Goal: Task Accomplishment & Management: Use online tool/utility

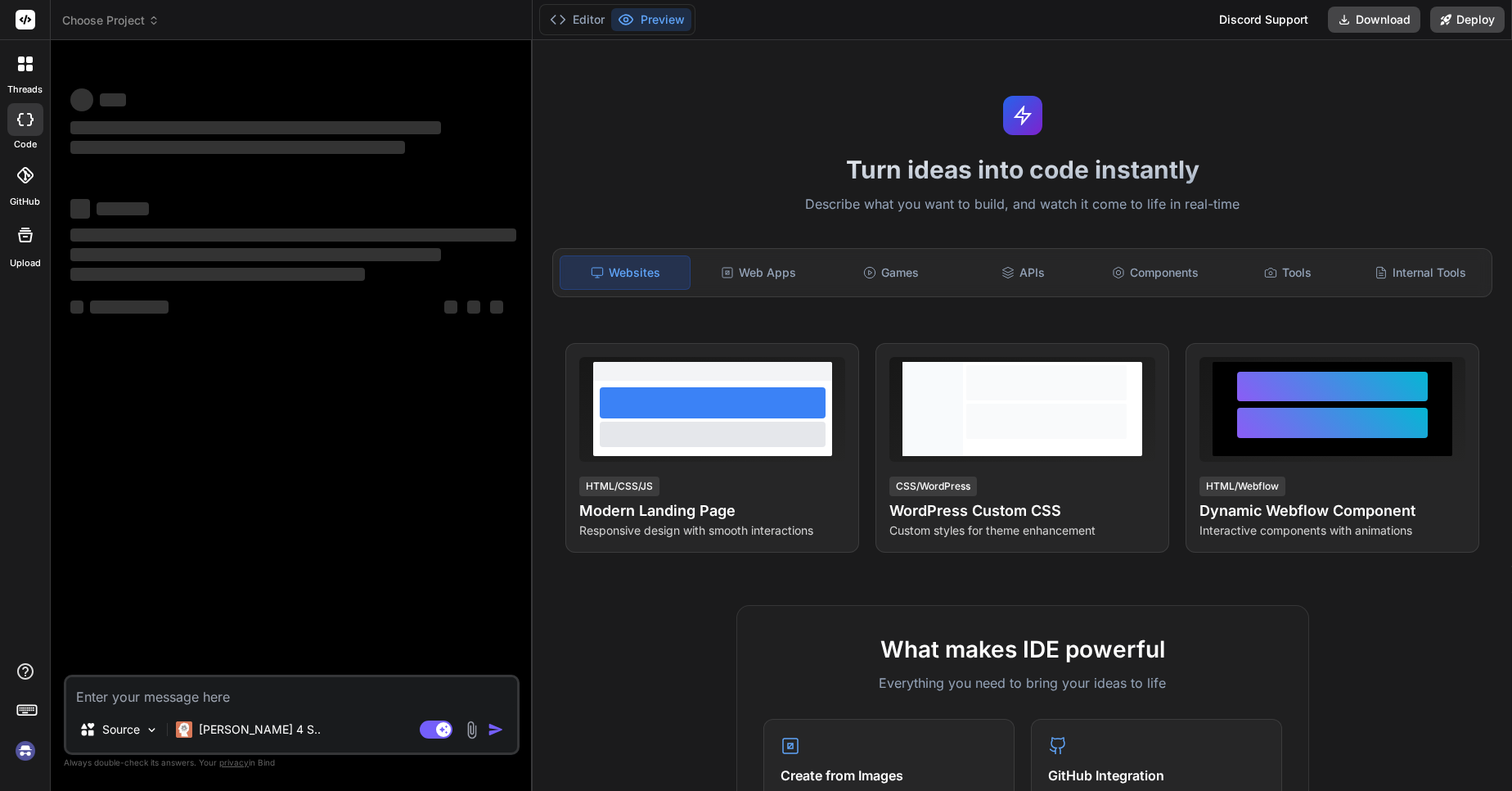
click at [248, 694] on textarea at bounding box center [292, 692] width 451 height 29
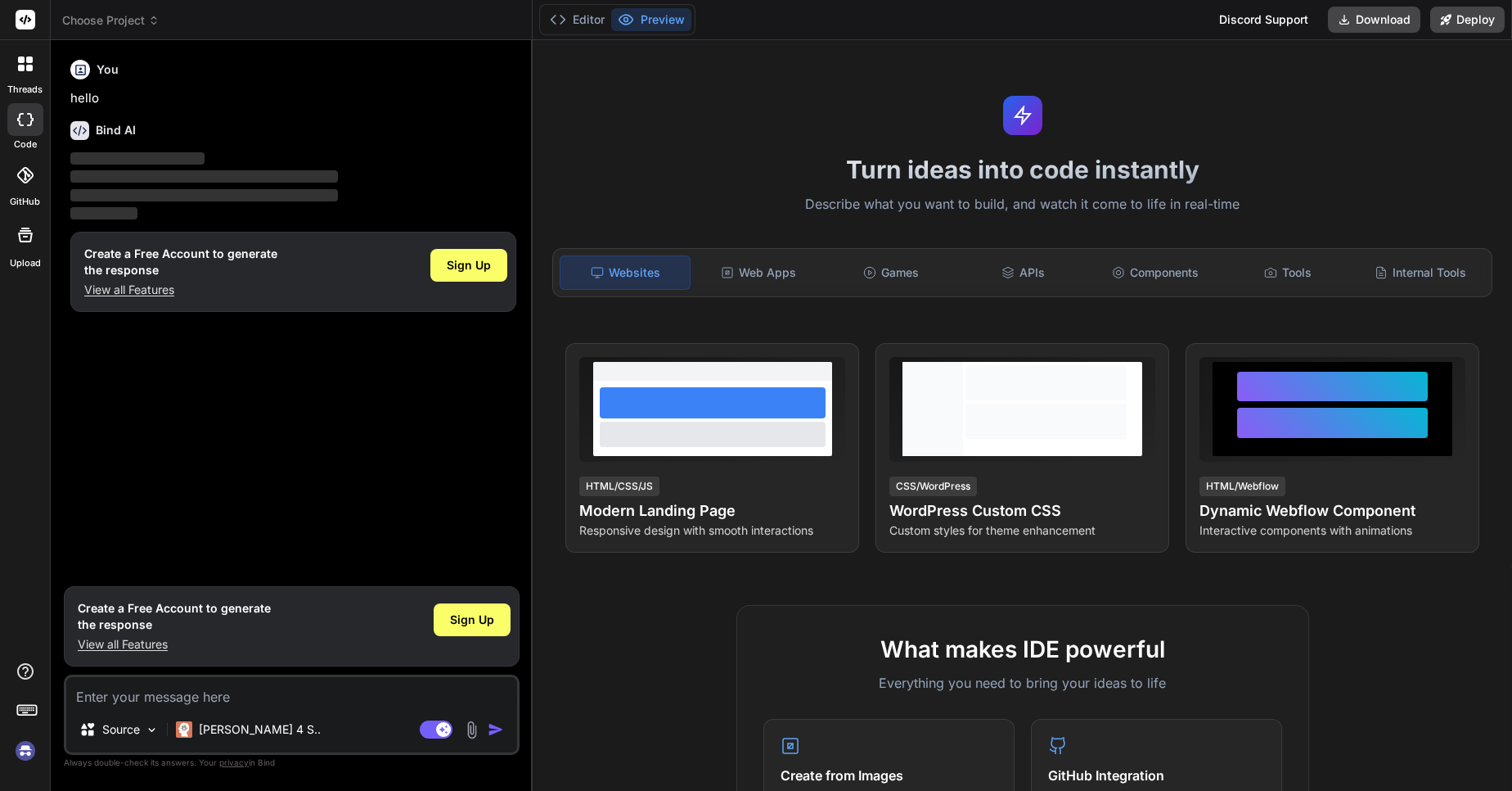
type textarea "x"
click at [220, 701] on textarea at bounding box center [292, 692] width 451 height 29
type textarea "W"
type textarea "x"
type textarea "Wr"
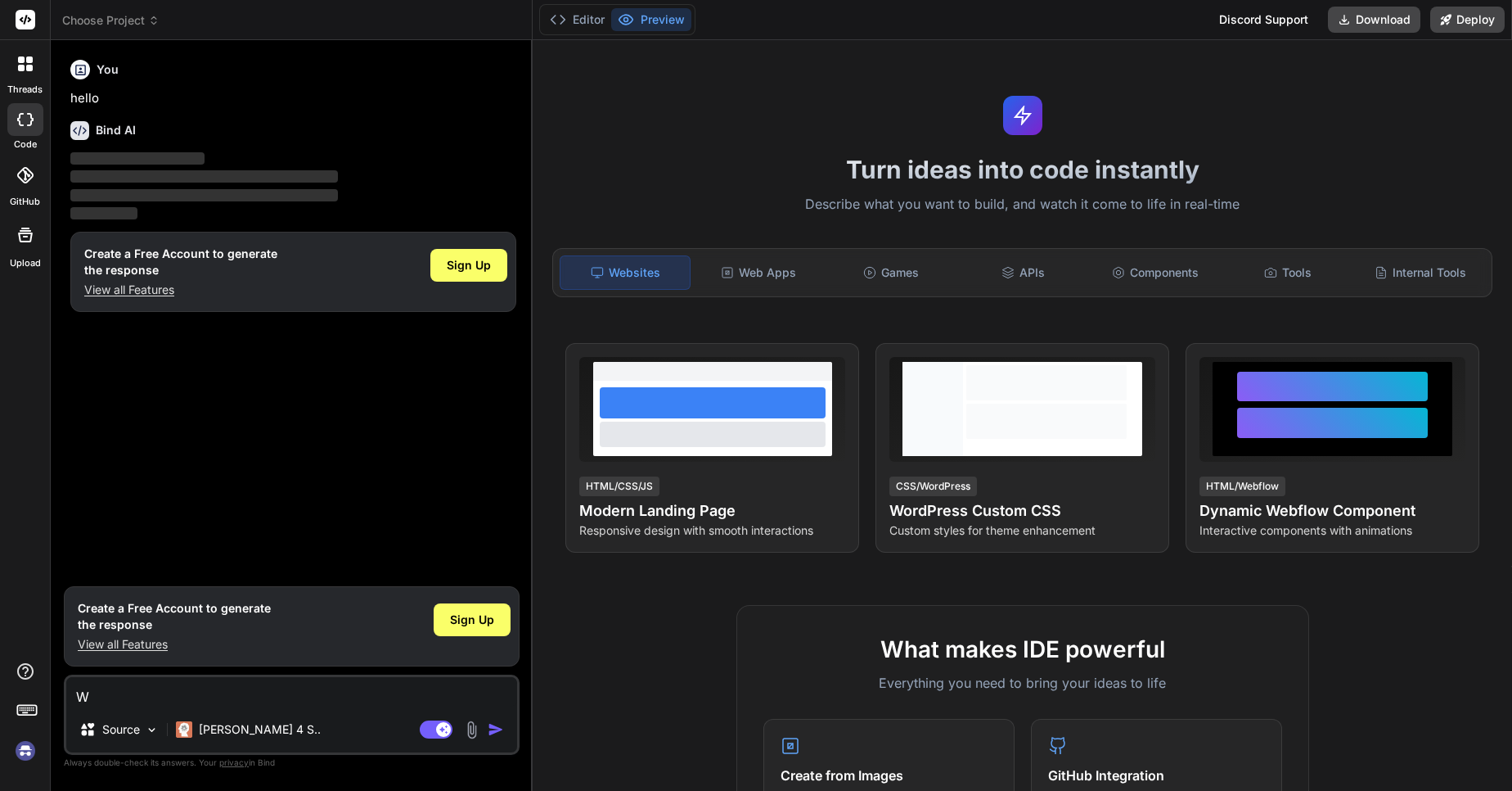
type textarea "x"
type textarea "Wri"
type textarea "x"
type textarea "Writ"
type textarea "x"
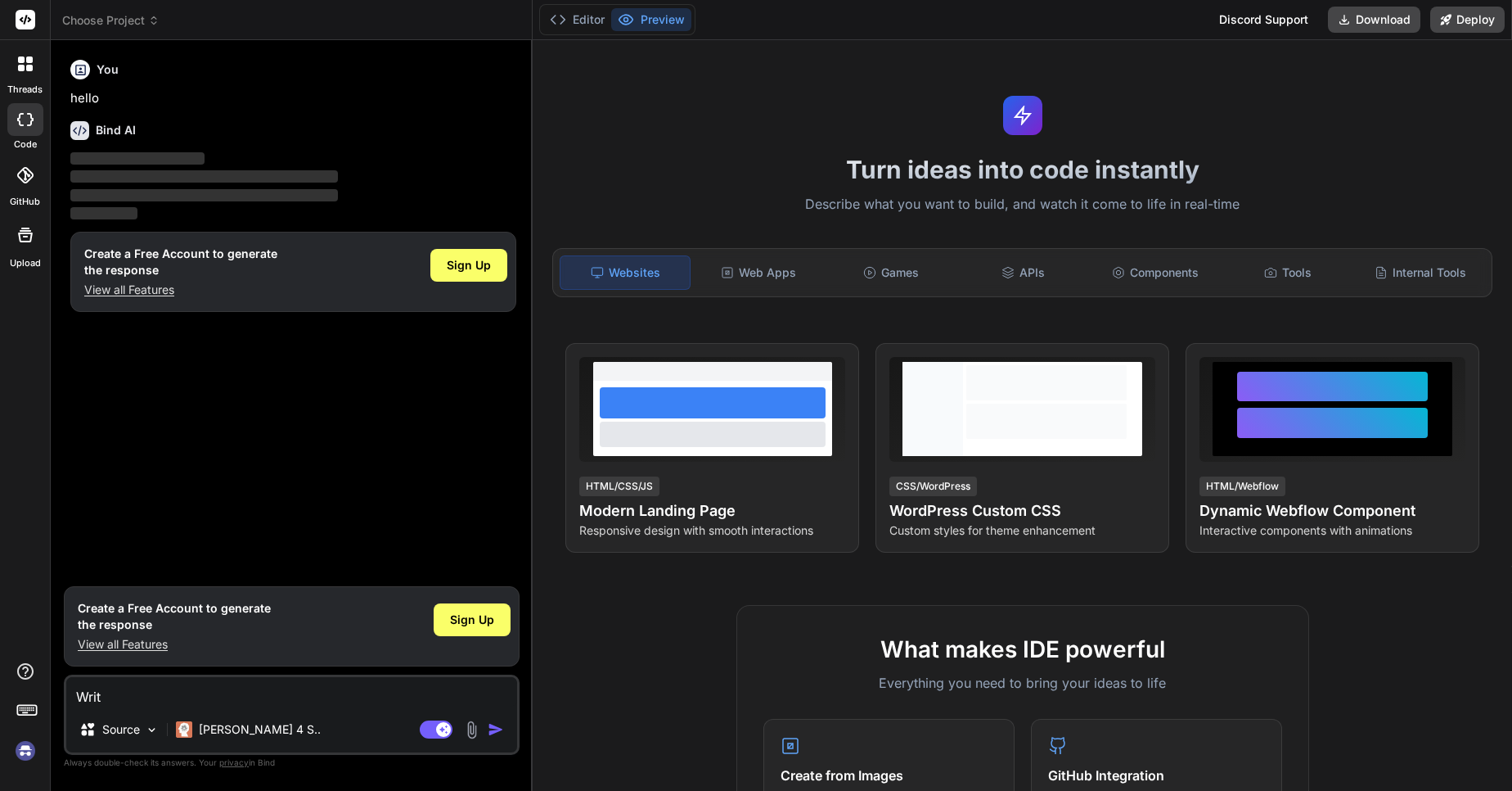
type textarea "Write"
type textarea "x"
type textarea "Write"
type textarea "x"
type textarea "Write R"
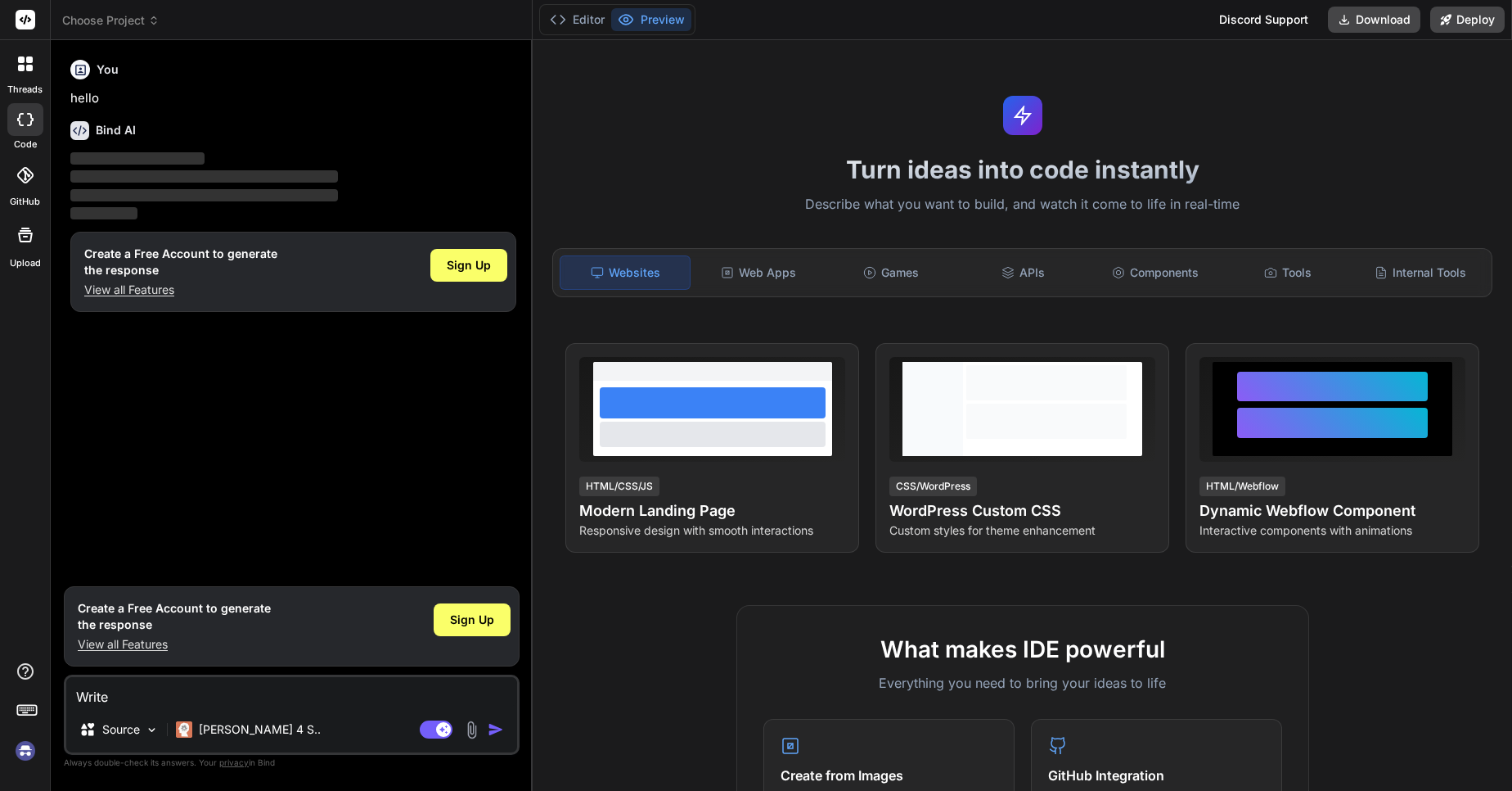
type textarea "x"
type textarea "Write Rs"
type textarea "x"
type textarea "Write Rsp"
type textarea "x"
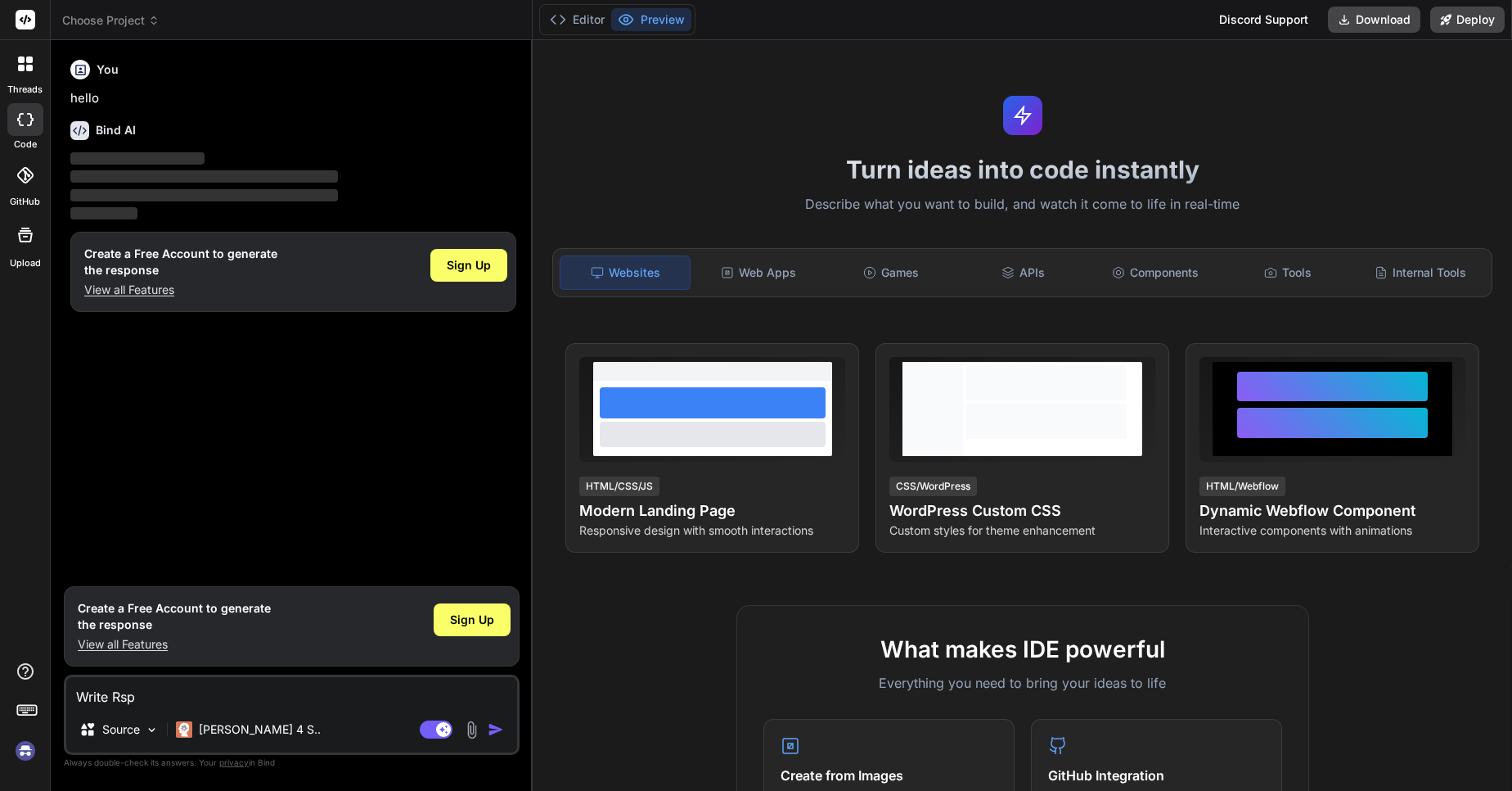
type textarea "Write Rspe"
type textarea "x"
type textarea "Write Rspec"
type textarea "x"
type textarea "Write Rspec"
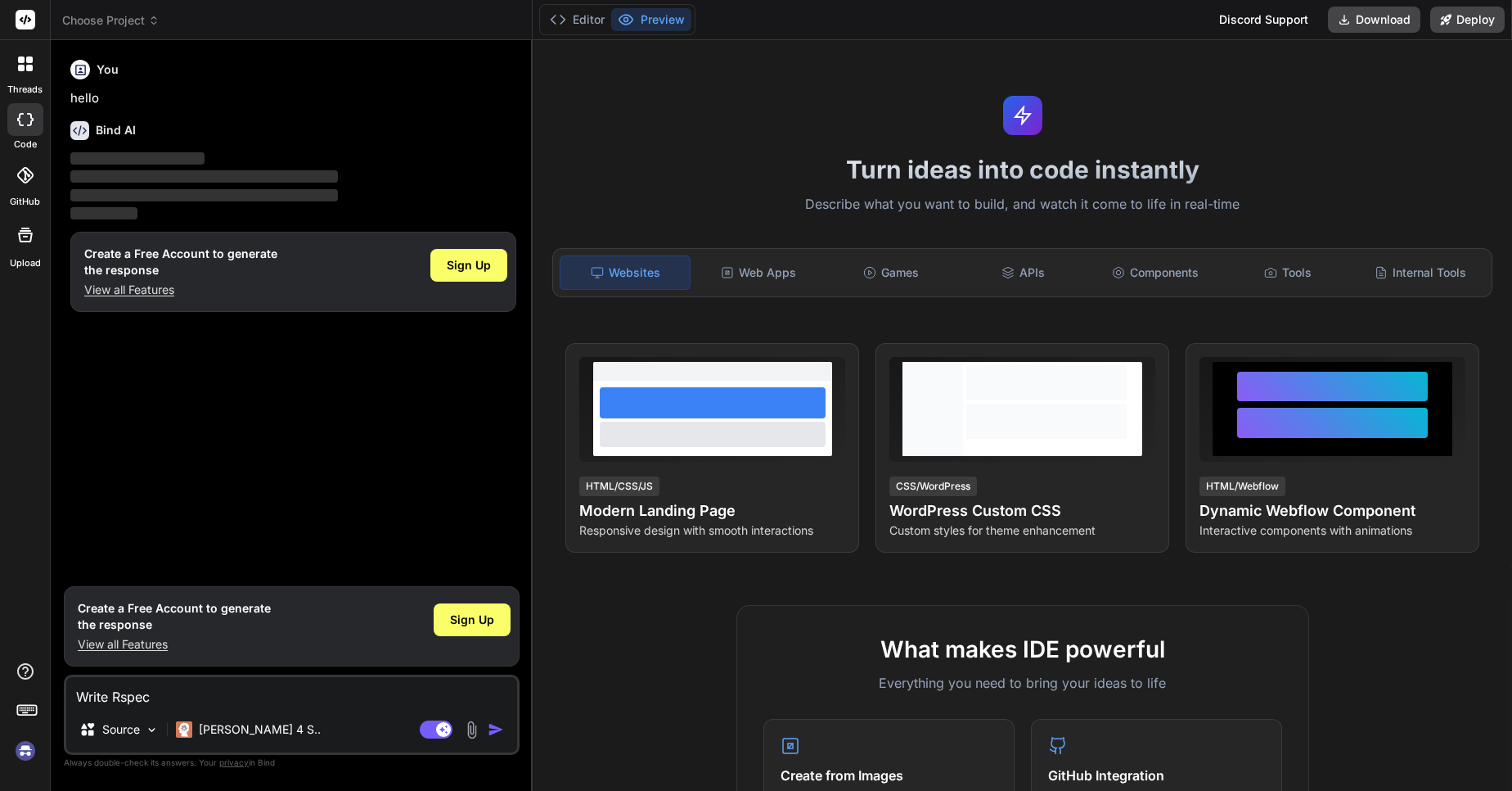
type textarea "x"
type textarea "Write Rspec f"
type textarea "x"
type textarea "Write Rspec fo"
type textarea "x"
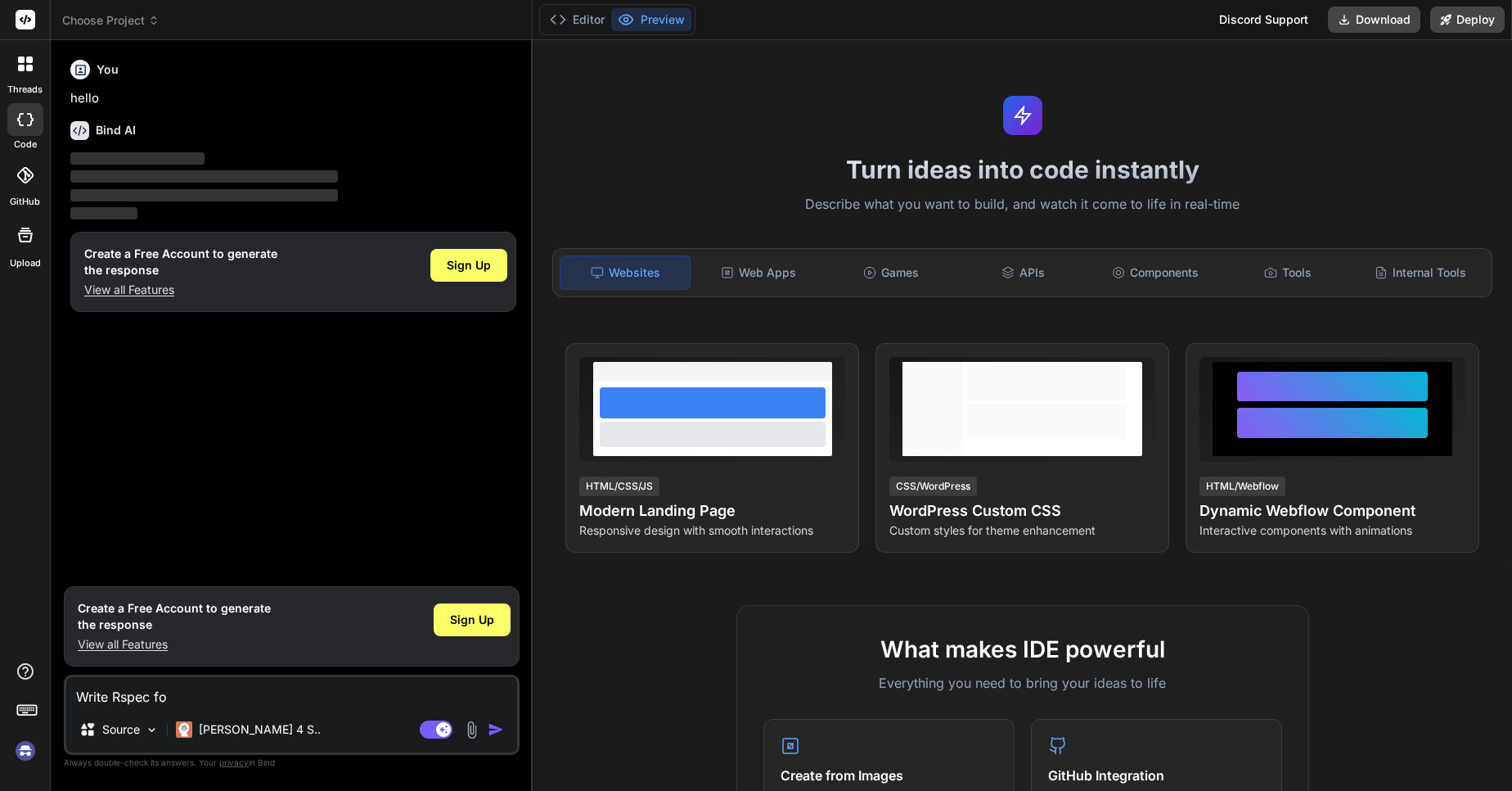
type textarea "Write Rspec fot"
type textarea "x"
type textarea "Write Rspec fo"
type textarea "x"
type textarea "Write Rspec for"
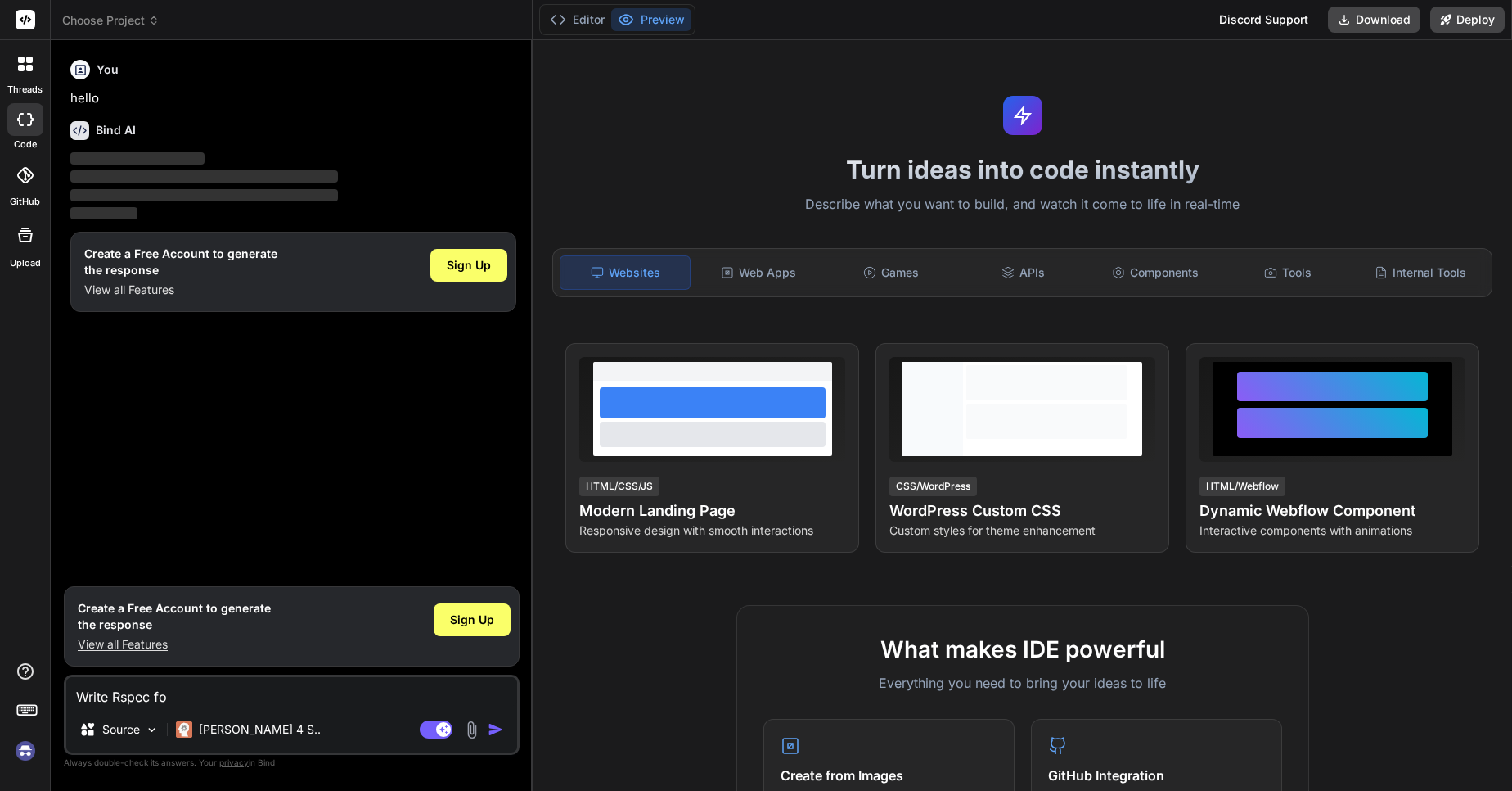
type textarea "x"
type textarea "Write Rspec fo"
type textarea "x"
type textarea "Write Rspec for"
type textarea "x"
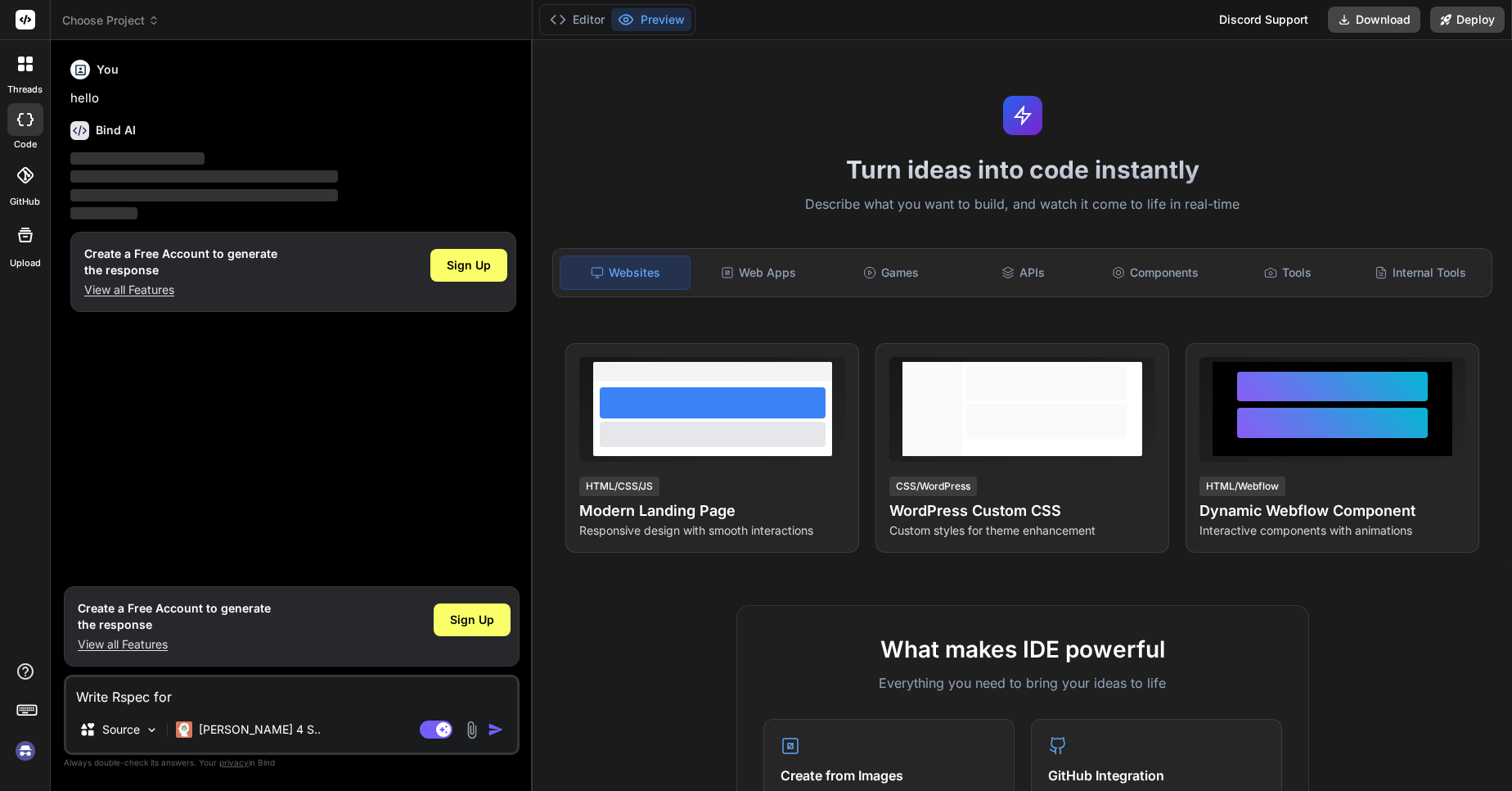
type textarea "Write Rspec for"
type textarea "x"
paste textarea "process_custom_fields"
type textarea "Write Rspec for process_custom_fields"
type textarea "x"
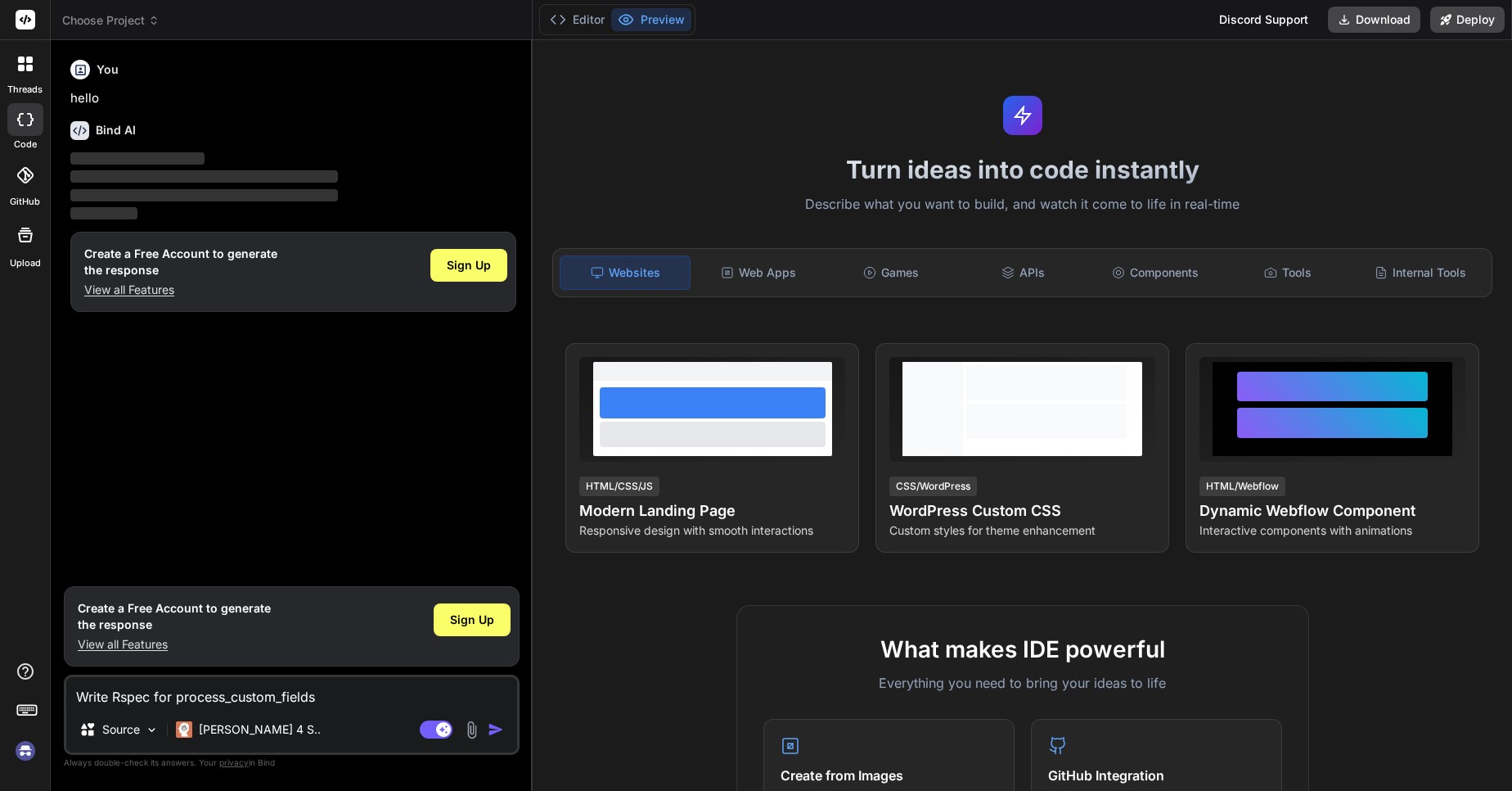
type textarea "Write Rspec for process_custom_fields"
type textarea "x"
type textarea "Write Rspec for process_custom_fields m"
type textarea "x"
type textarea "Write Rspec for process_custom_fields me"
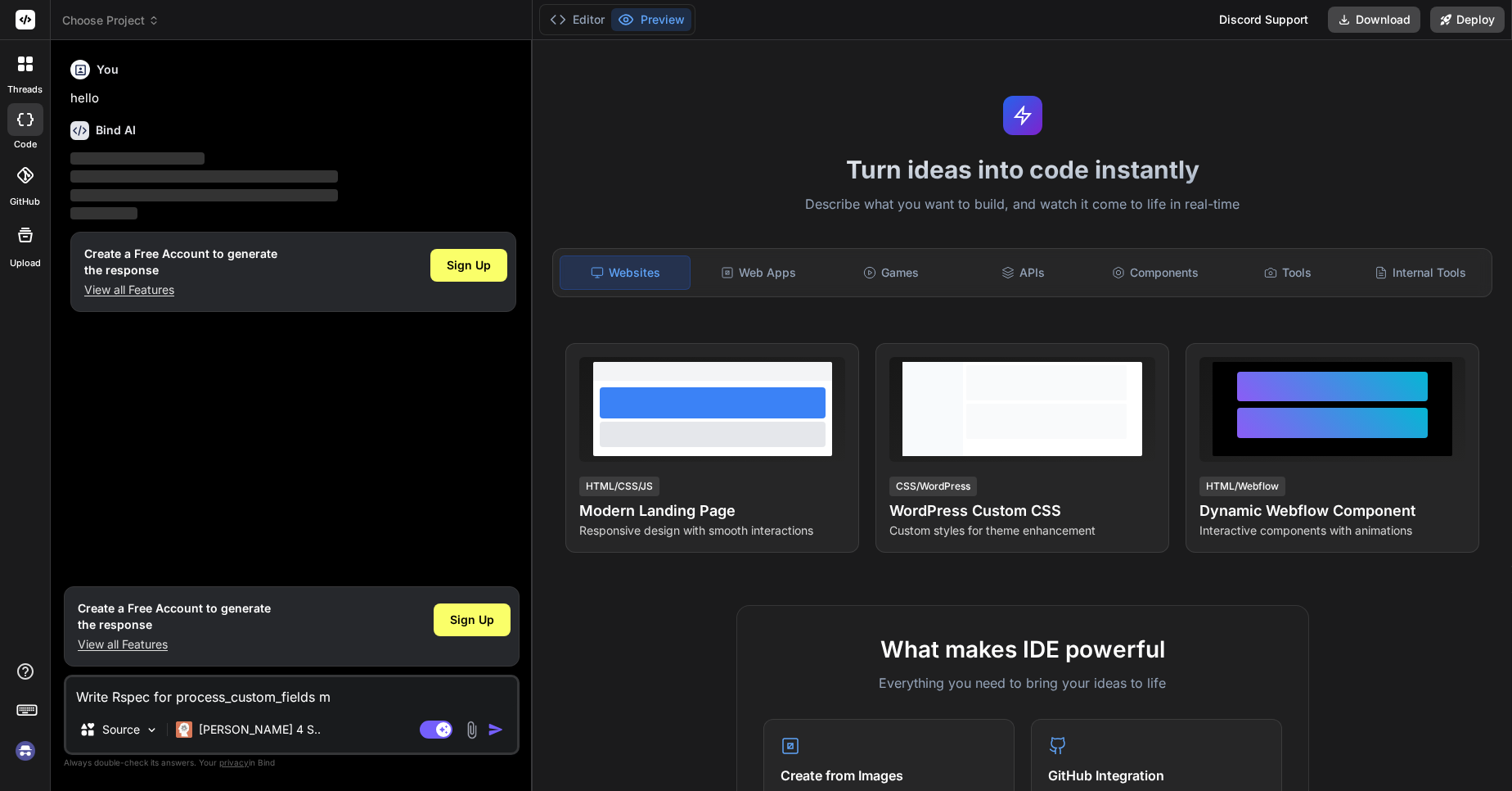
type textarea "x"
type textarea "Write Rspec for process_custom_fields met"
type textarea "x"
type textarea "Write Rspec for process_custom_fields meth"
type textarea "x"
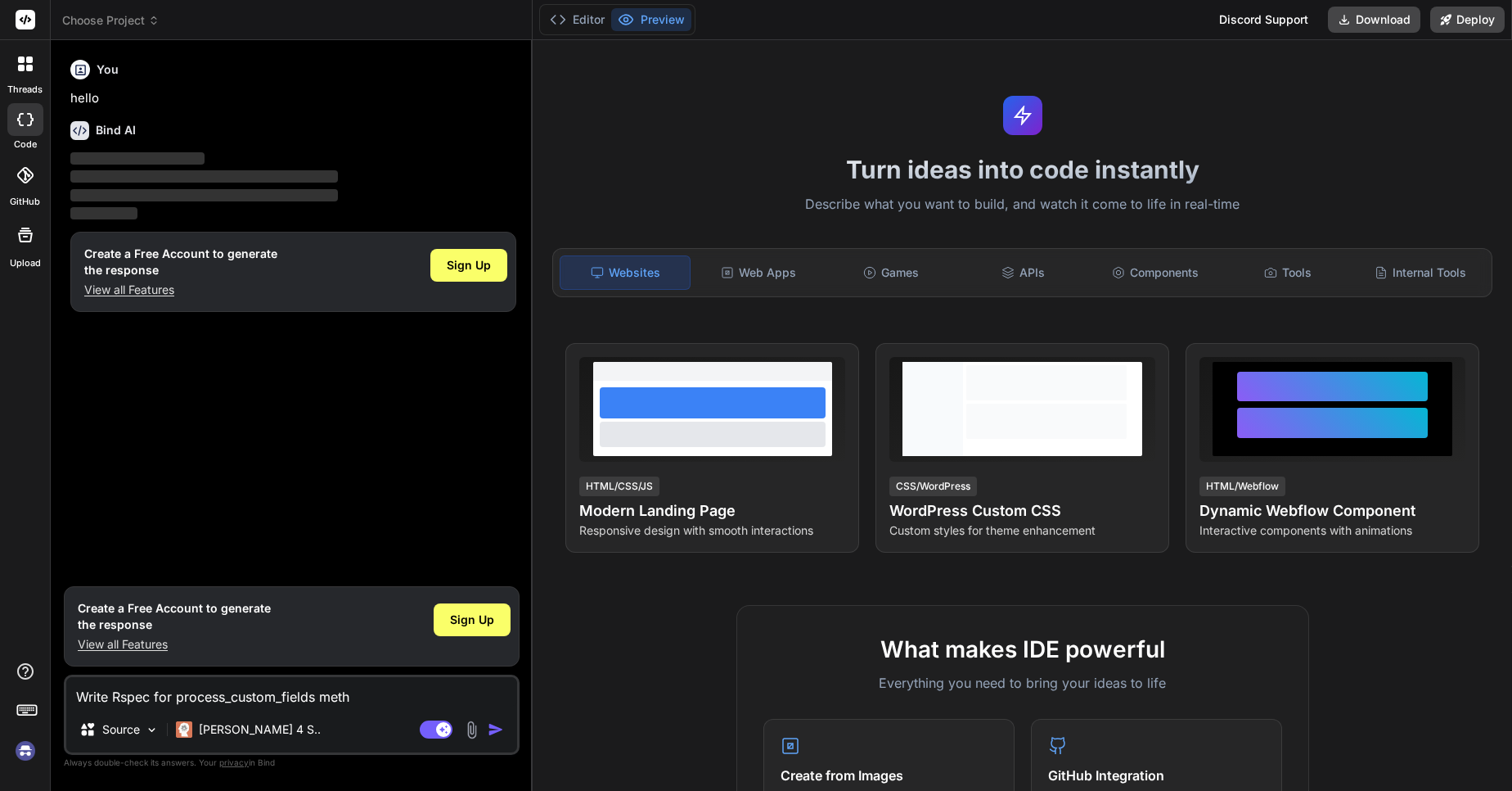
type textarea "Write Rspec for process_custom_fields metho"
type textarea "x"
type textarea "Write Rspec for process_custom_fields method"
type textarea "x"
type textarea "Write Rspec for process_custom_fields method"
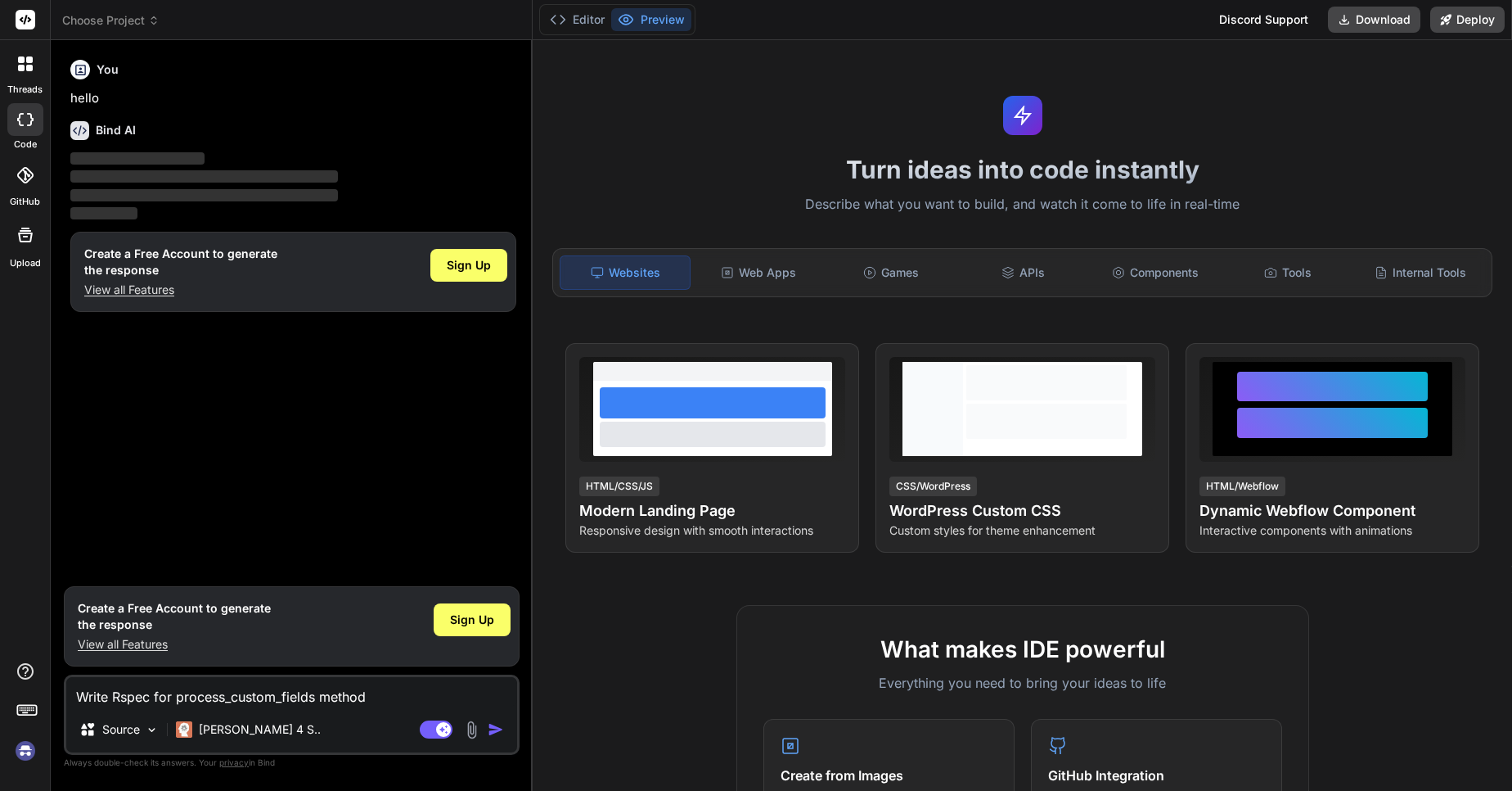
type textarea "x"
type textarea "Write Rspec for process_custom_fields method a"
type textarea "x"
type textarea "Write Rspec for process_custom_fields method an"
type textarea "x"
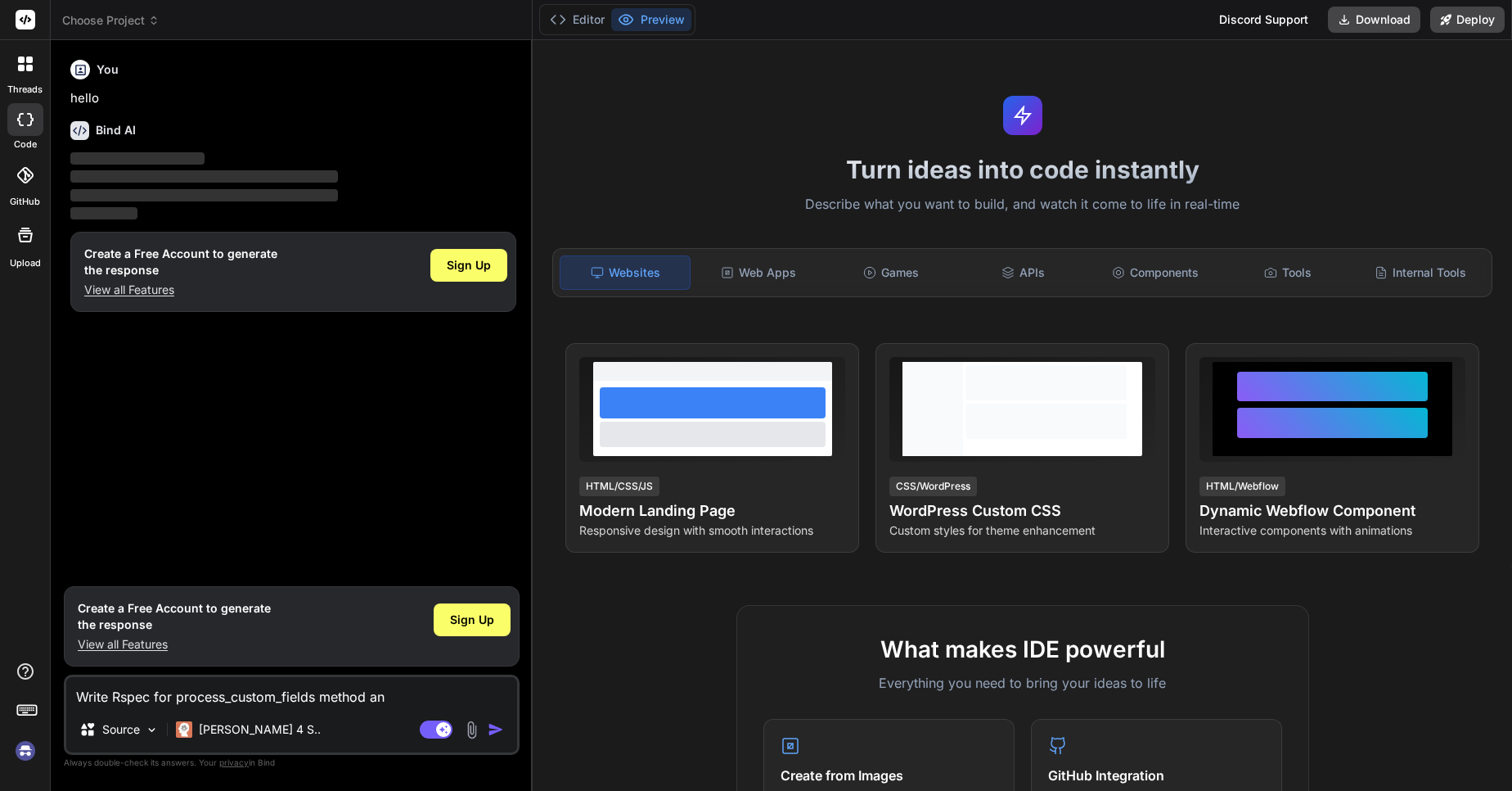
type textarea "Write Rspec for process_custom_fields method and"
type textarea "x"
type textarea "Write Rspec for process_custom_fields method and"
type textarea "x"
type textarea "Write Rspec for process_custom_fields method and c"
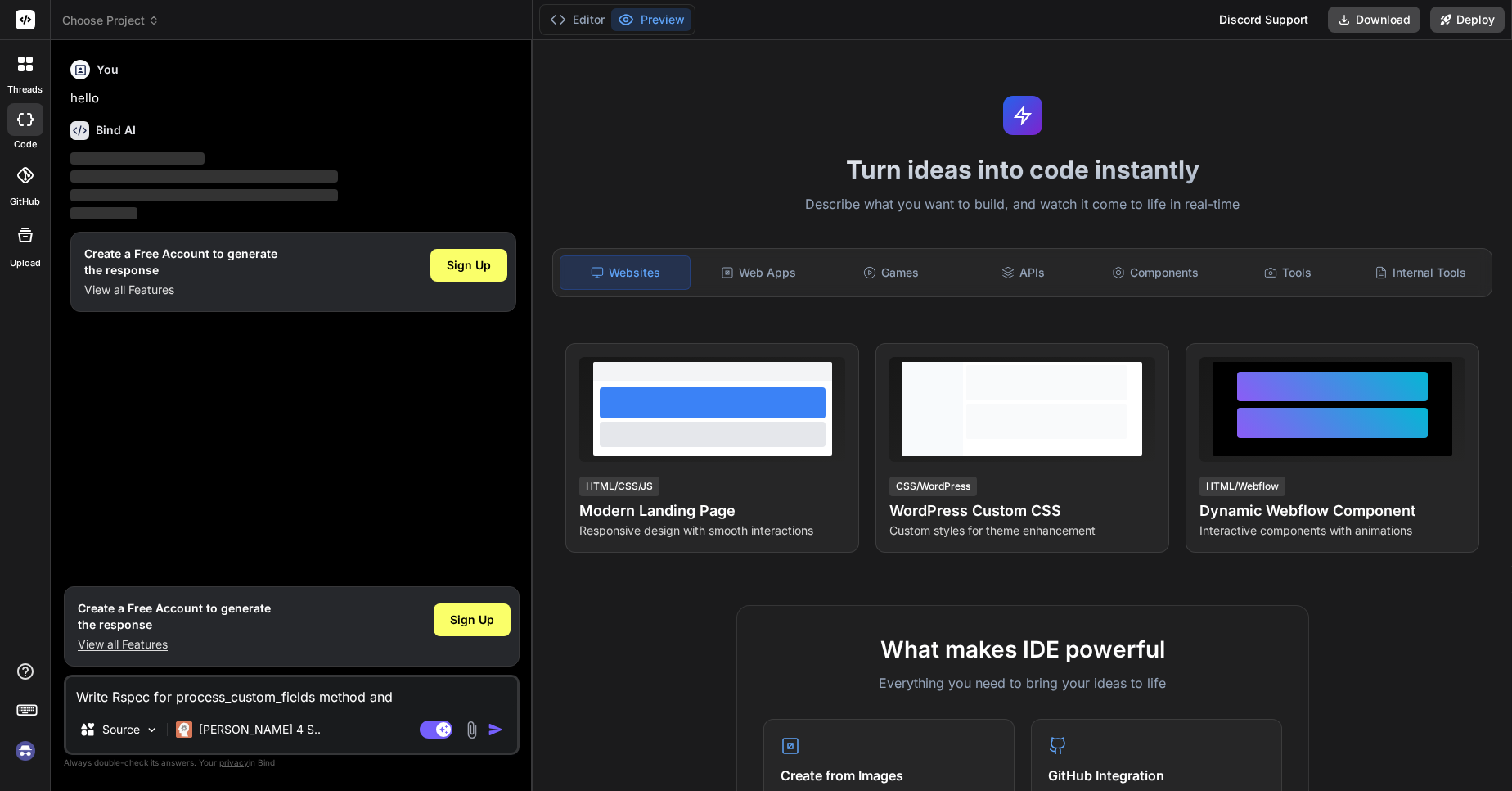
type textarea "x"
type textarea "Write Rspec for process_custom_fields method and co"
type textarea "x"
type textarea "Write Rspec for process_custom_fields method and com"
type textarea "x"
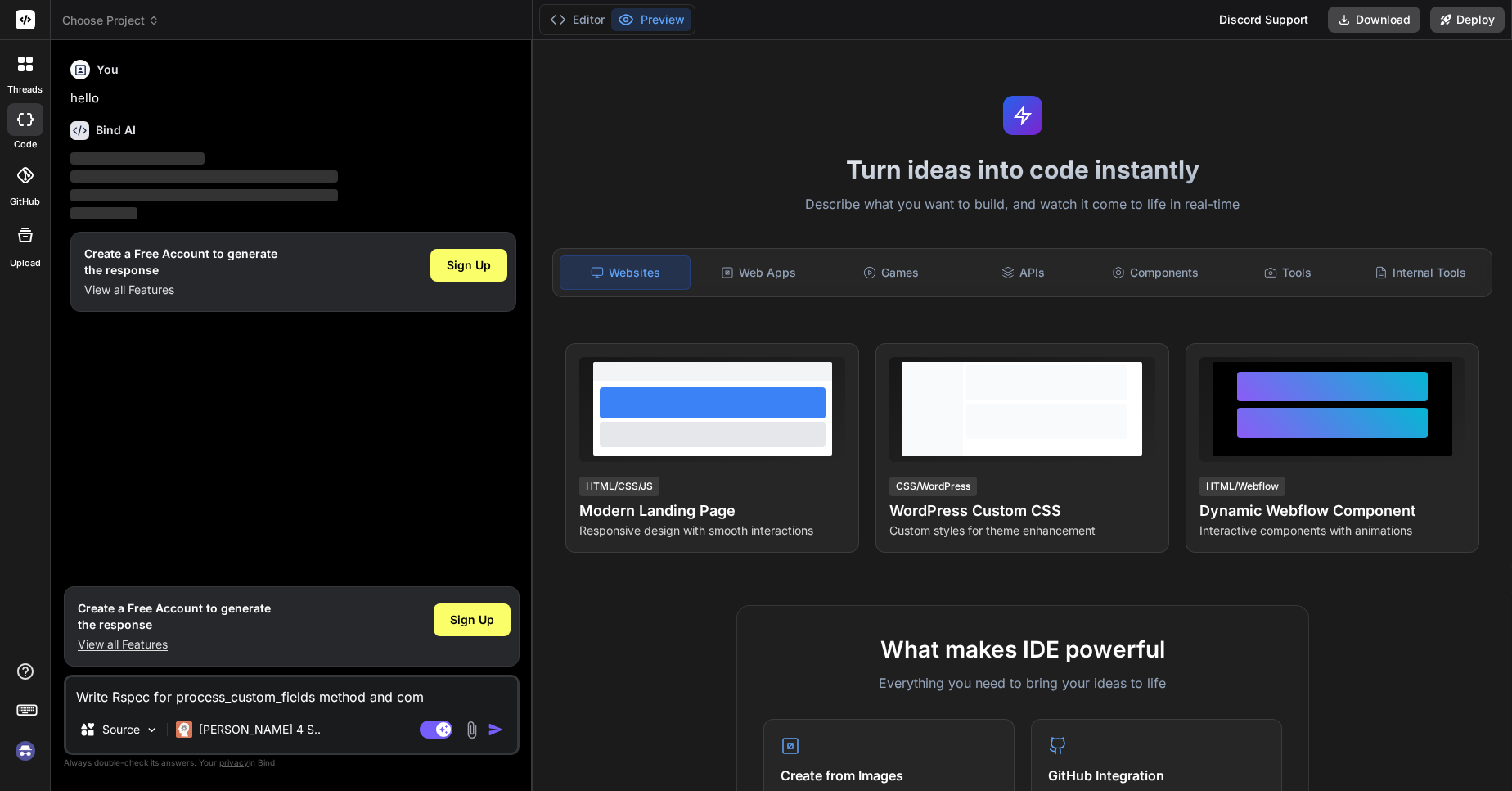
type textarea "Write Rspec for process_custom_fields method and comp"
type textarea "x"
type textarea "Write Rspec for process_custom_fields method and compl"
type textarea "x"
type textarea "Write Rspec for process_custom_fields method and comple"
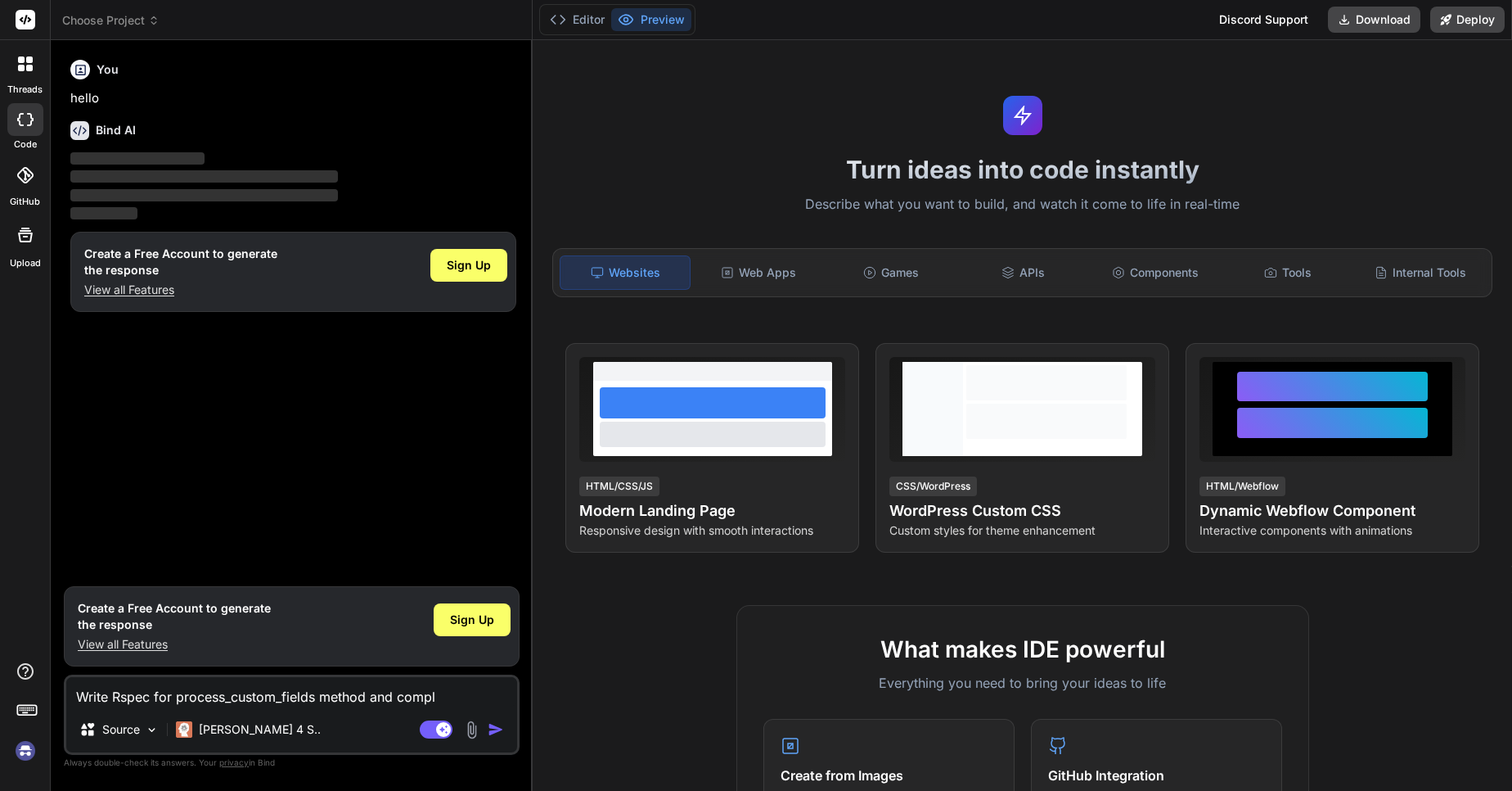
type textarea "x"
type textarea "Write Rspec for process_custom_fields method and complet"
type textarea "x"
type textarea "Write Rspec for process_custom_fields method and complete"
type textarea "x"
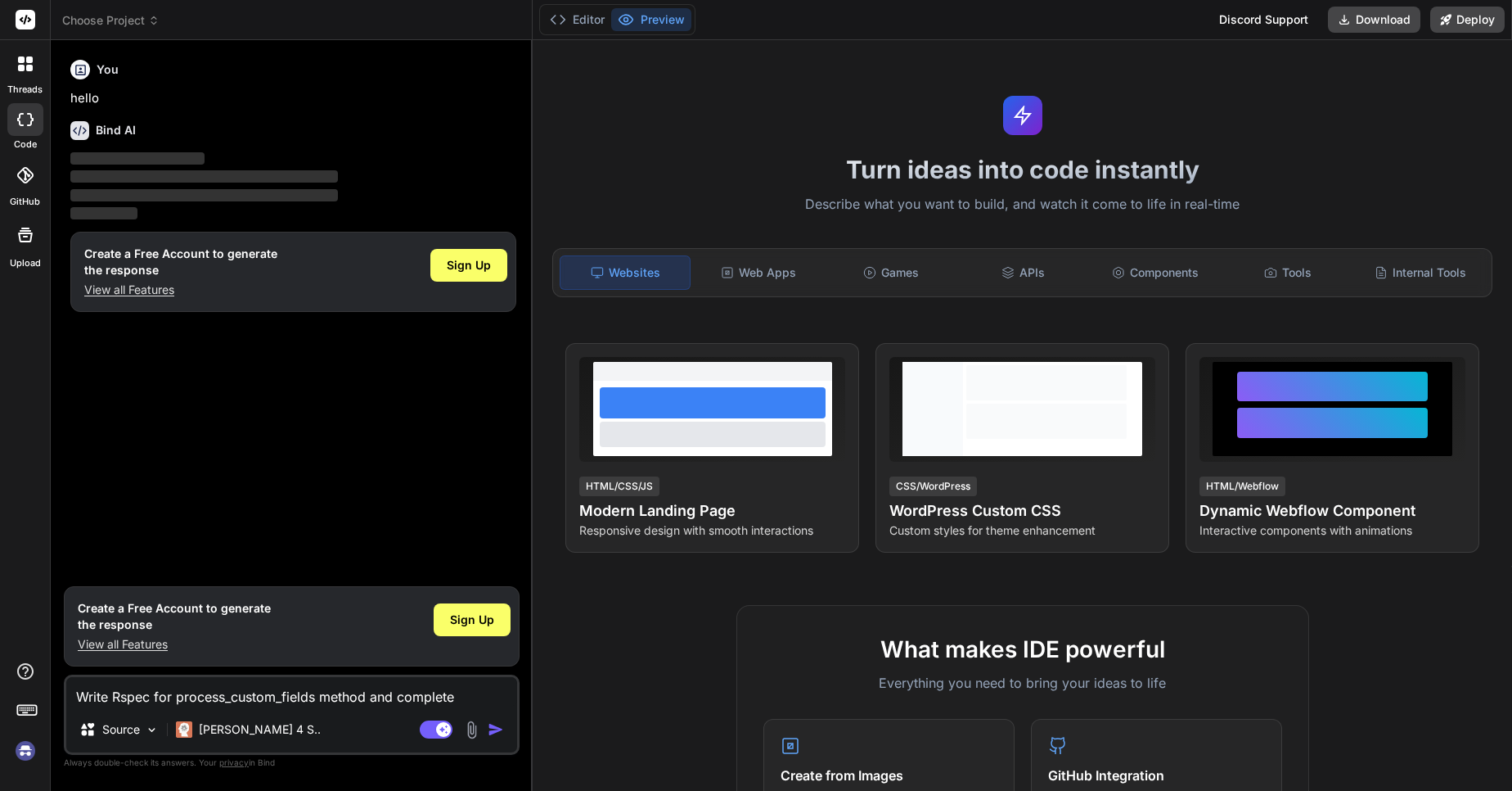
type textarea "Write Rspec for process_custom_fields method and complete"
type textarea "x"
type textarea "Write Rspec for process_custom_fields method and complete a"
type textarea "x"
type textarea "Write Rspec for process_custom_fields method and complete al"
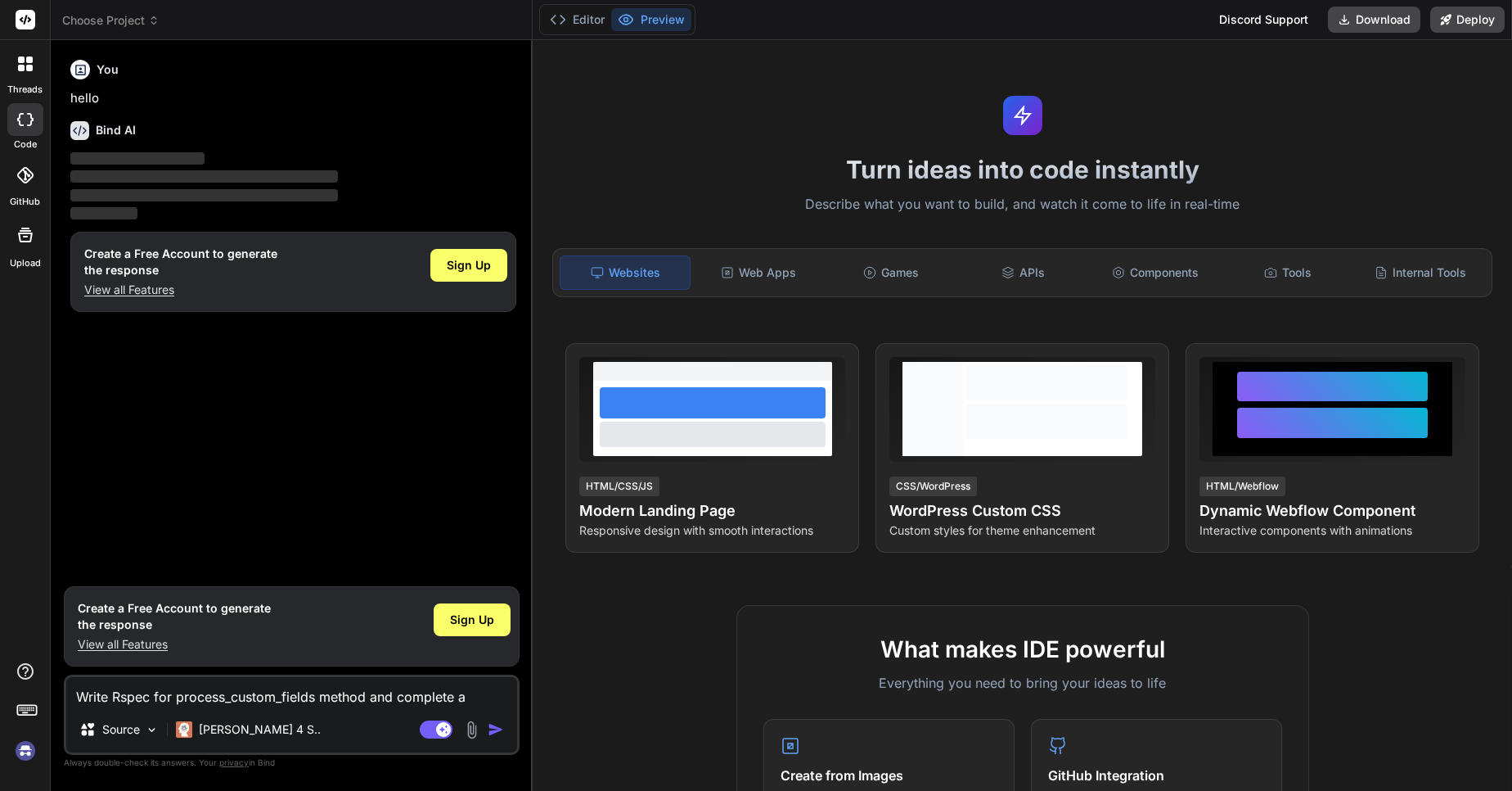
type textarea "x"
type textarea "Write Rspec for process_custom_fields method and complete all"
type textarea "x"
type textarea "Write Rspec for process_custom_fields method and complete all"
type textarea "x"
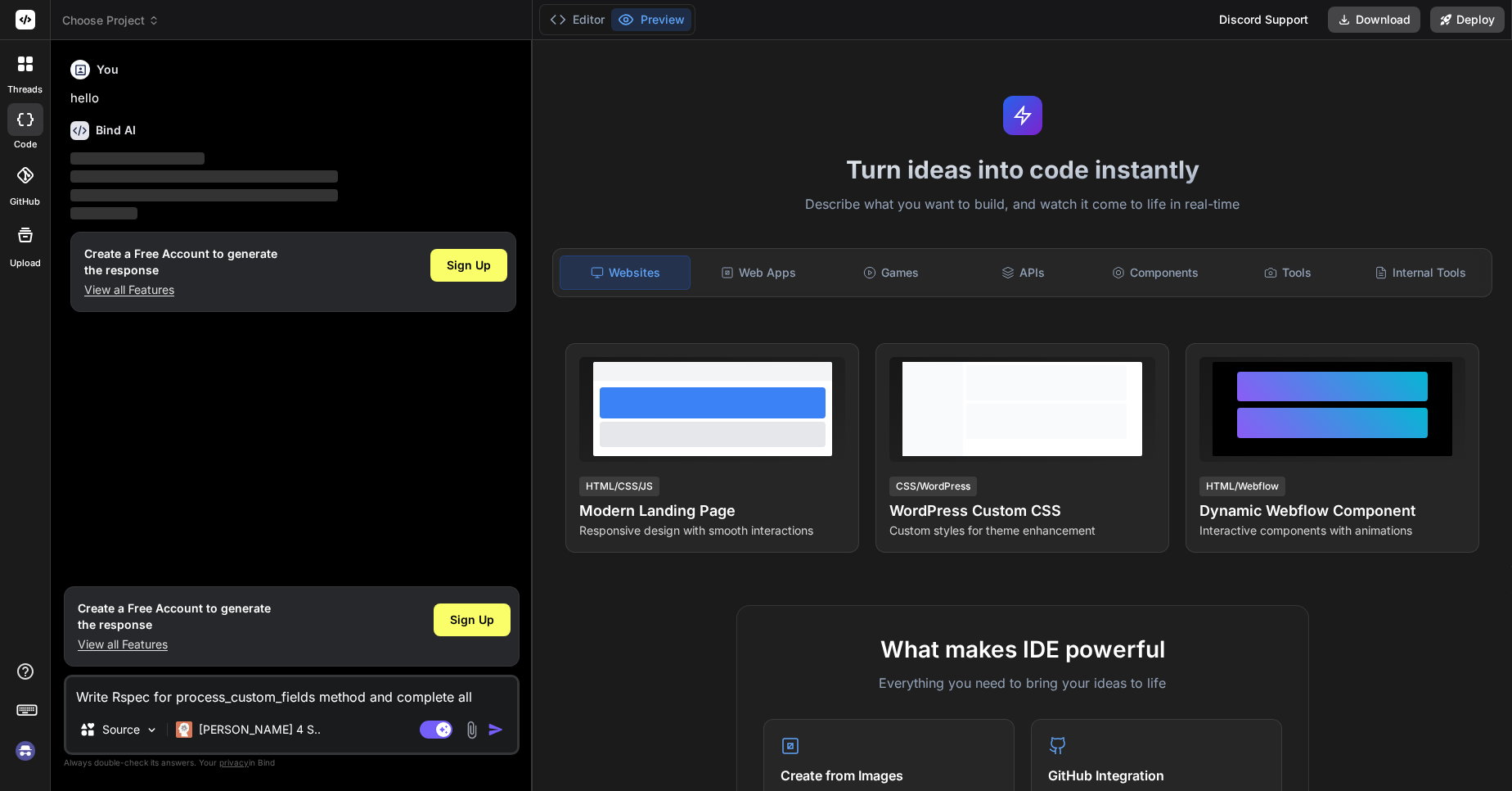
type textarea "Write Rspec for process_custom_fields method and complete all s"
type textarea "x"
type textarea "Write Rspec for process_custom_fields method and complete all st"
type textarea "x"
type textarea "Write Rspec for process_custom_fields method and complete all ste"
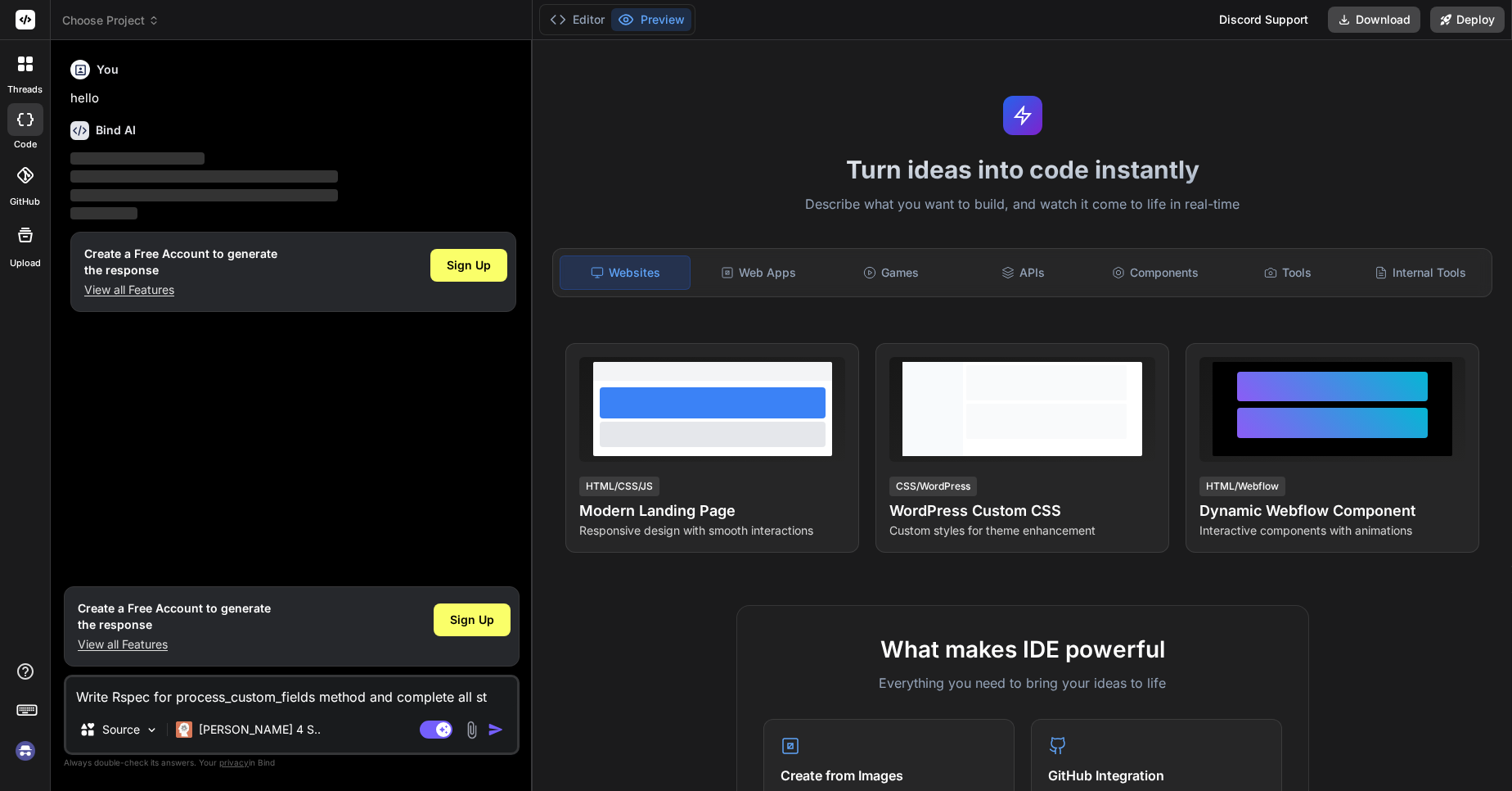
type textarea "x"
type textarea "Write Rspec for process_custom_fields method and complete all step"
type textarea "x"
type textarea "Write Rspec for process_custom_fields method and complete all steps"
type textarea "x"
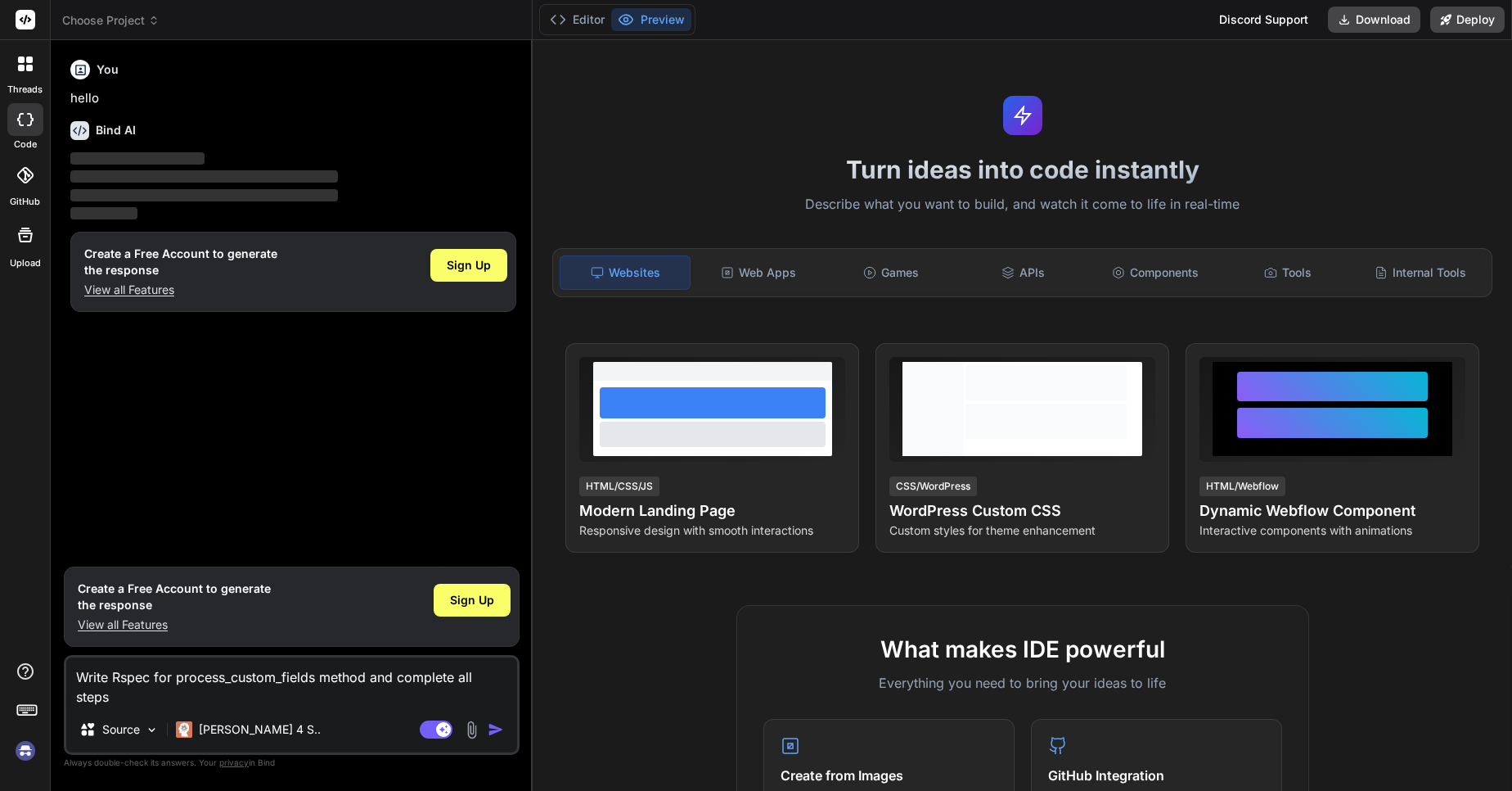
type textarea "Write Rspec for process_custom_fields method and complete all steps."
type textarea "x"
drag, startPoint x: 258, startPoint y: 590, endPoint x: 309, endPoint y: 595, distance: 51.2
click at [309, 595] on div "Create a Free Account to generate the response View all Features Sign Up" at bounding box center [291, 607] width 455 height 80
paste textarea "e"
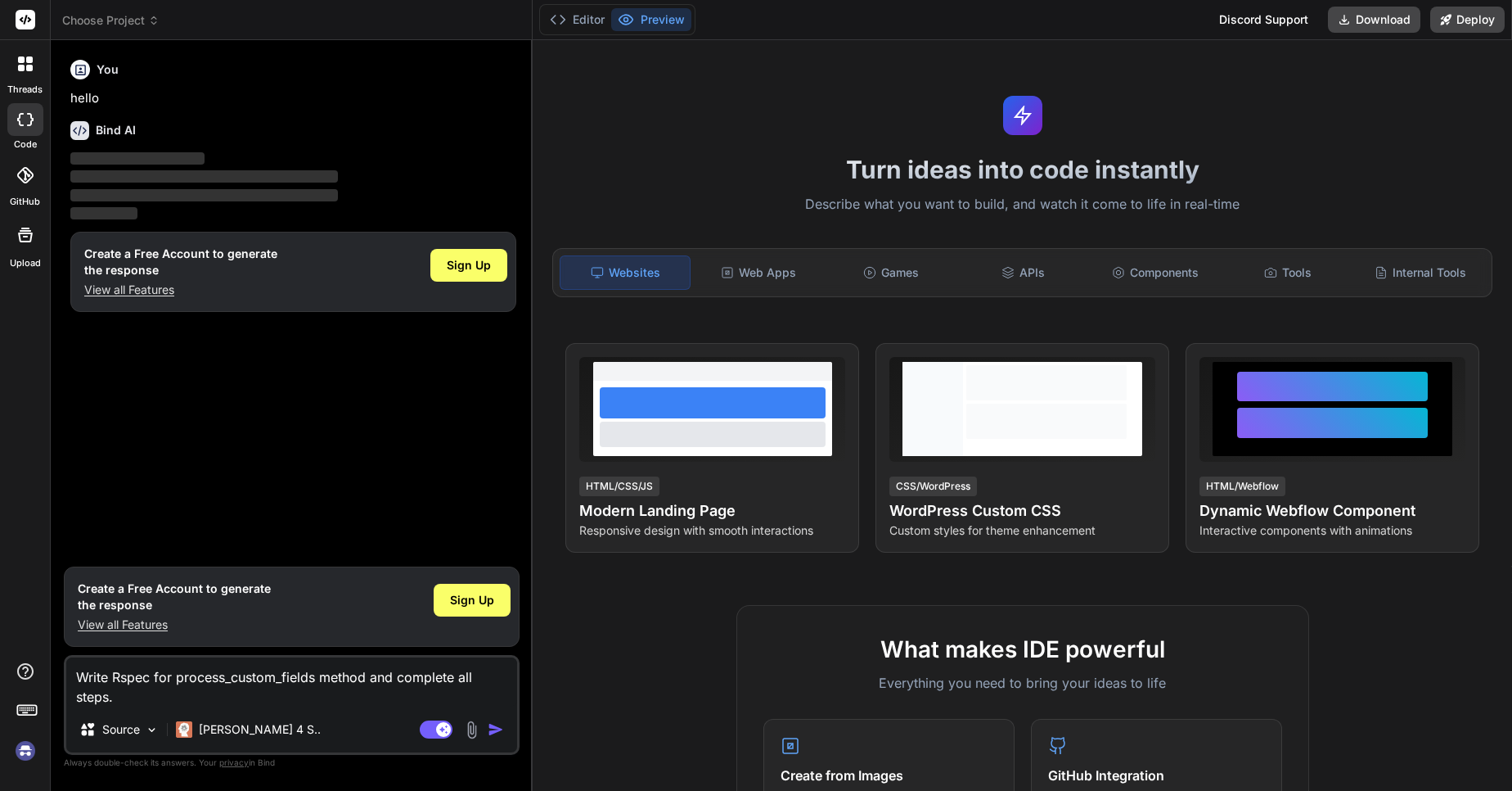
type textarea "Write Rspec for process_custom_fields method and complete all steps.e"
type textarea "x"
type textarea "Write Rspec for process_custom_fields method and complete all steps."
type textarea "x"
drag, startPoint x: 264, startPoint y: 589, endPoint x: 311, endPoint y: 685, distance: 106.9
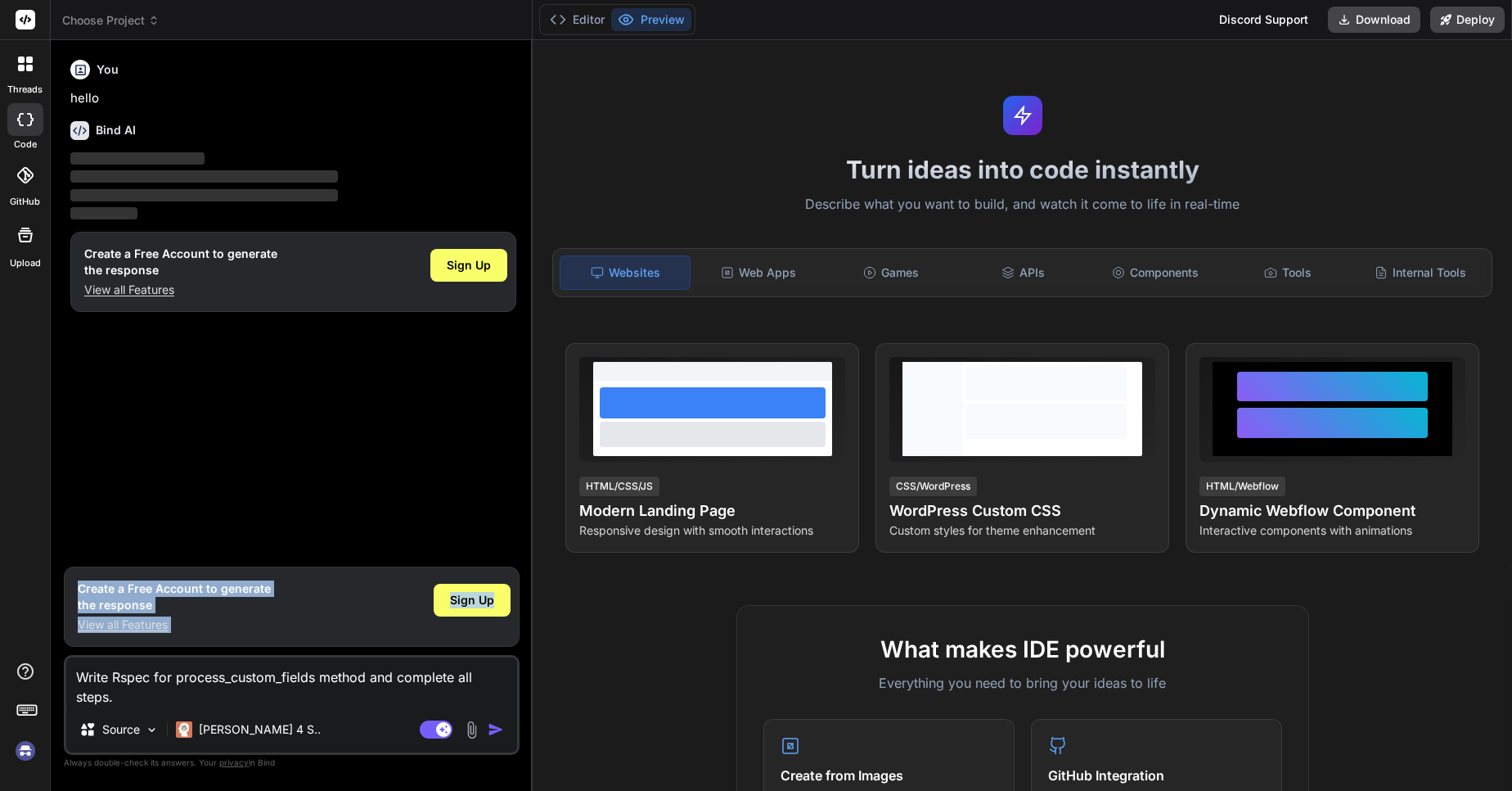
click at [311, 685] on div "You hello Bind AI ‌ ‌ ‌ ‌ Create a Free Account to generate the response View a…" at bounding box center [291, 421] width 455 height 737
click at [254, 625] on p "View all Features" at bounding box center [173, 624] width 193 height 16
drag, startPoint x: 1179, startPoint y: 168, endPoint x: 1248, endPoint y: 184, distance: 70.8
click at [1248, 184] on h1 "Turn ideas into code instantly" at bounding box center [1022, 169] width 960 height 29
click at [1225, 201] on p "Describe what you want to build, and watch it come to life in real-time" at bounding box center [1022, 204] width 960 height 21
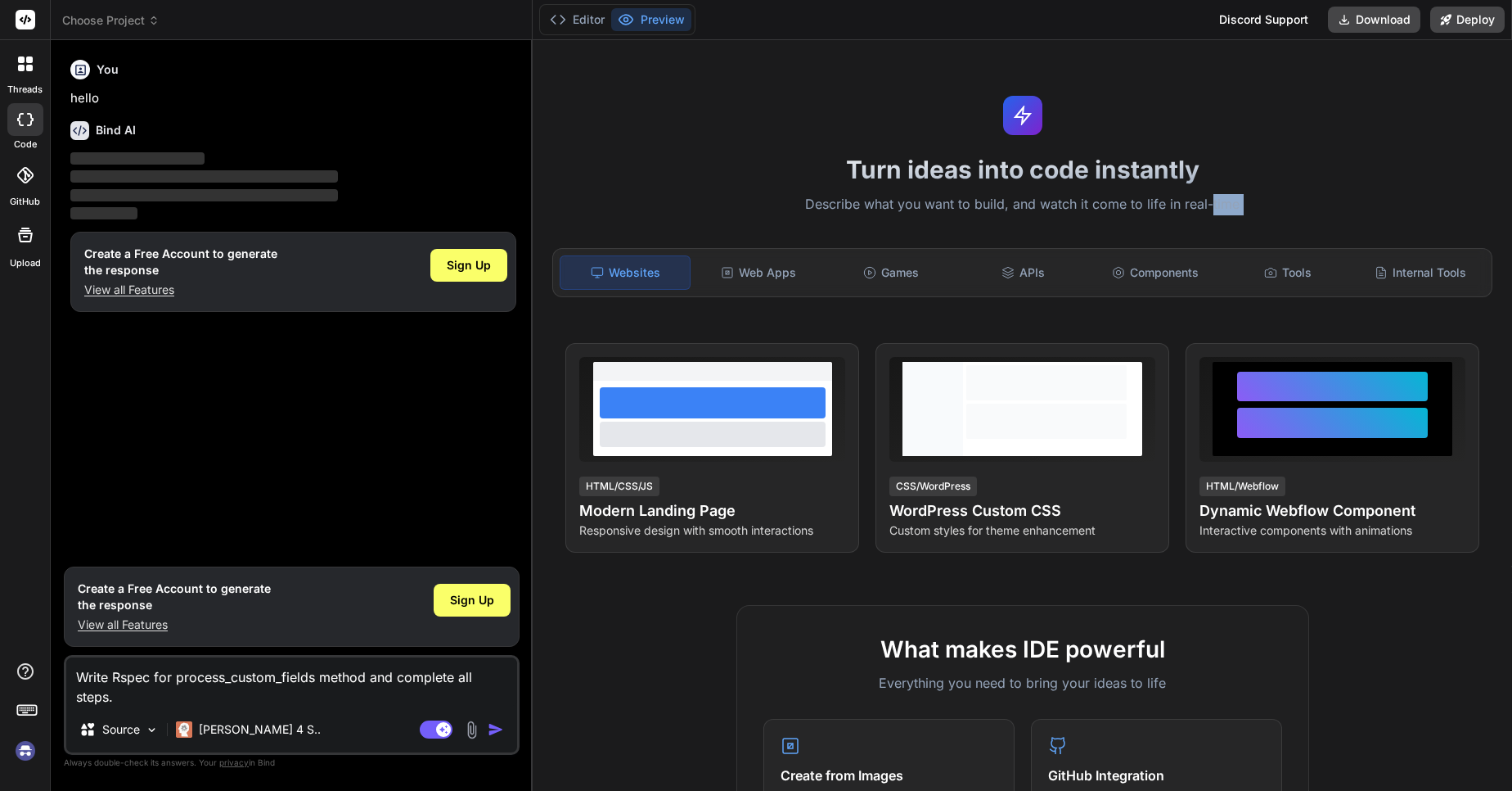
drag, startPoint x: 1225, startPoint y: 201, endPoint x: 1245, endPoint y: 203, distance: 20.1
click at [1245, 203] on p "Describe what you want to build, and watch it come to life in real-time" at bounding box center [1022, 204] width 960 height 21
click at [1238, 204] on p "Describe what you want to build, and watch it come to life in real-time" at bounding box center [1022, 204] width 960 height 21
drag, startPoint x: 1227, startPoint y: 204, endPoint x: 1323, endPoint y: 206, distance: 96.0
click at [1323, 206] on p "Describe what you want to build, and watch it come to life in real-time" at bounding box center [1022, 204] width 960 height 21
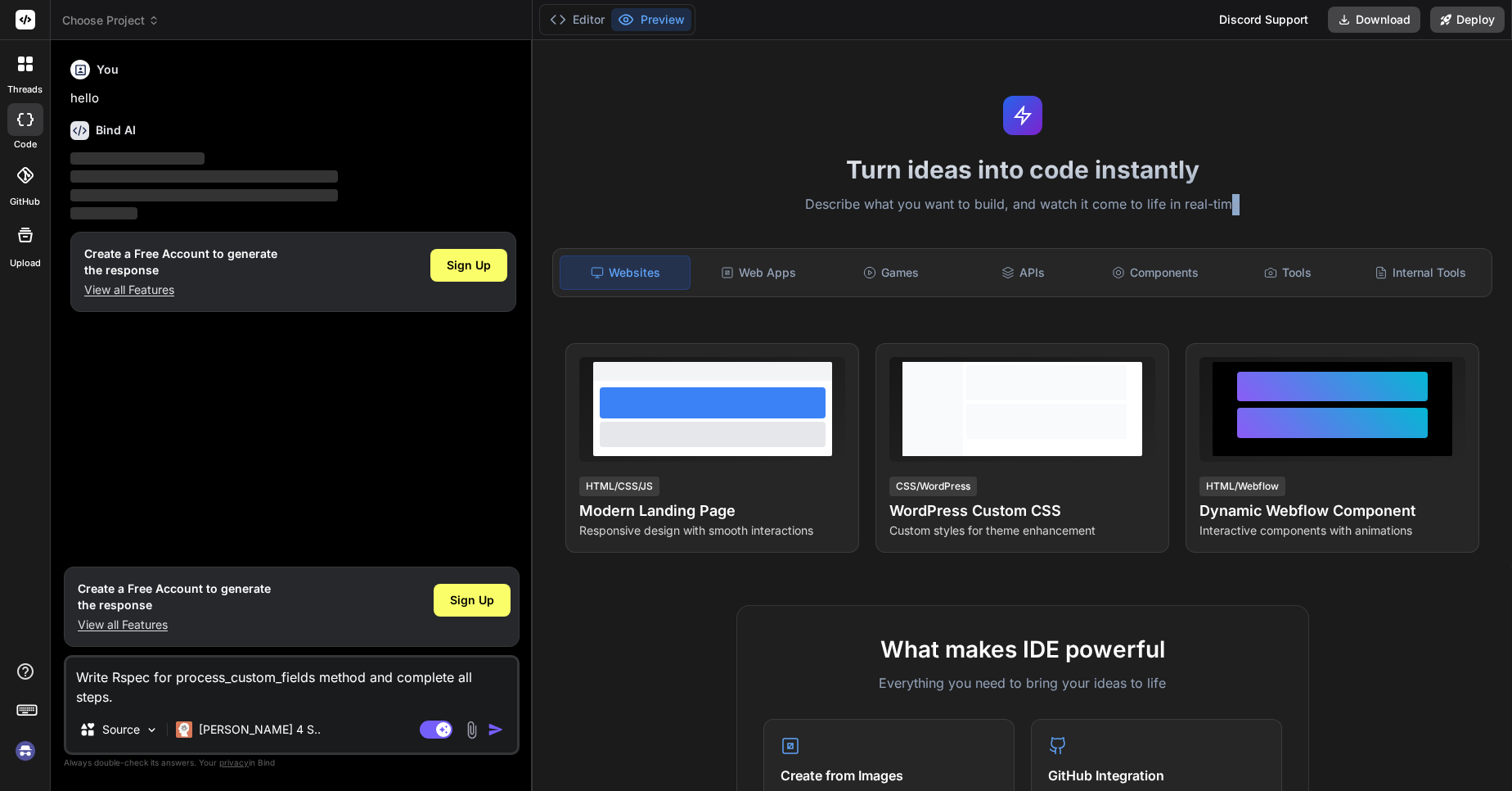
paste textarea "e"
type textarea "Write Rspec for process_custom_fields method and complete all steps.e"
type textarea "x"
type textarea "Write Rspec for process_custom_fields method and complete all steps."
type textarea "x"
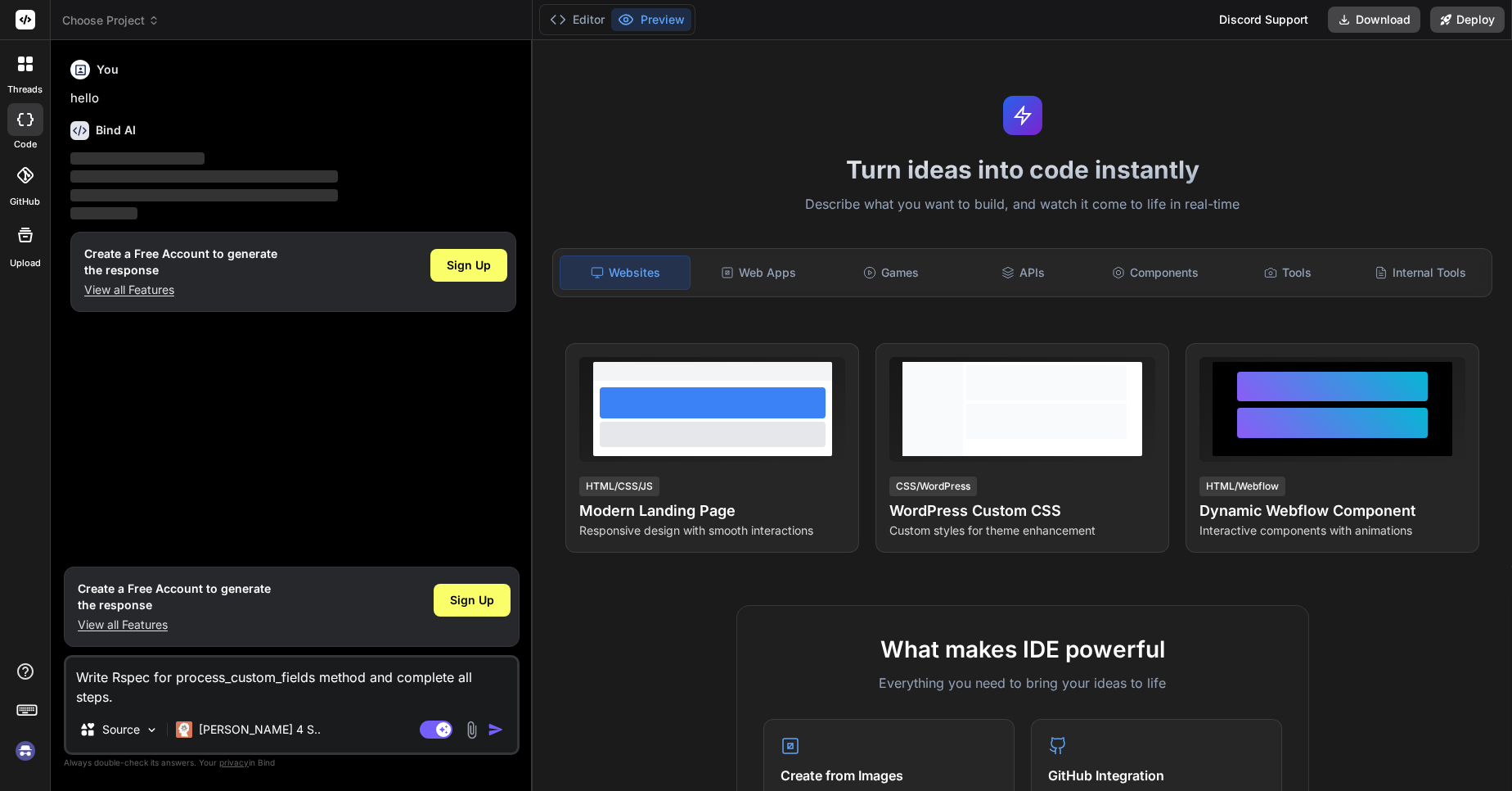
paste textarea "module Reg module CustomFields def self.process_custom_fields(custom_field_para…"
type textarea "Write Rspec for process_custom_fields method and complete all steps.module Reg …"
type textarea "x"
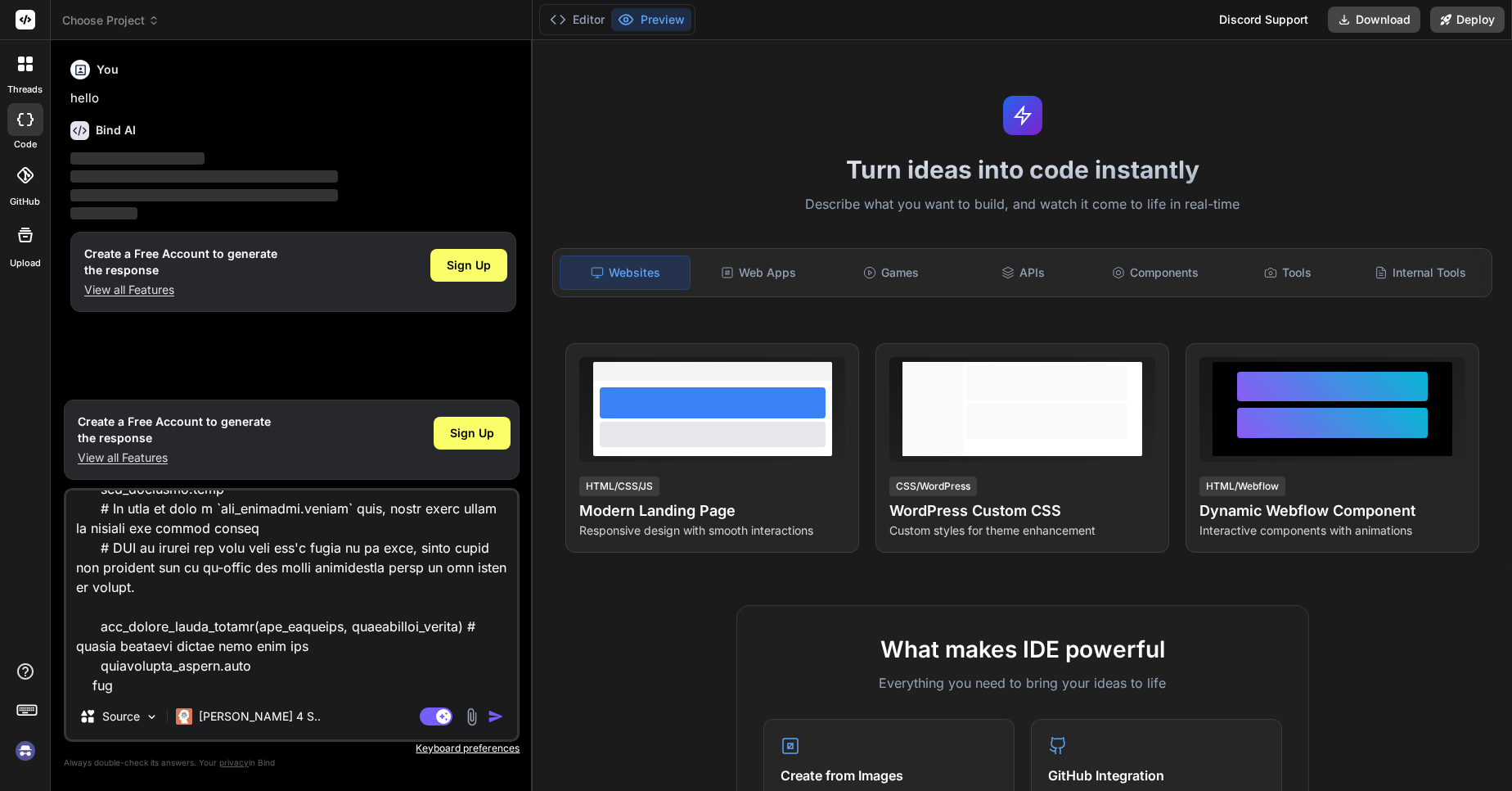
type textarea "Write Rspec for process_custom_fields method and complete all steps.module Reg …"
click at [498, 717] on img "button" at bounding box center [495, 716] width 16 height 16
click at [492, 717] on img "button" at bounding box center [495, 716] width 16 height 16
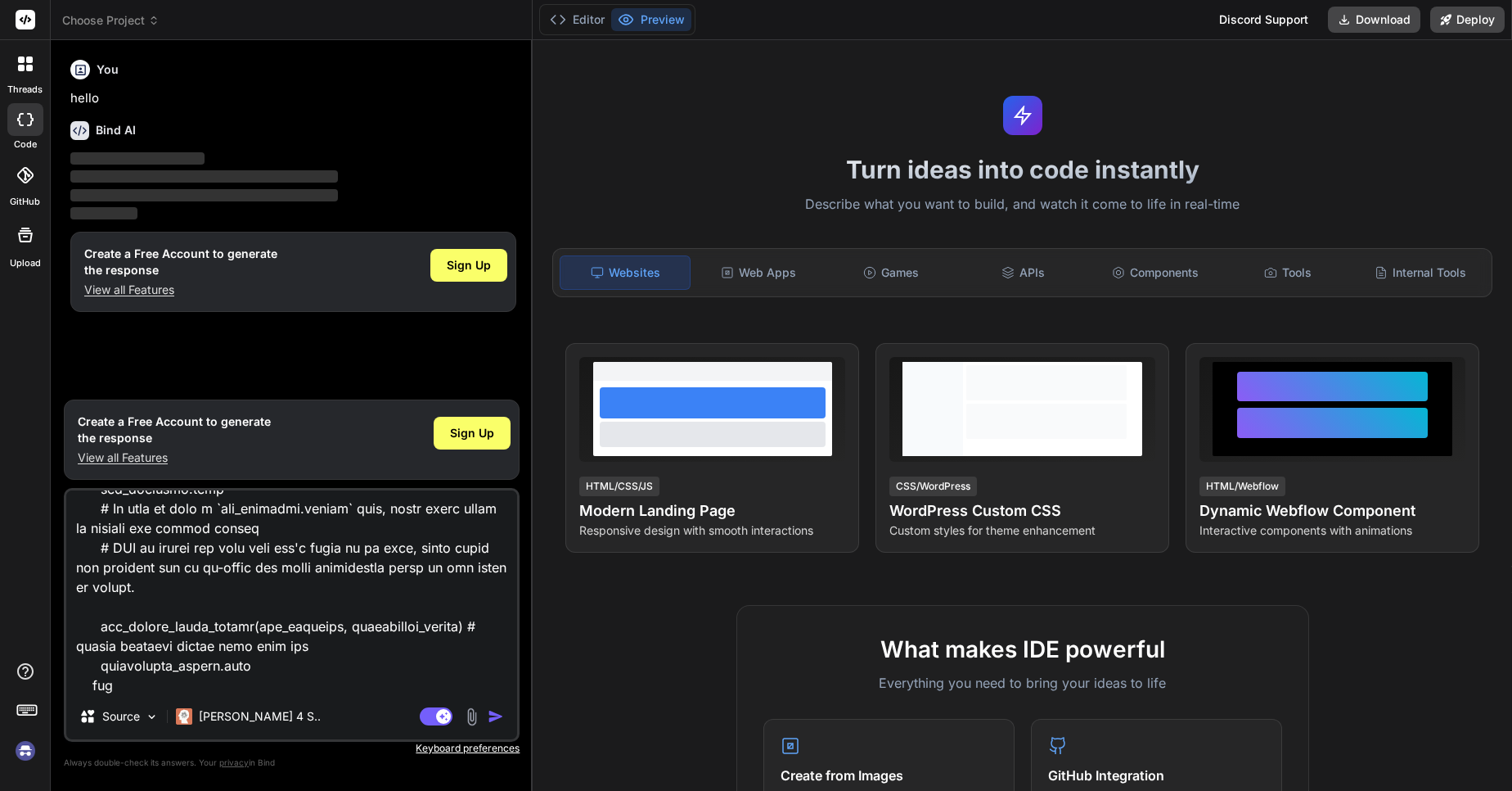
click at [492, 717] on img "button" at bounding box center [495, 716] width 16 height 16
click at [274, 623] on textarea at bounding box center [292, 591] width 451 height 203
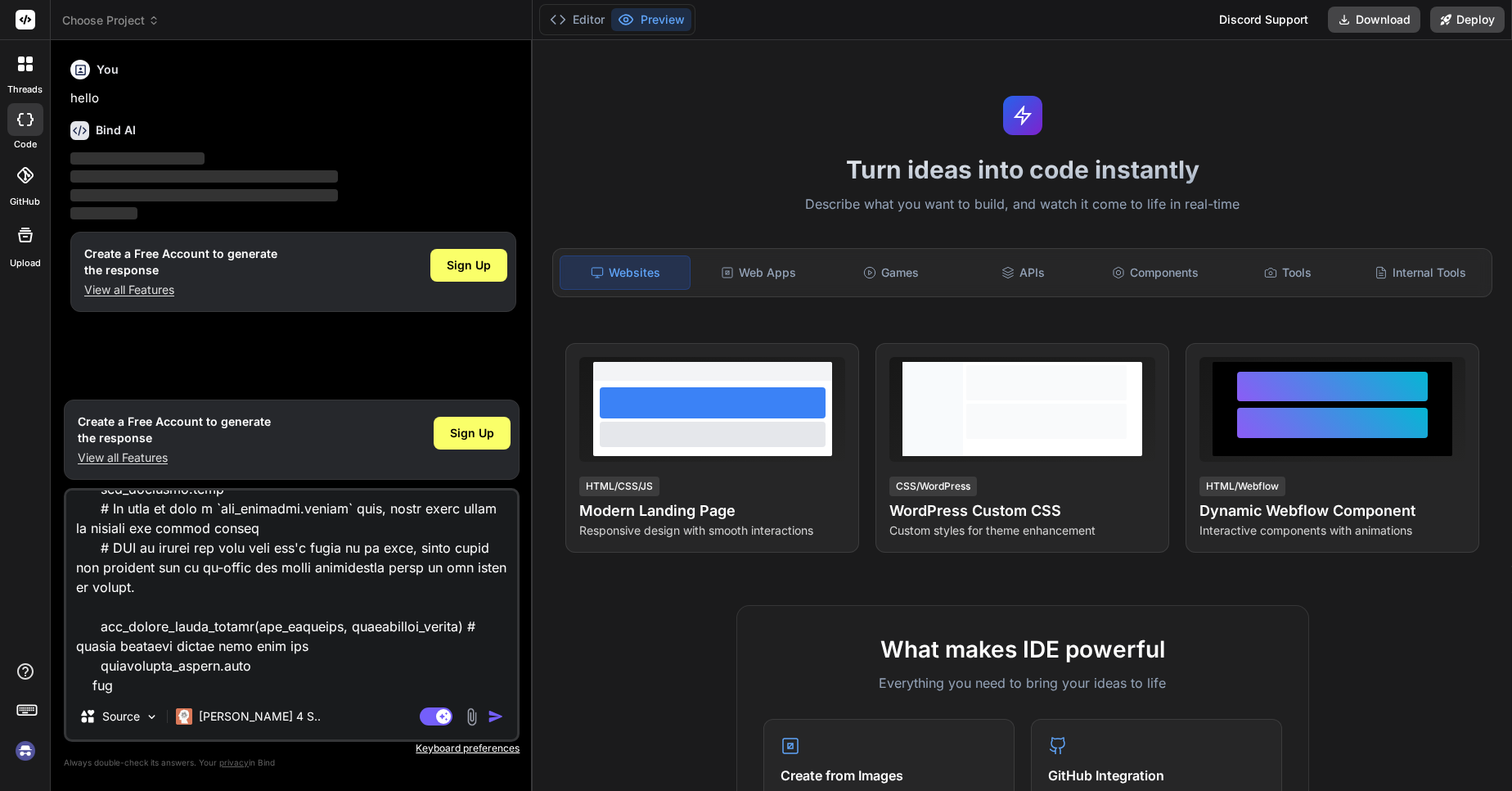
click at [294, 625] on textarea at bounding box center [292, 591] width 451 height 203
click at [492, 722] on img "button" at bounding box center [495, 716] width 16 height 16
click at [487, 708] on button "button" at bounding box center [498, 716] width 23 height 16
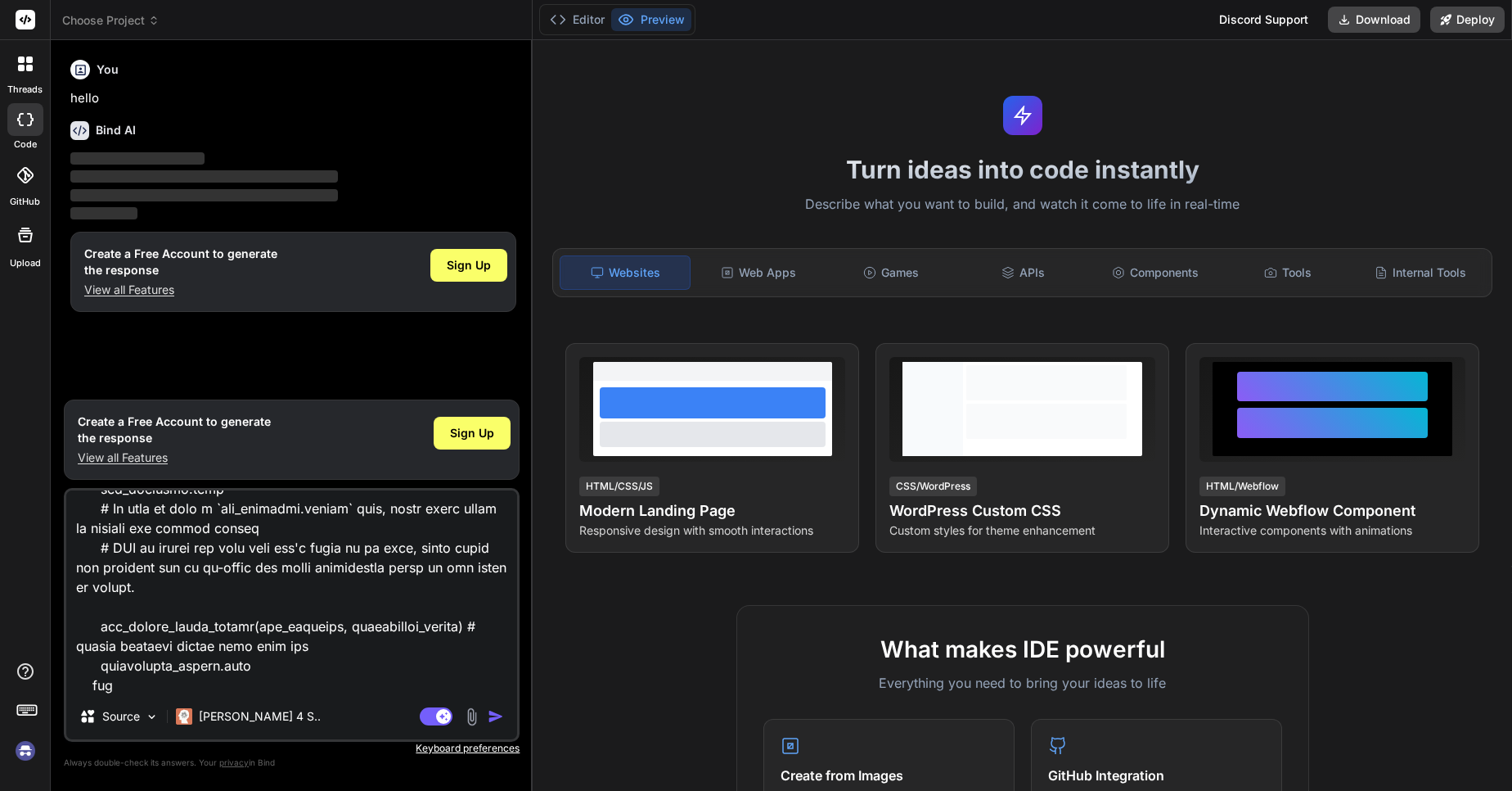
click at [487, 708] on button "button" at bounding box center [498, 716] width 23 height 16
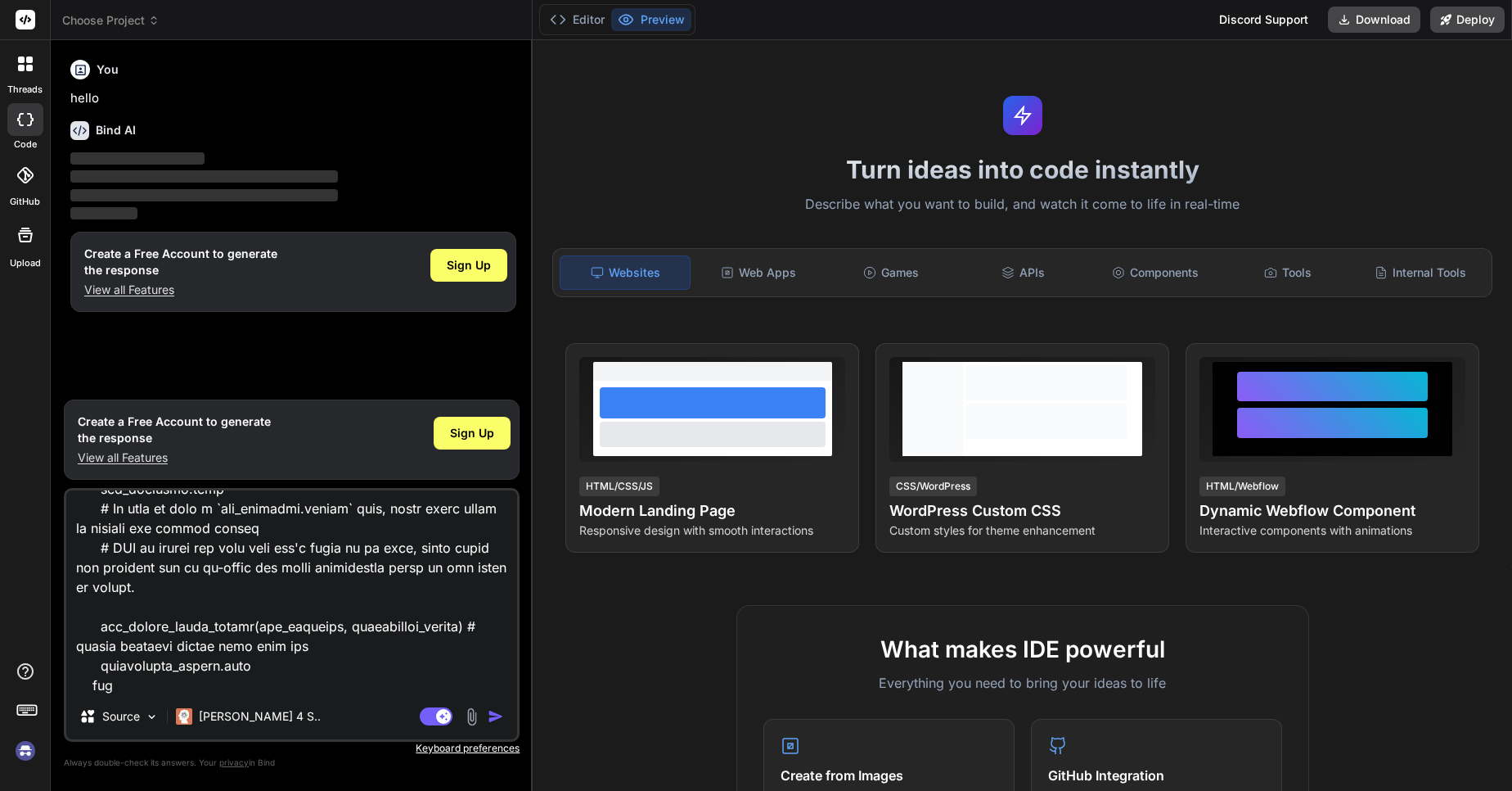
click at [487, 708] on button "button" at bounding box center [498, 716] width 23 height 16
click at [354, 623] on textarea at bounding box center [292, 591] width 451 height 203
click at [25, 24] on rect at bounding box center [24, 19] width 19 height 19
click at [32, 19] on rect at bounding box center [24, 19] width 19 height 19
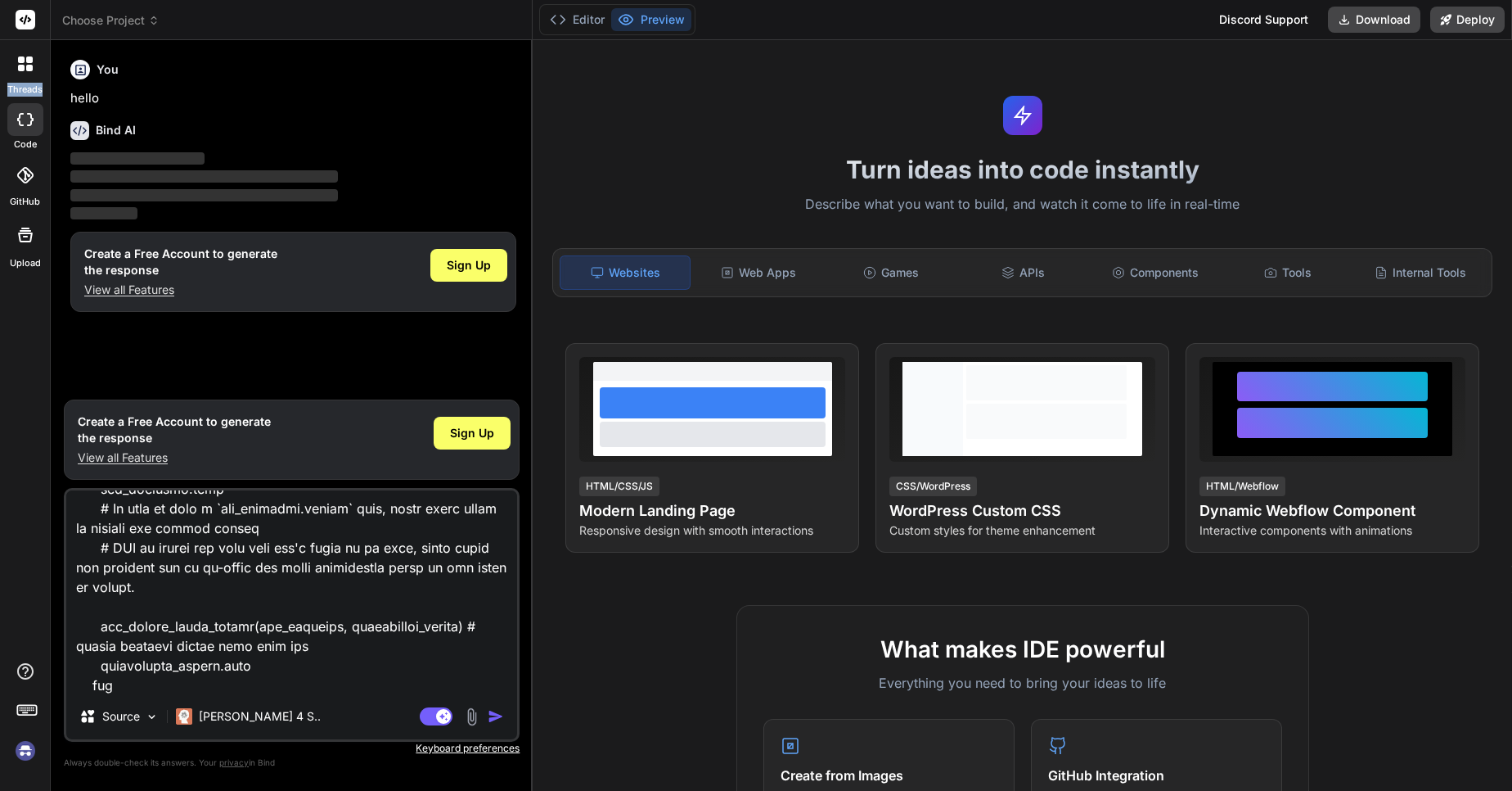
click at [32, 19] on rect at bounding box center [24, 19] width 19 height 19
click at [31, 19] on icon at bounding box center [24, 19] width 19 height 19
click at [23, 18] on icon at bounding box center [25, 19] width 13 height 10
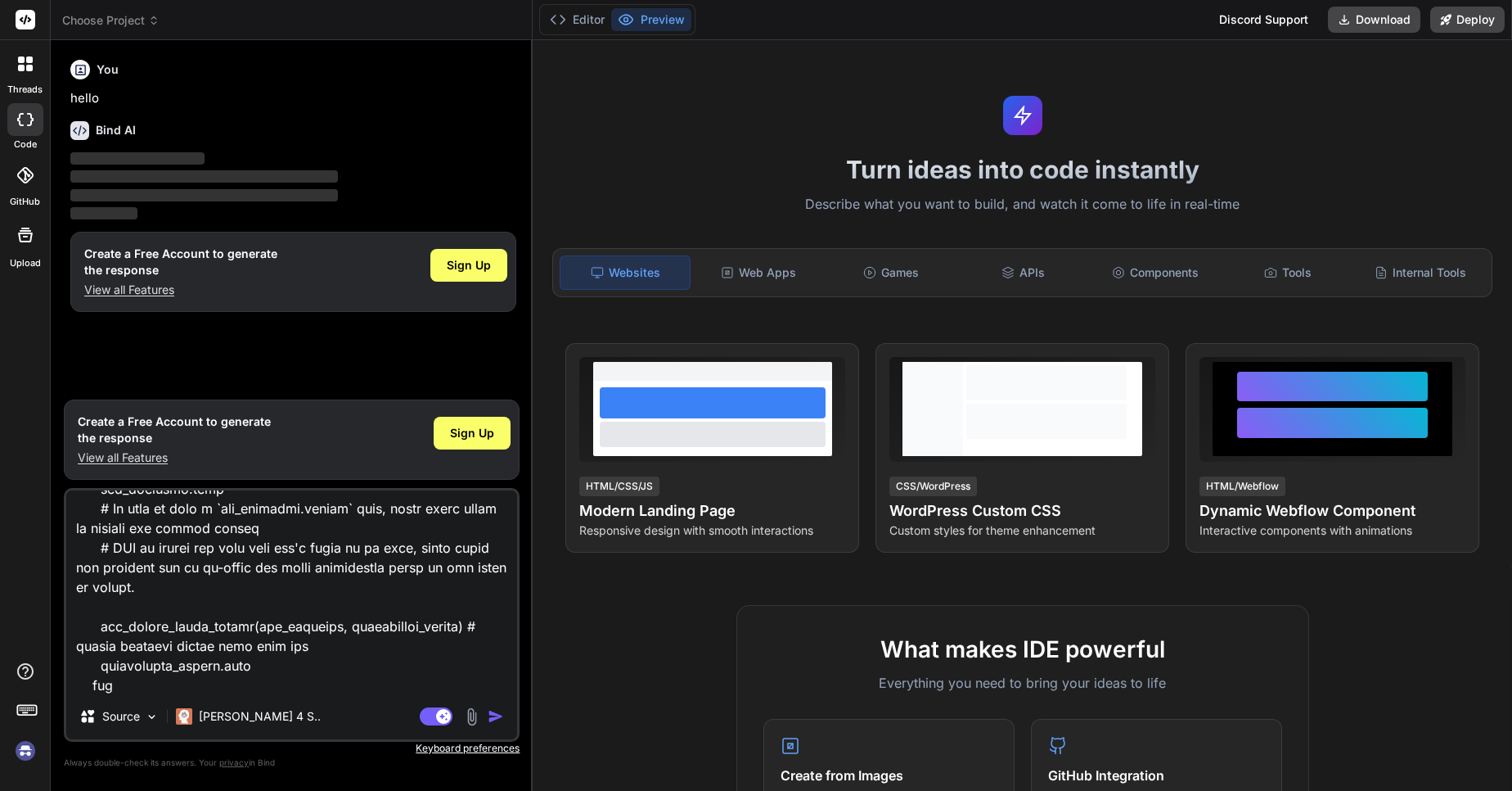
click at [466, 106] on p "hello" at bounding box center [294, 99] width 446 height 19
click at [109, 66] on h6 "You" at bounding box center [108, 69] width 22 height 16
click at [209, 602] on textarea at bounding box center [292, 591] width 451 height 203
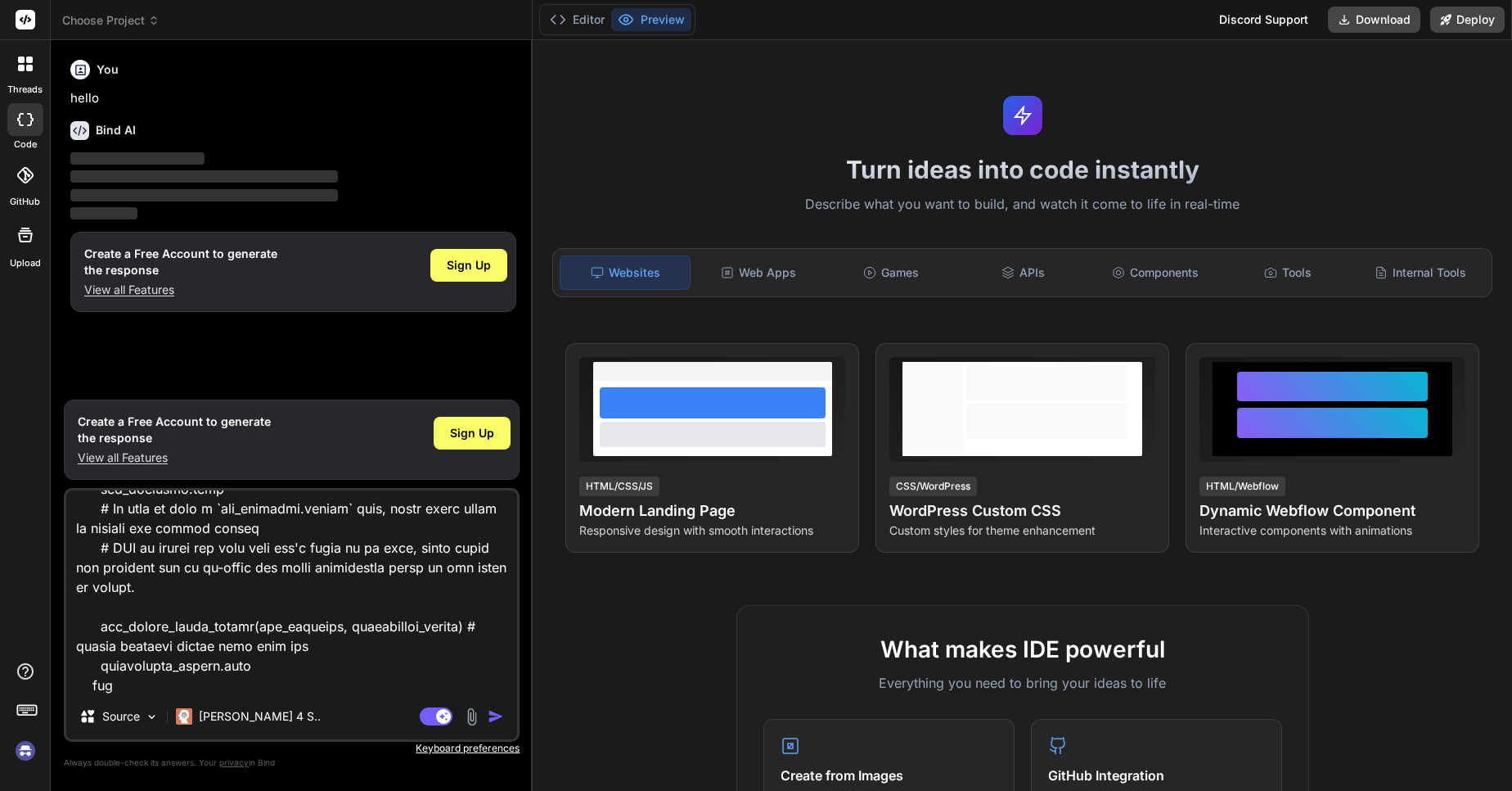
click at [214, 621] on textarea at bounding box center [292, 591] width 451 height 203
click at [492, 717] on img "button" at bounding box center [495, 716] width 16 height 16
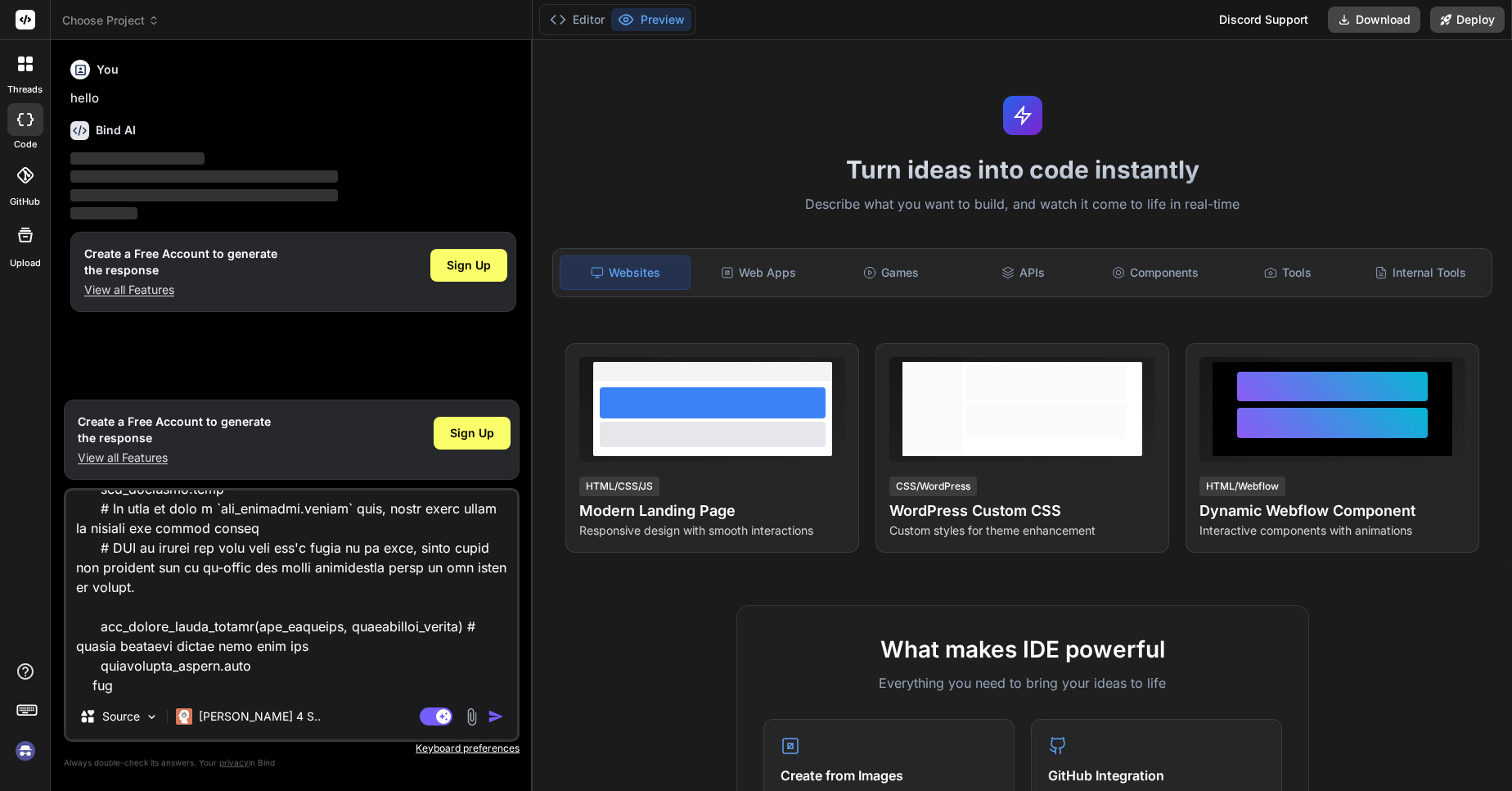
click at [492, 717] on img "button" at bounding box center [495, 716] width 16 height 16
click at [487, 708] on button "button" at bounding box center [498, 716] width 23 height 16
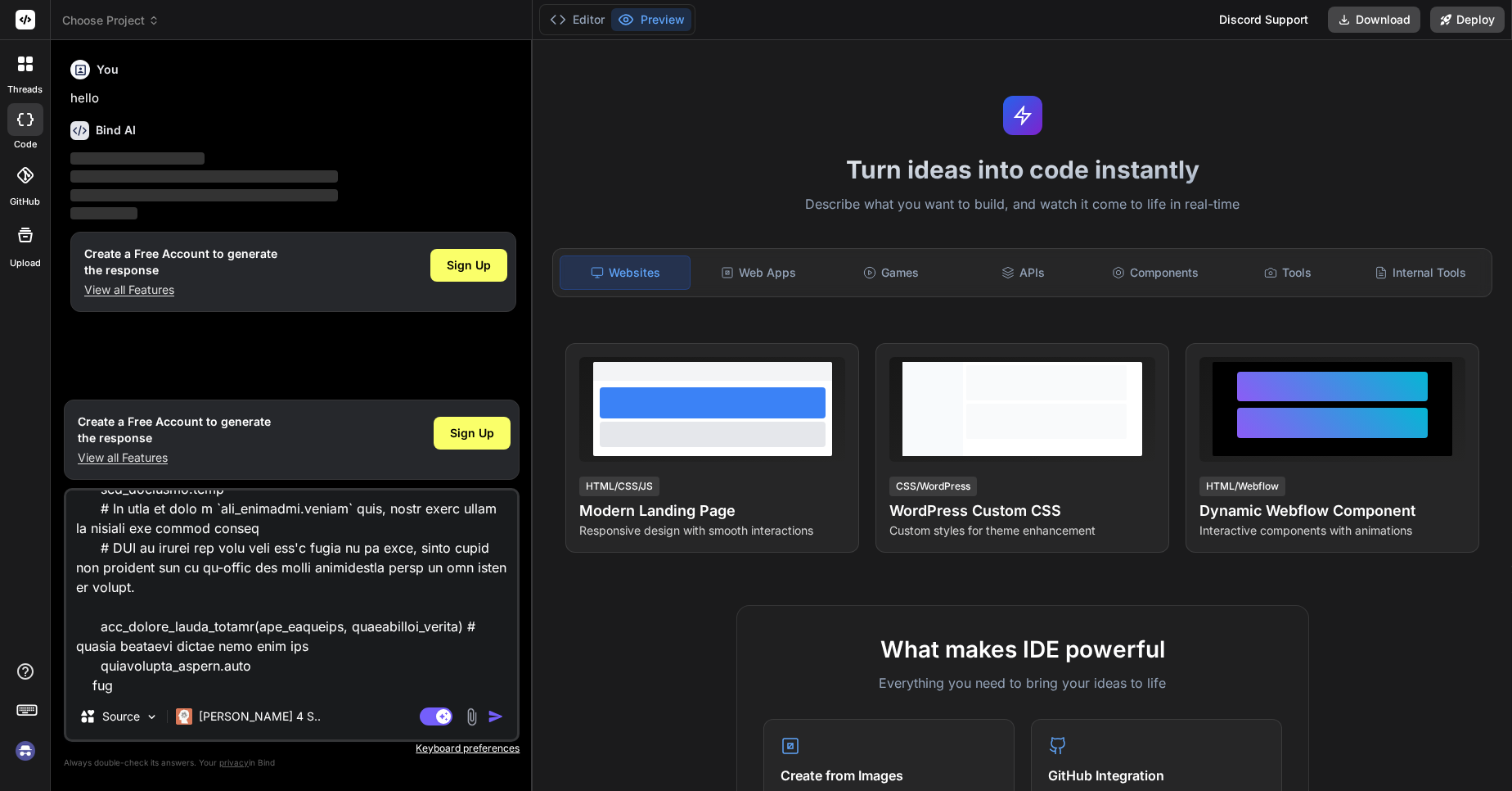
click at [487, 708] on button "button" at bounding box center [498, 716] width 23 height 16
click at [263, 644] on textarea at bounding box center [292, 591] width 451 height 203
type textarea "x"
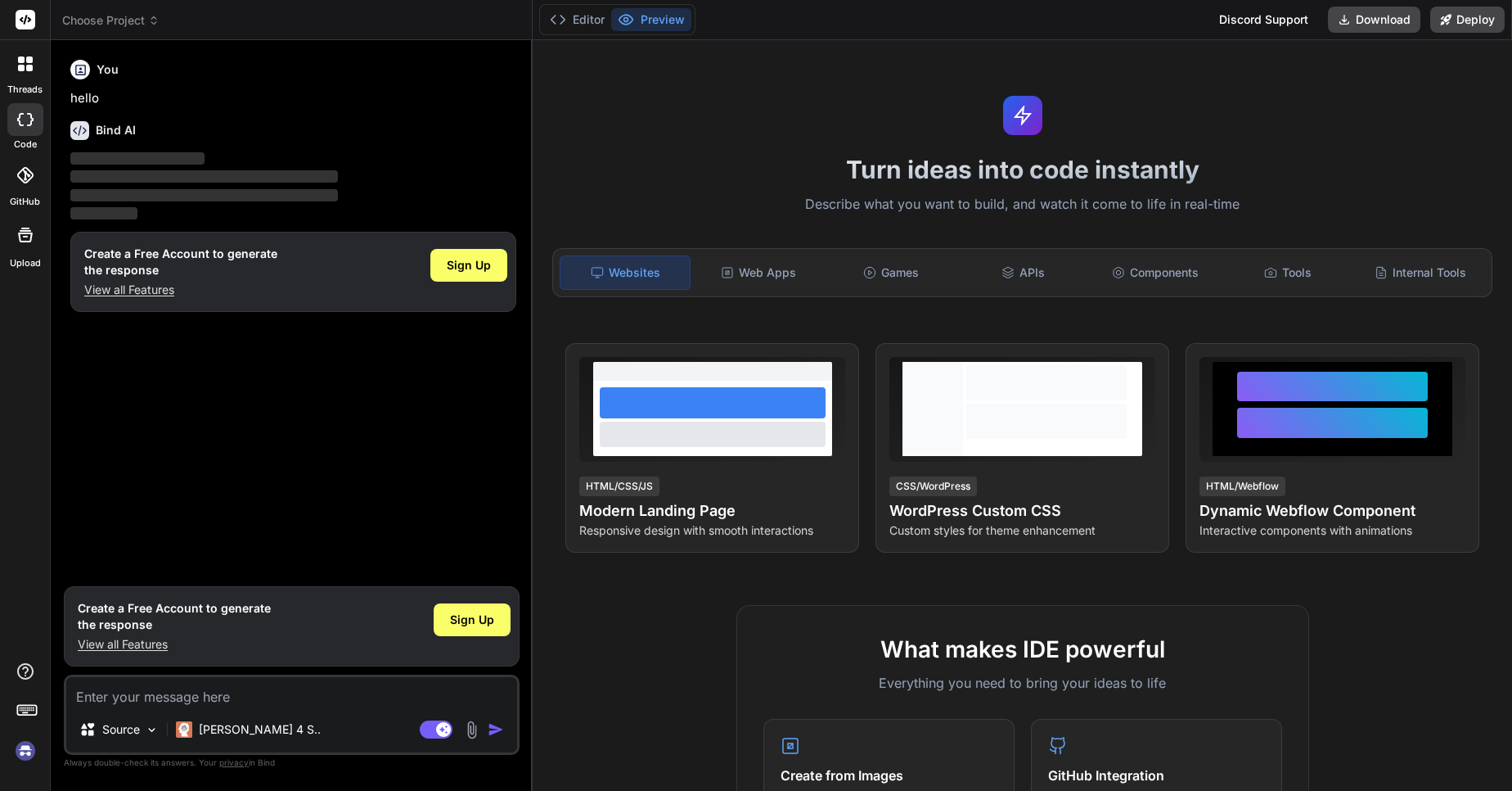
scroll to position [0, 0]
type textarea "r"
type textarea "x"
type textarea "ru"
type textarea "x"
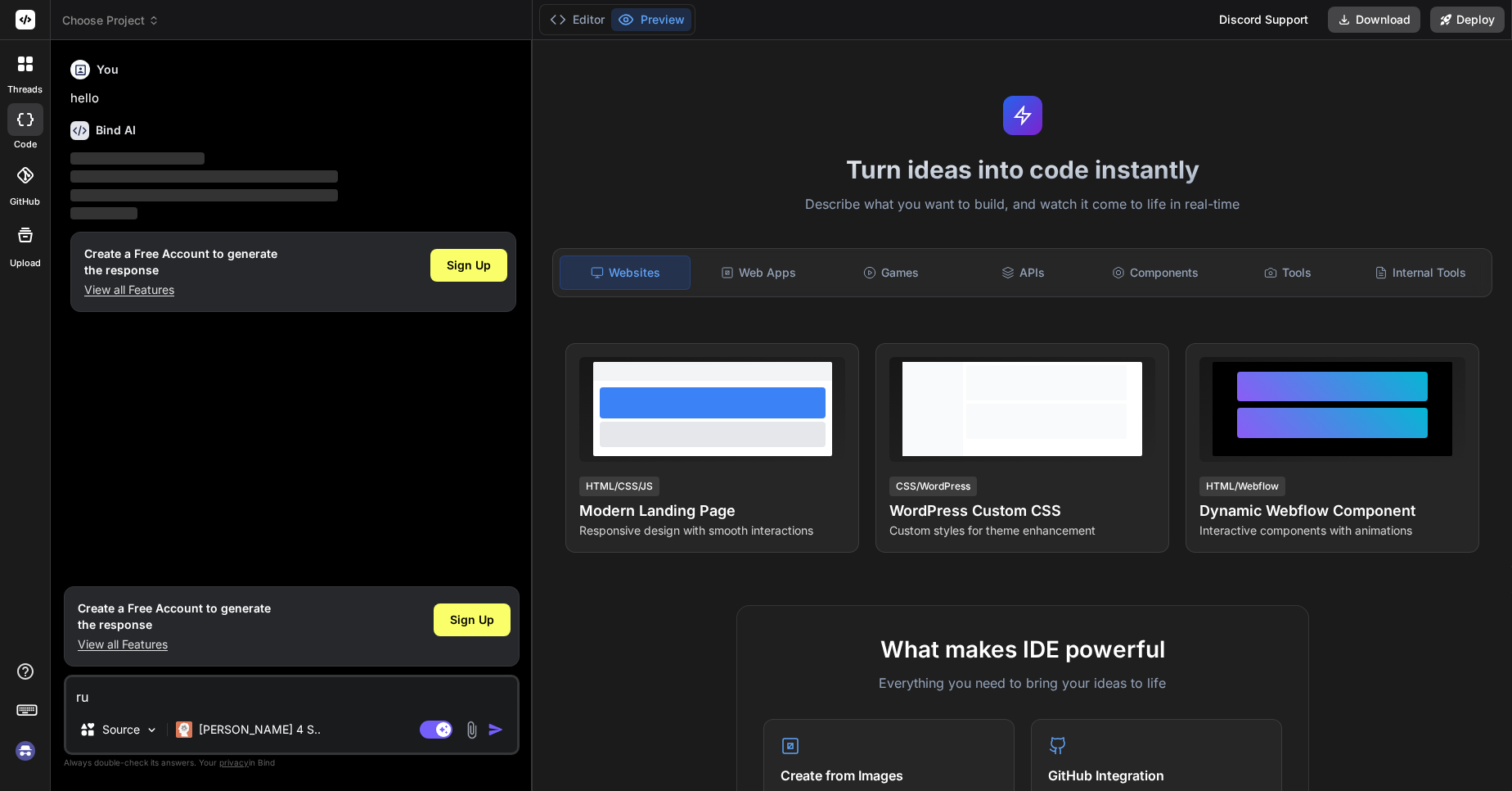
type textarea "rub"
type textarea "x"
type textarea "ruby"
type textarea "x"
type textarea "ruby"
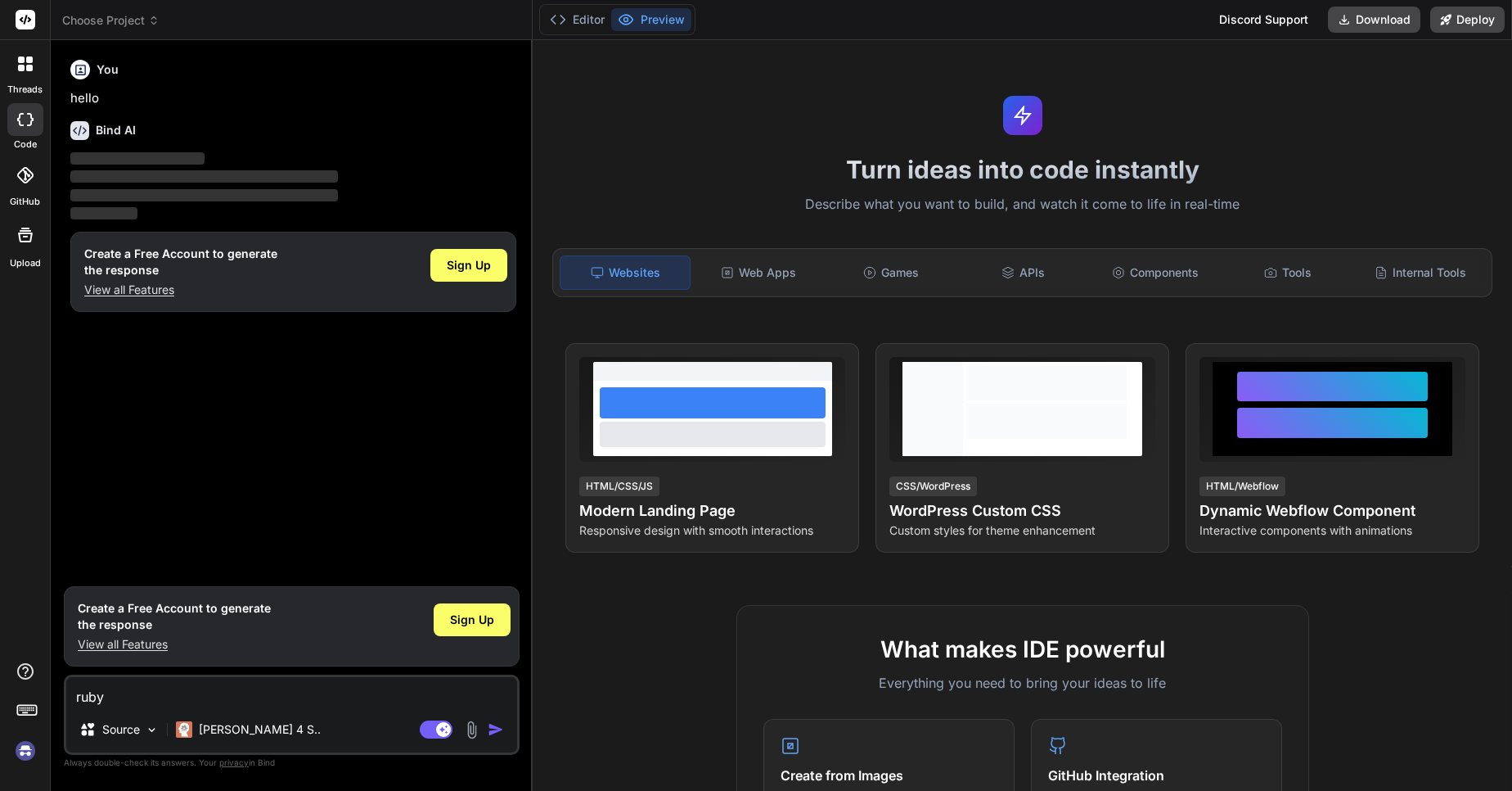
click at [500, 732] on img "button" at bounding box center [495, 729] width 16 height 16
click at [105, 68] on h6 "You" at bounding box center [108, 69] width 22 height 16
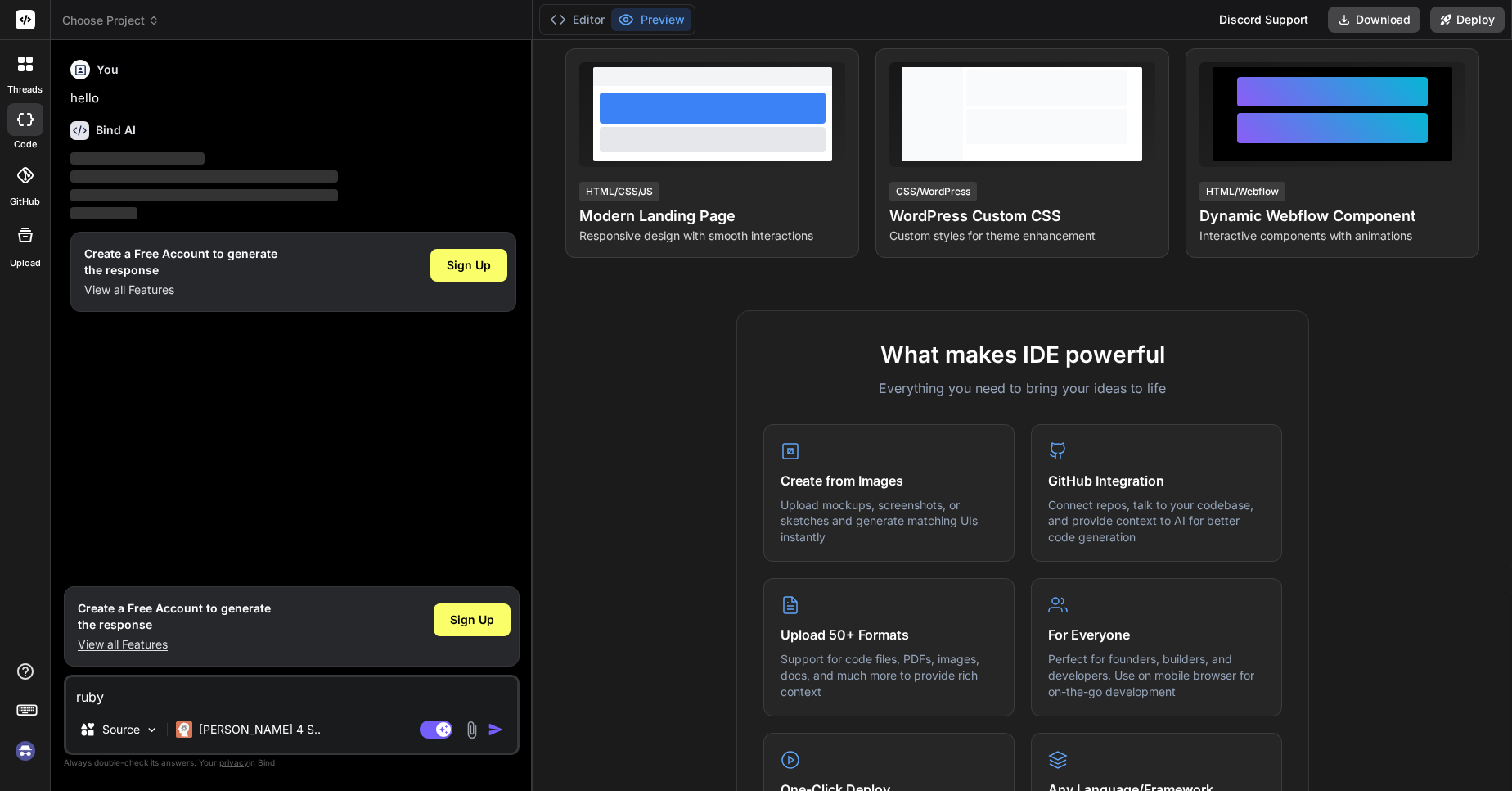
click at [21, 127] on div at bounding box center [25, 119] width 36 height 33
click at [14, 86] on label "threads" at bounding box center [25, 89] width 35 height 14
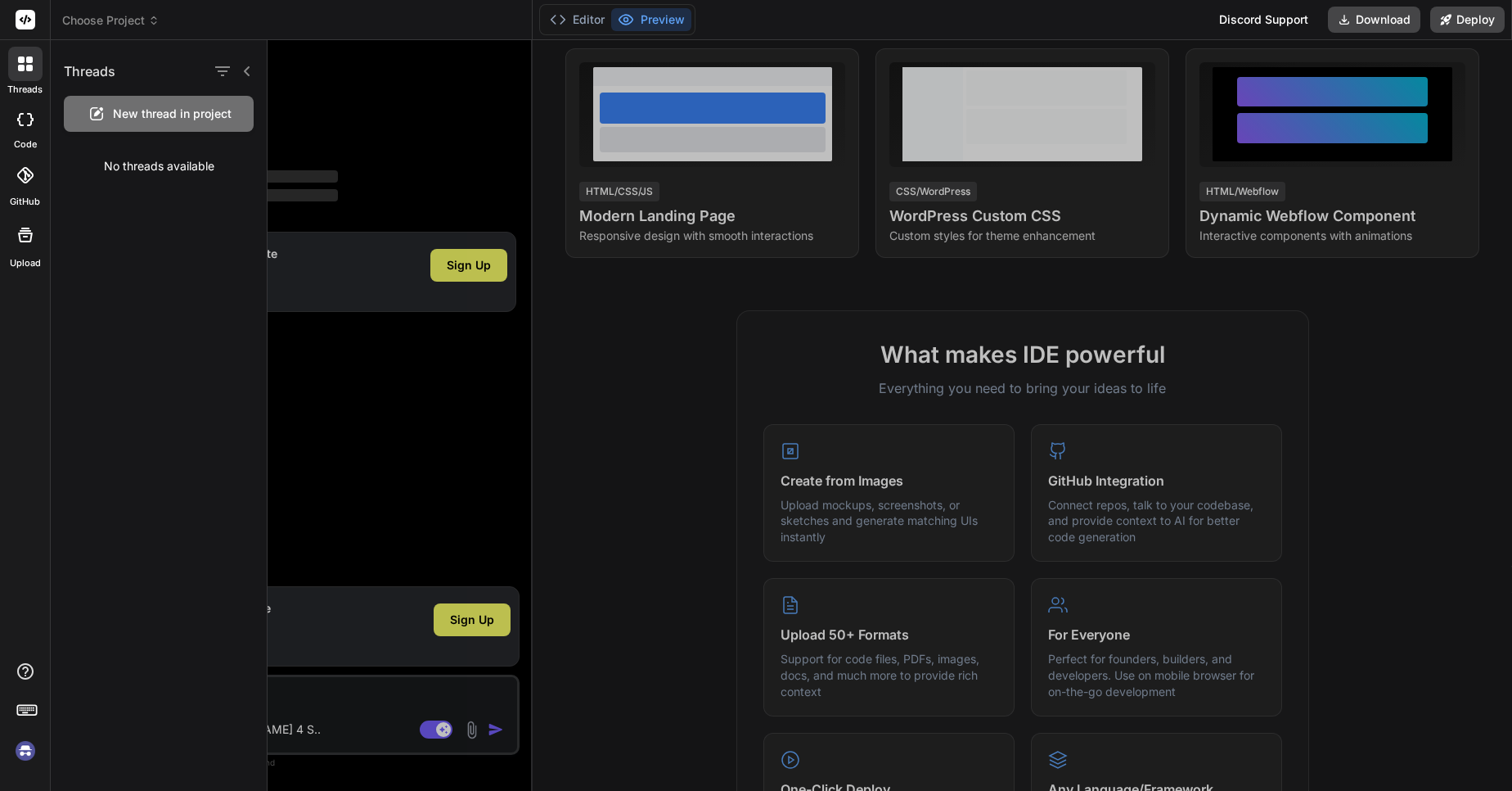
click at [118, 166] on div "No threads available" at bounding box center [158, 166] width 216 height 43
click at [149, 110] on span "New thread in project" at bounding box center [172, 113] width 119 height 16
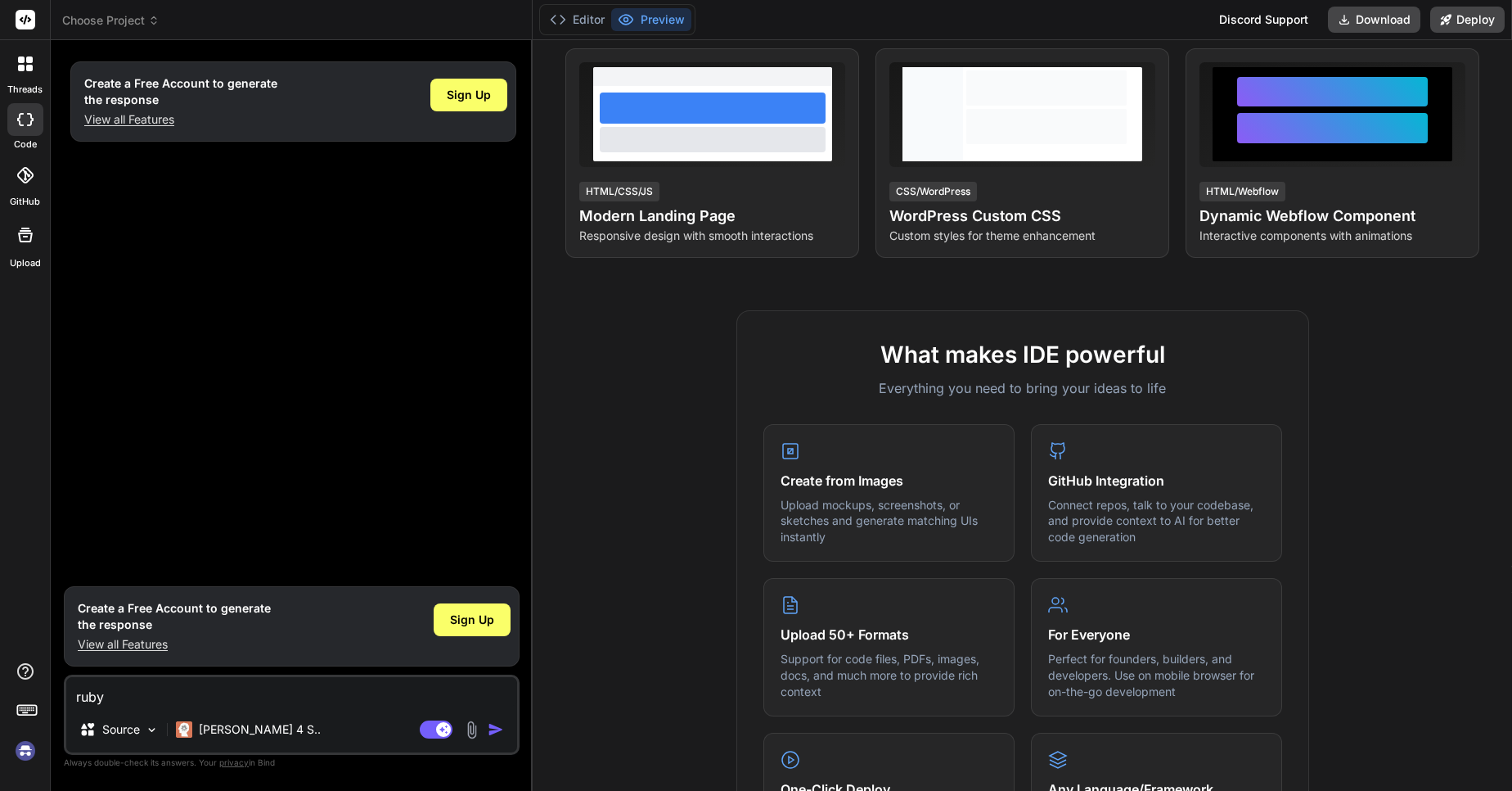
click at [156, 689] on textarea "ruby" at bounding box center [292, 692] width 451 height 29
click at [213, 724] on p "Claude 4 S.." at bounding box center [259, 729] width 122 height 16
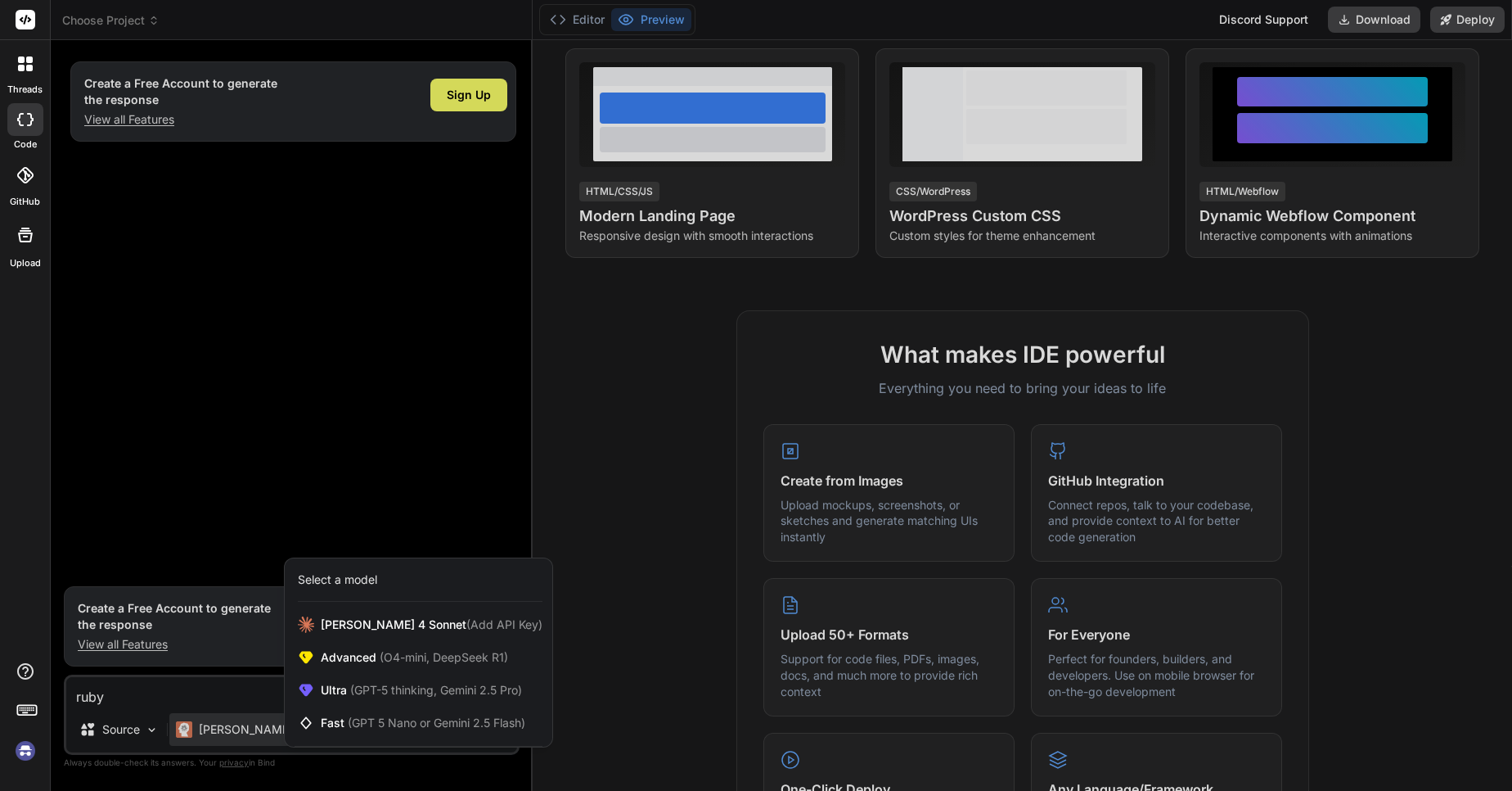
click at [151, 734] on div at bounding box center [756, 395] width 1512 height 791
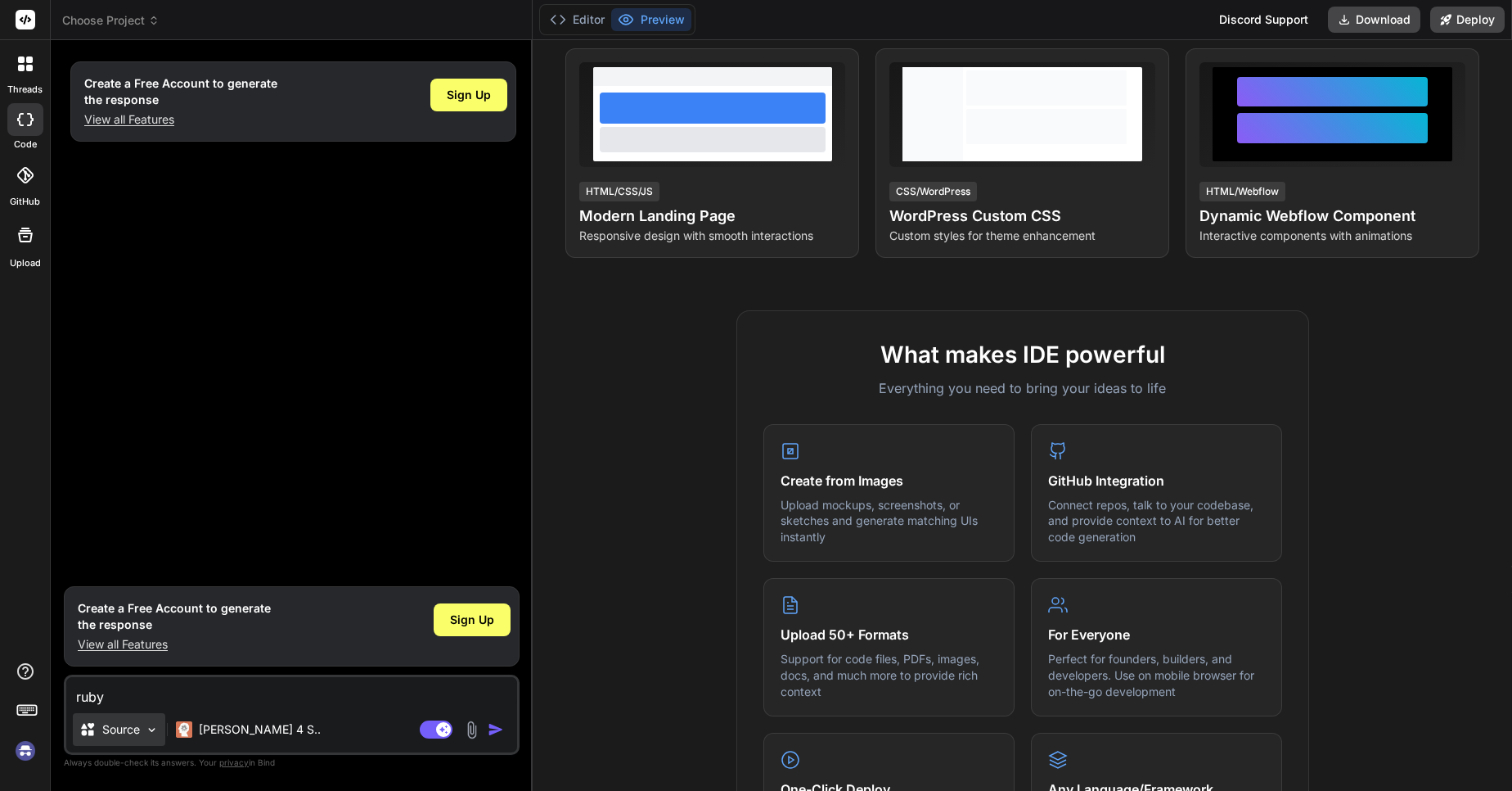
click at [150, 734] on img at bounding box center [152, 730] width 14 height 14
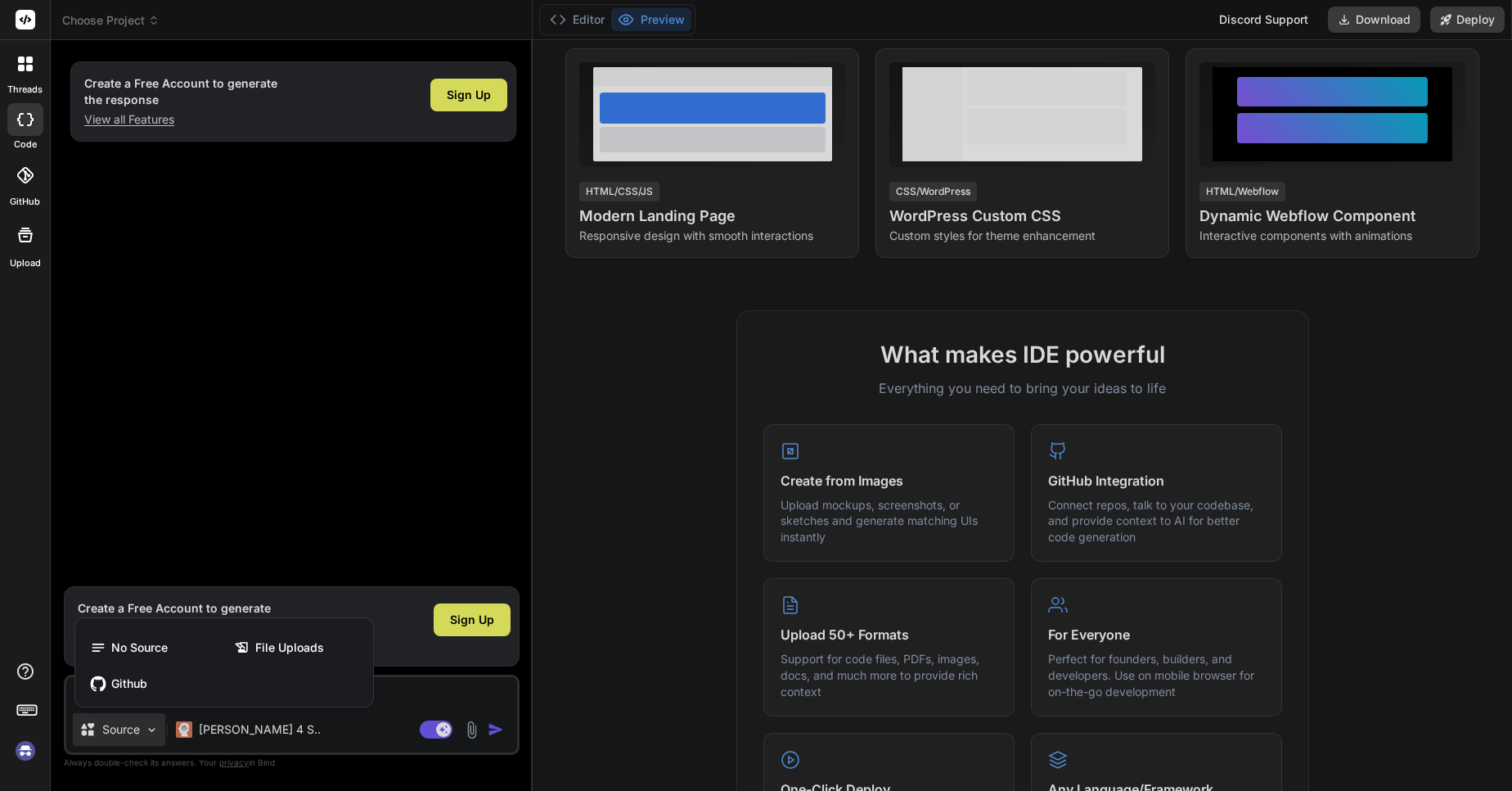
click at [392, 687] on div at bounding box center [756, 395] width 1512 height 791
type textarea "x"
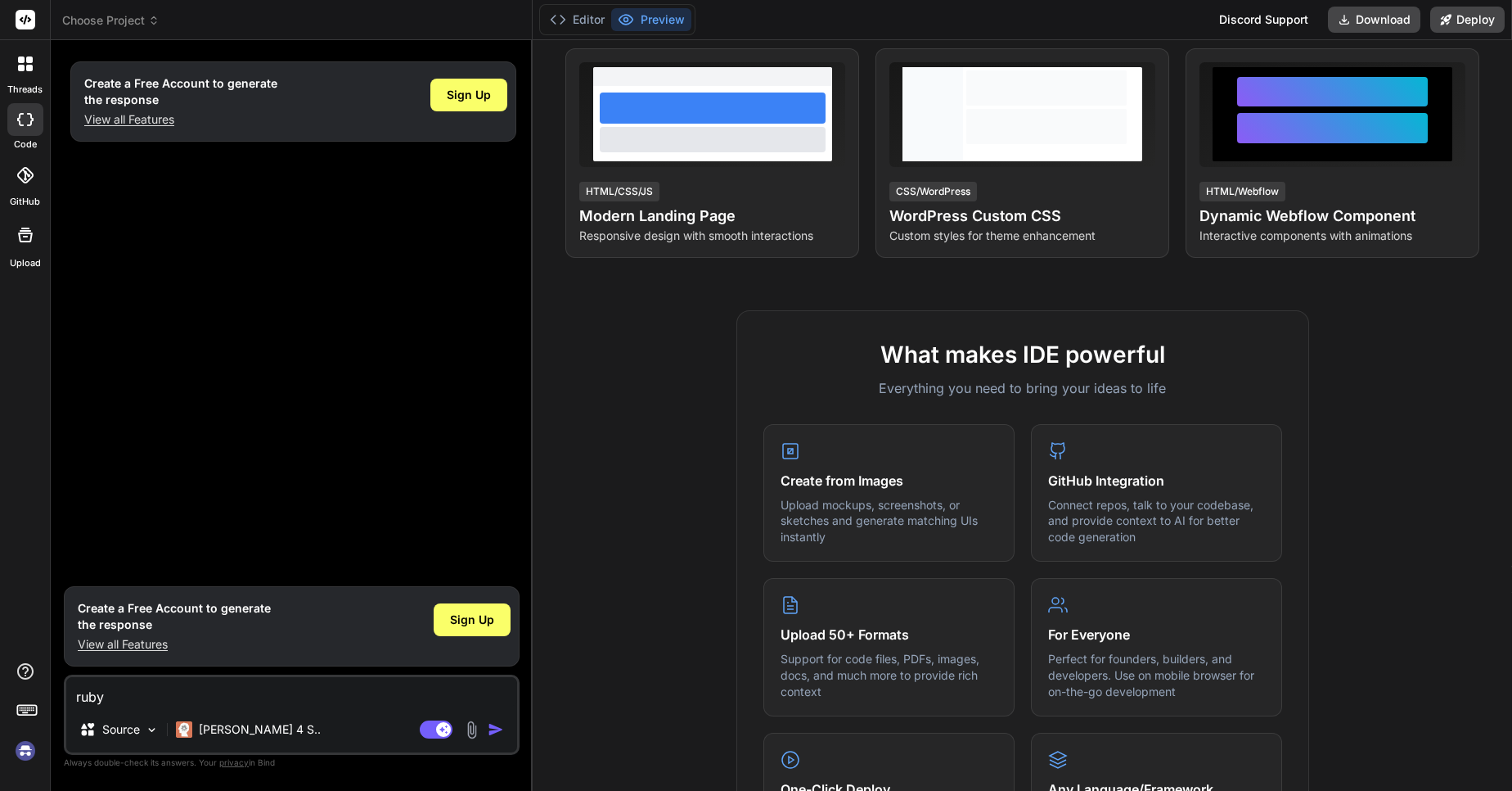
click at [231, 694] on textarea "ruby" at bounding box center [292, 692] width 451 height 29
click at [492, 728] on img "button" at bounding box center [495, 729] width 16 height 16
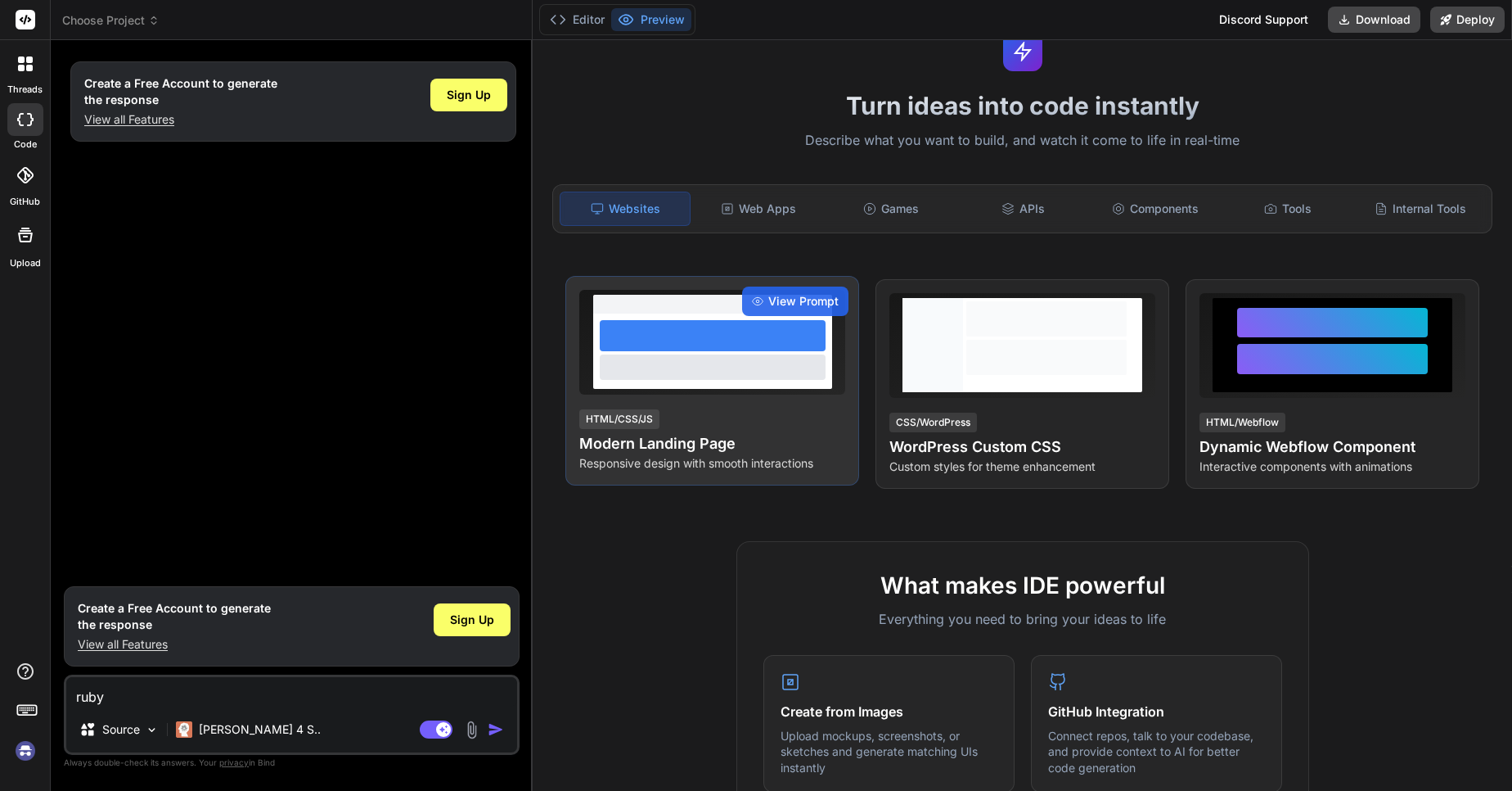
scroll to position [99, 0]
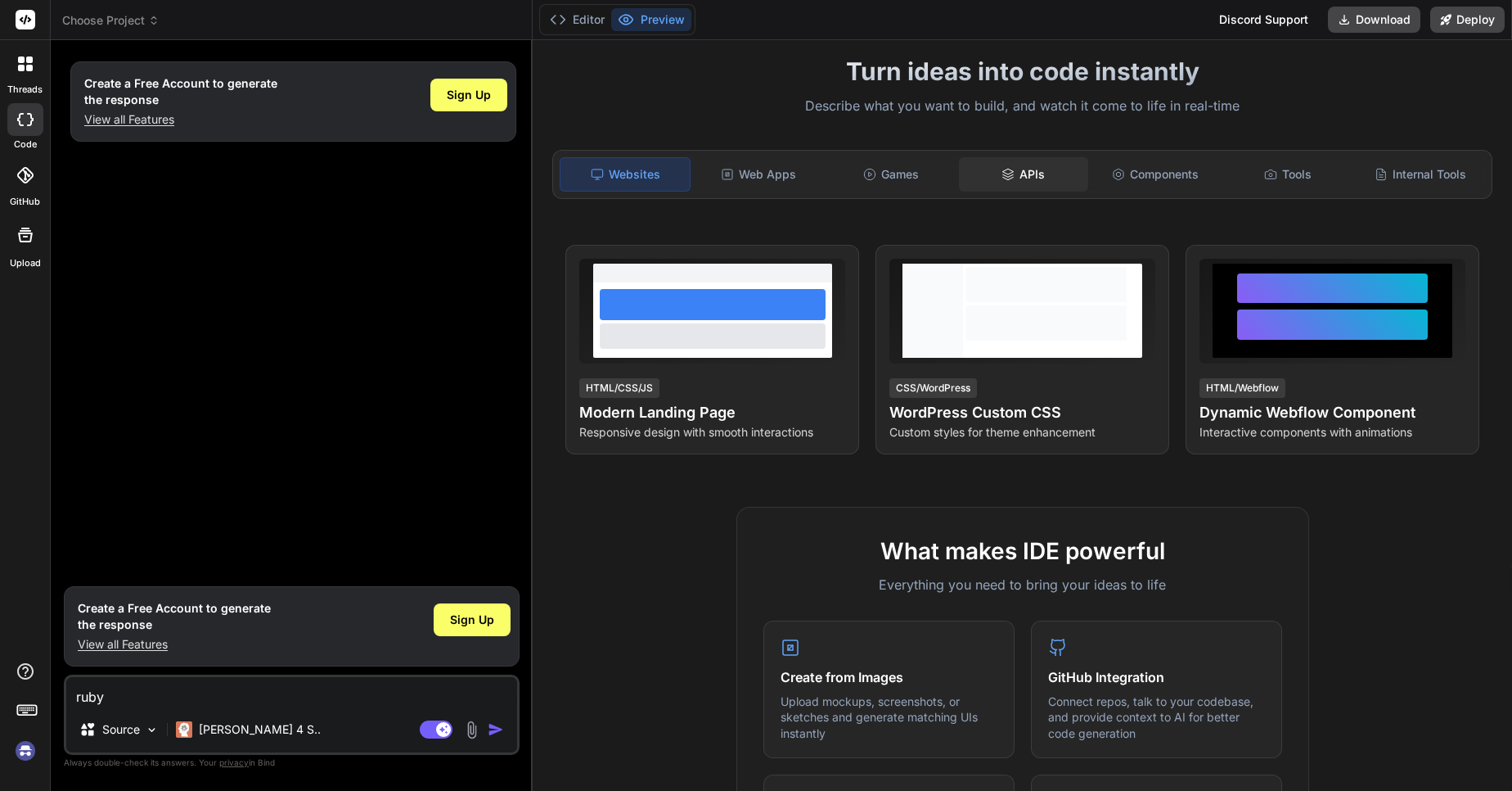
click at [1037, 173] on div "APIs" at bounding box center [1024, 174] width 130 height 35
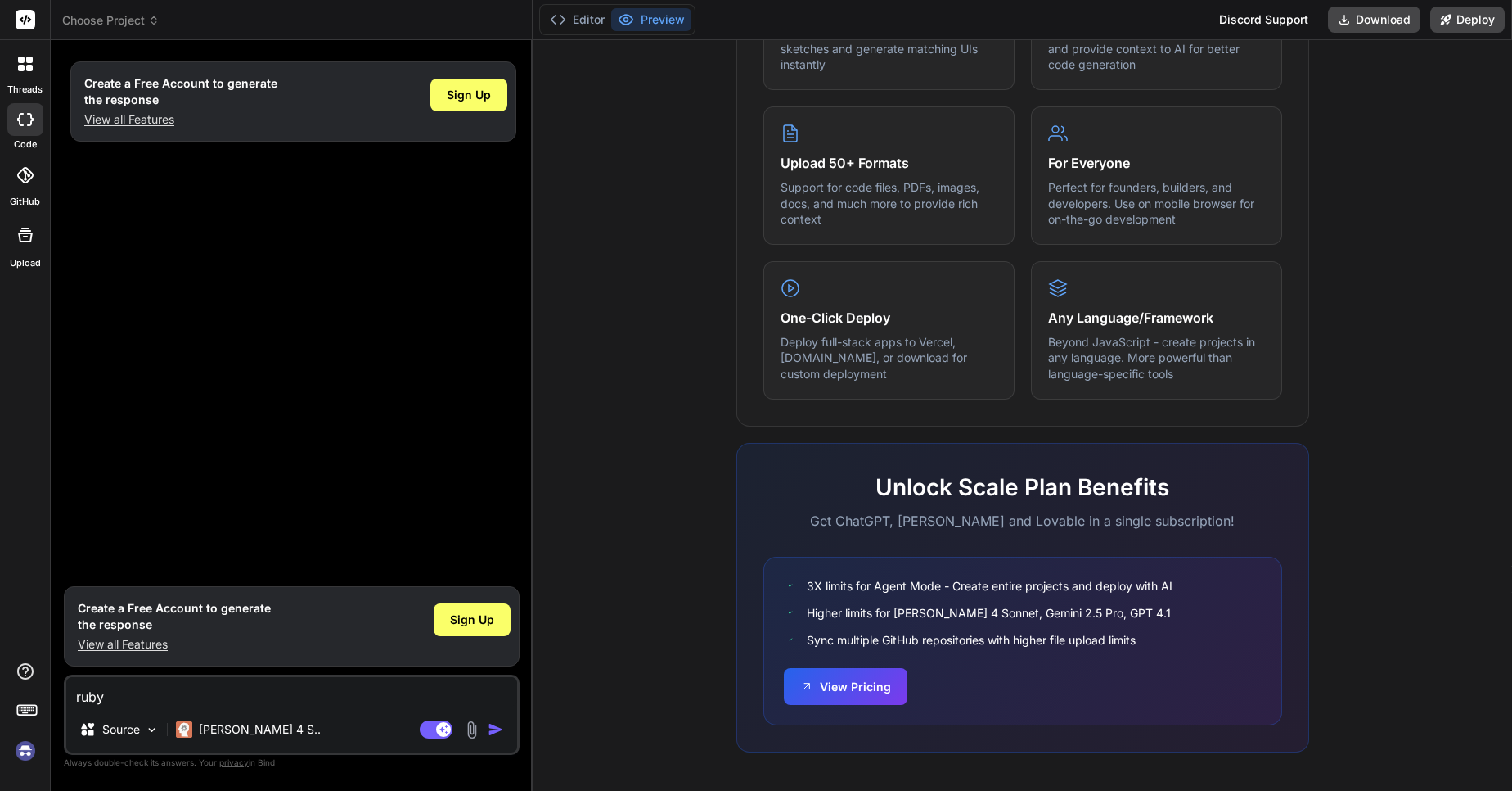
scroll to position [777, 0]
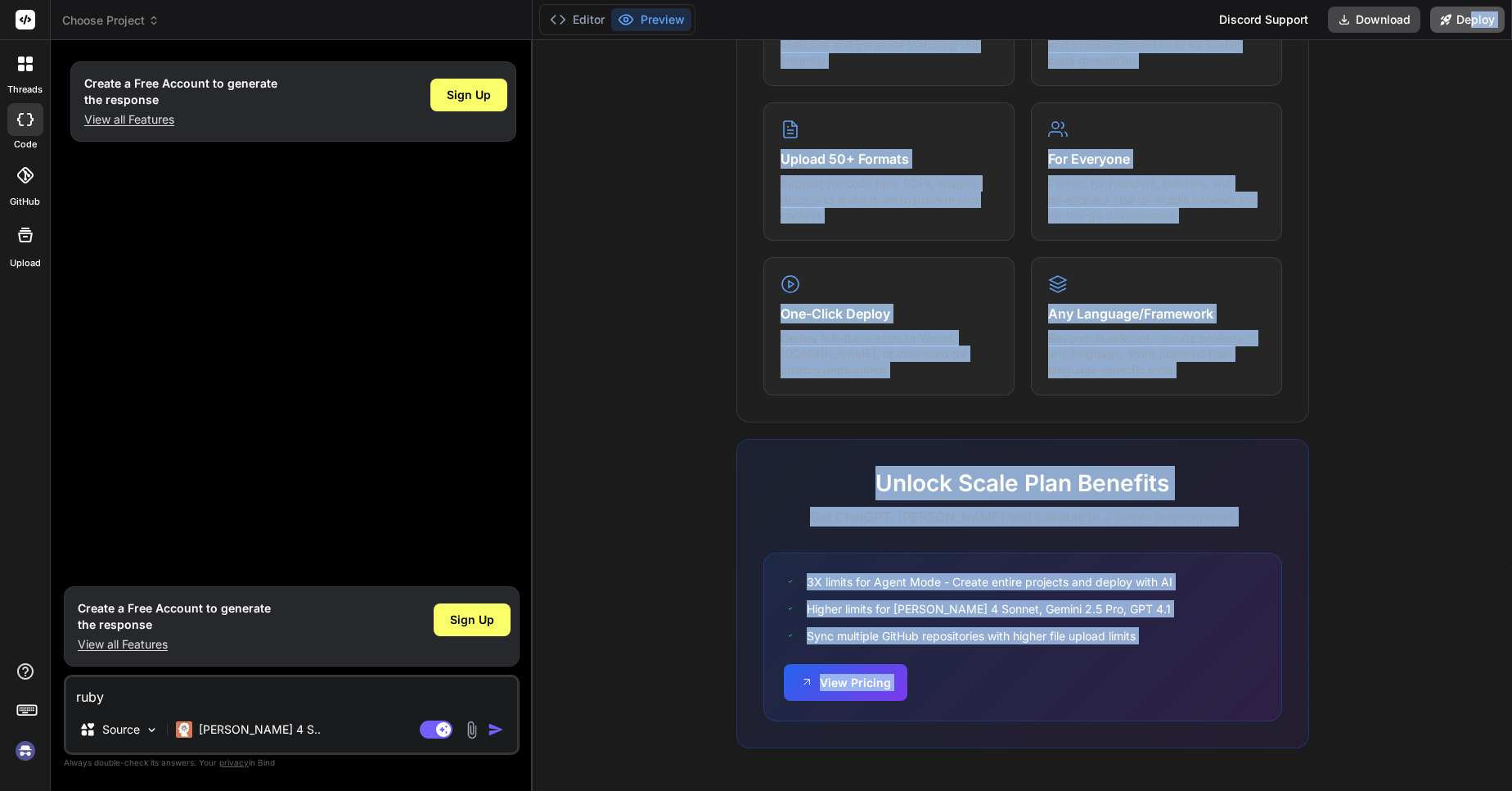
click at [1474, 14] on div "Editor Preview Discord Support Download Deploy Turn ideas into code instantly D…" at bounding box center [1022, 395] width 979 height 791
click at [1446, 555] on div "What makes IDE powerful Everything you need to bring your ideas to life Create …" at bounding box center [1022, 307] width 960 height 947
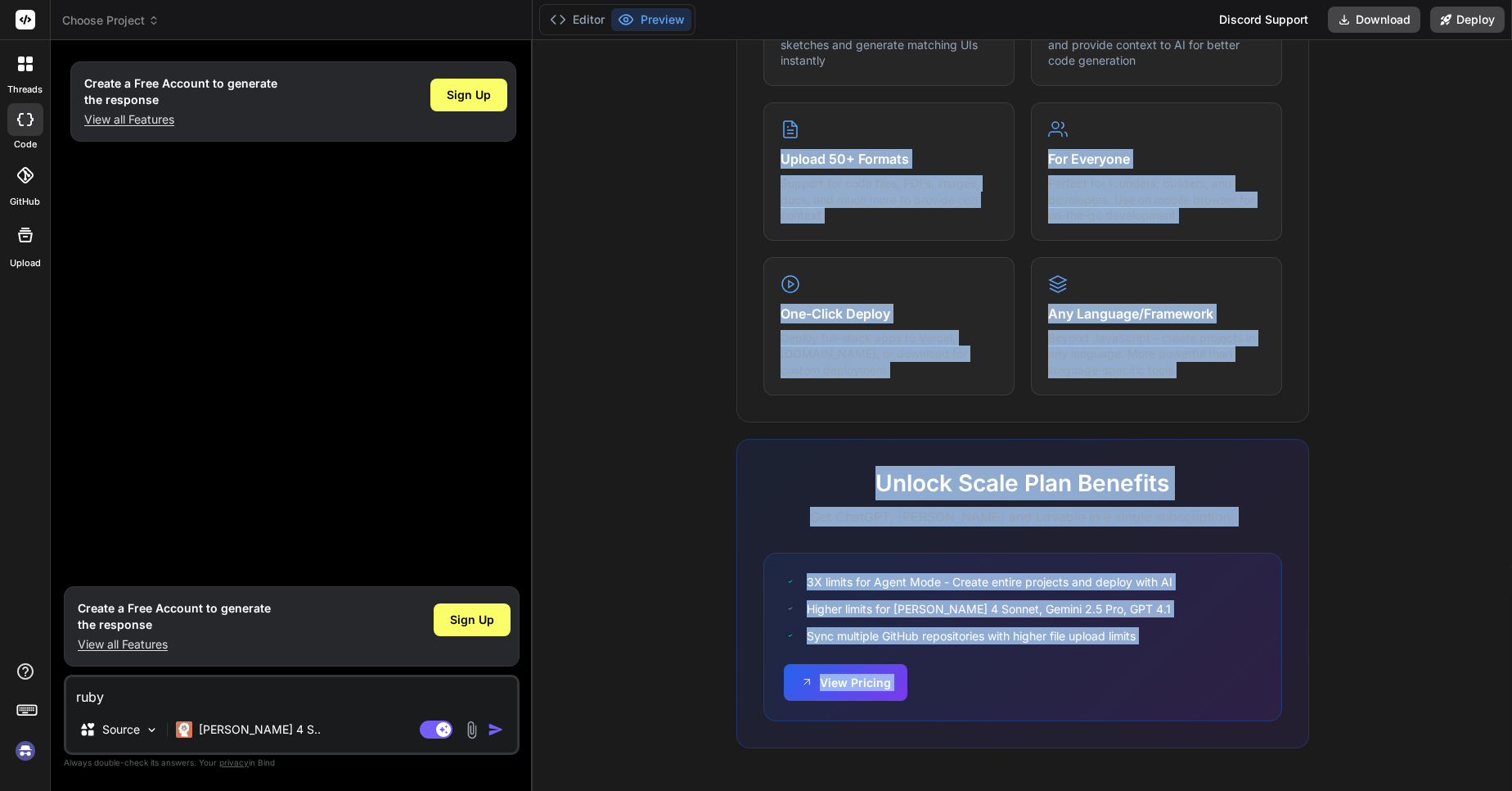
drag, startPoint x: 1511, startPoint y: 520, endPoint x: 1449, endPoint y: 63, distance: 461.2
click at [1449, 63] on div "Turn ideas into code instantly Describe what you want to build, and watch it co…" at bounding box center [1022, 415] width 979 height 751
click at [1447, 311] on div "What makes IDE powerful Everything you need to bring your ideas to life Create …" at bounding box center [1022, 307] width 960 height 947
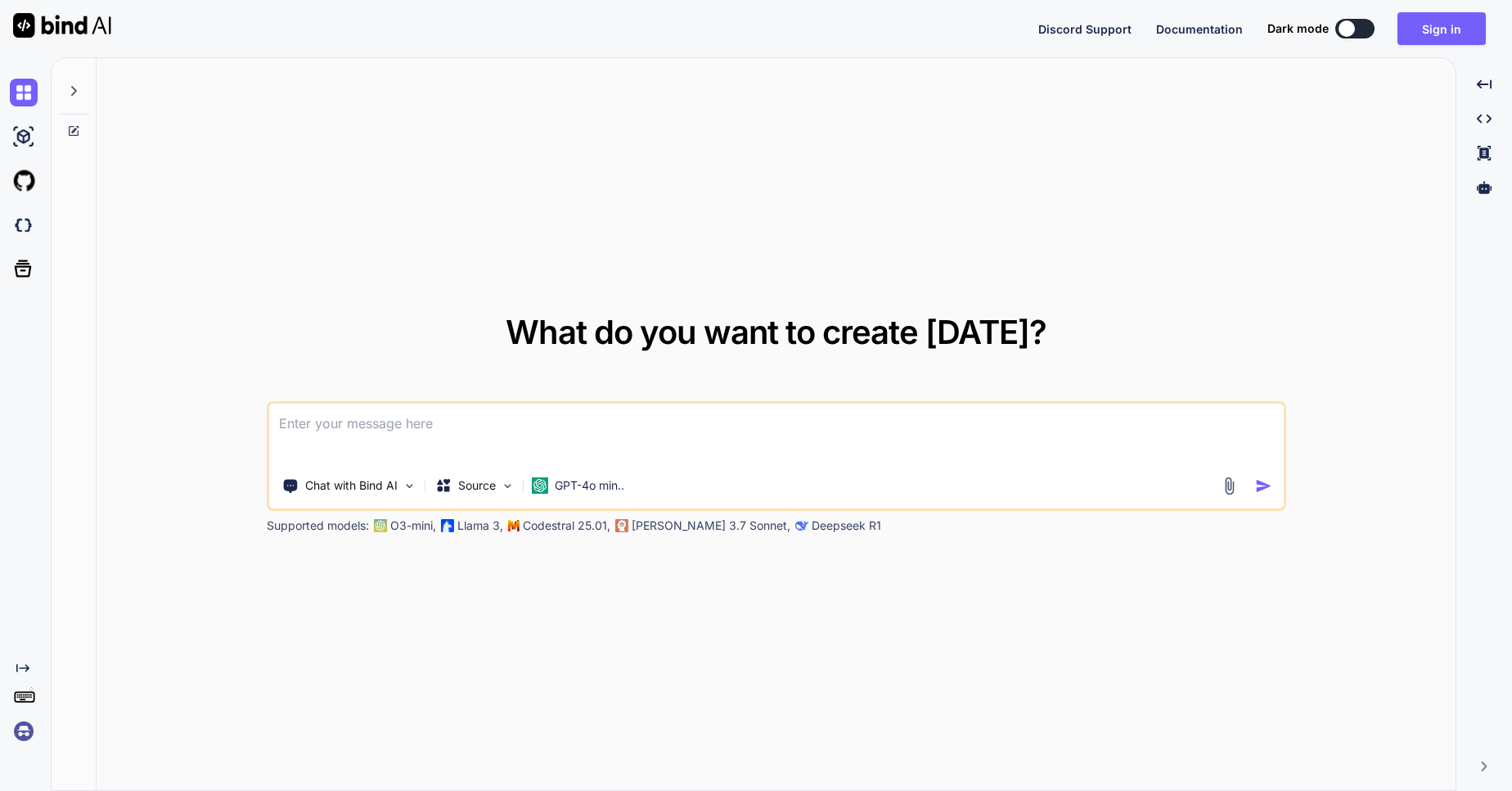
click at [409, 437] on textarea at bounding box center [776, 434] width 1014 height 61
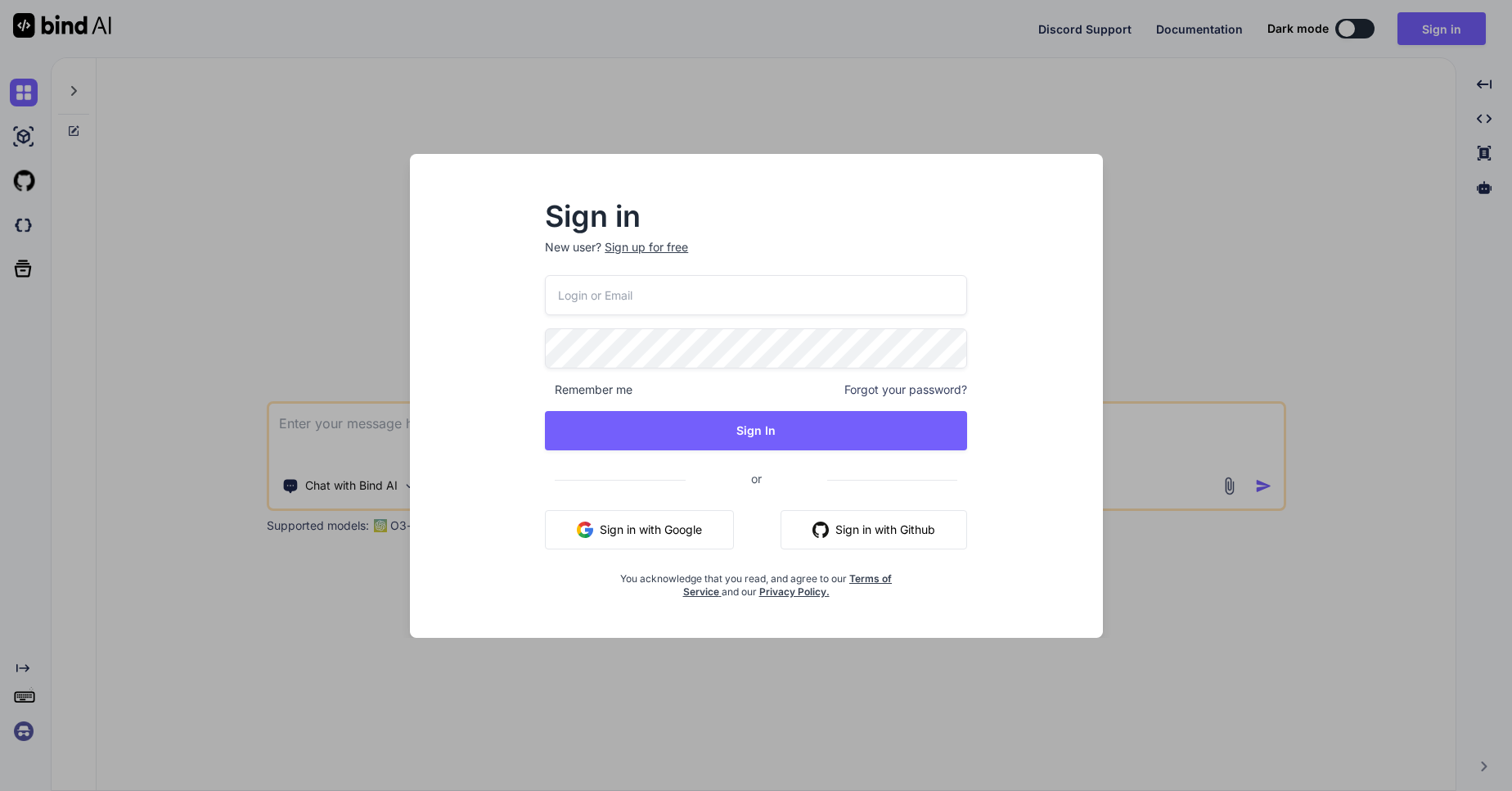
click at [619, 291] on input "email" at bounding box center [756, 296] width 423 height 40
type input "s"
type input "[EMAIL_ADDRESS][DOMAIN_NAME]"
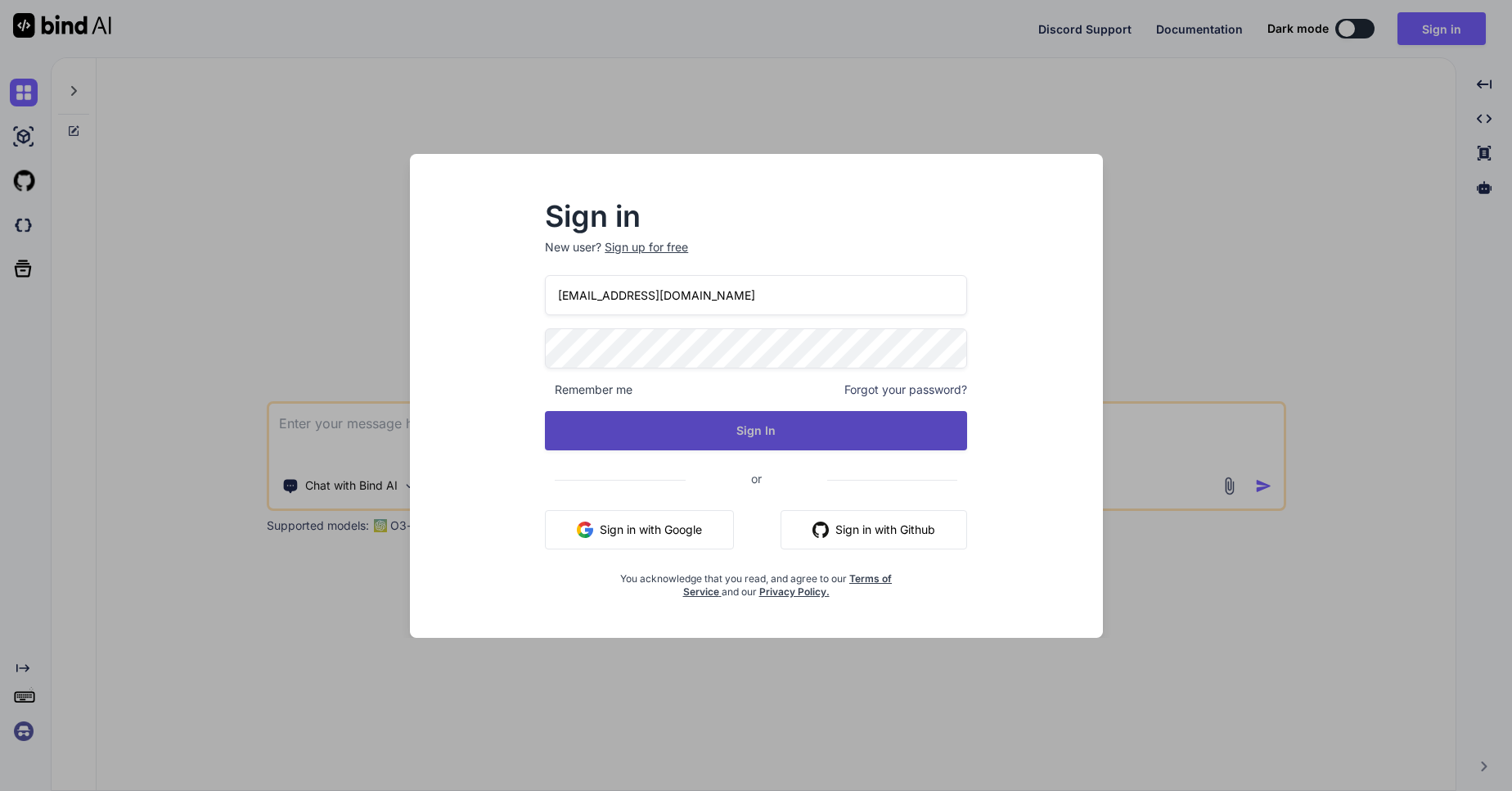
click at [726, 425] on button "Sign In" at bounding box center [756, 430] width 423 height 40
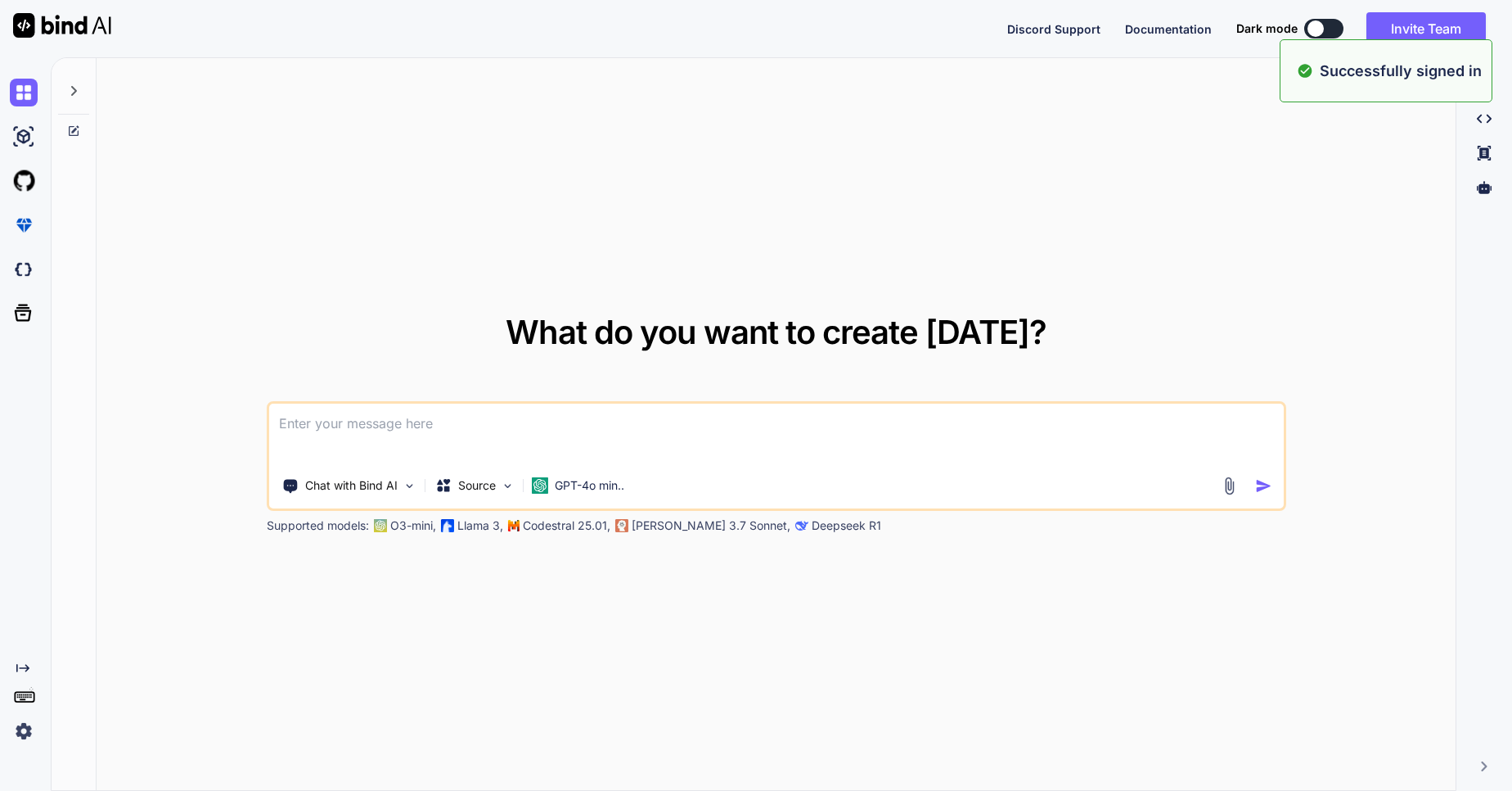
click at [366, 427] on textarea at bounding box center [776, 434] width 1014 height 61
type textarea "x"
paste textarea "Write Rspec for process_custom_fields method and complete all steps.module Reg …"
type textarea "Write Rspec for process_custom_fields method and complete all steps.module Reg …"
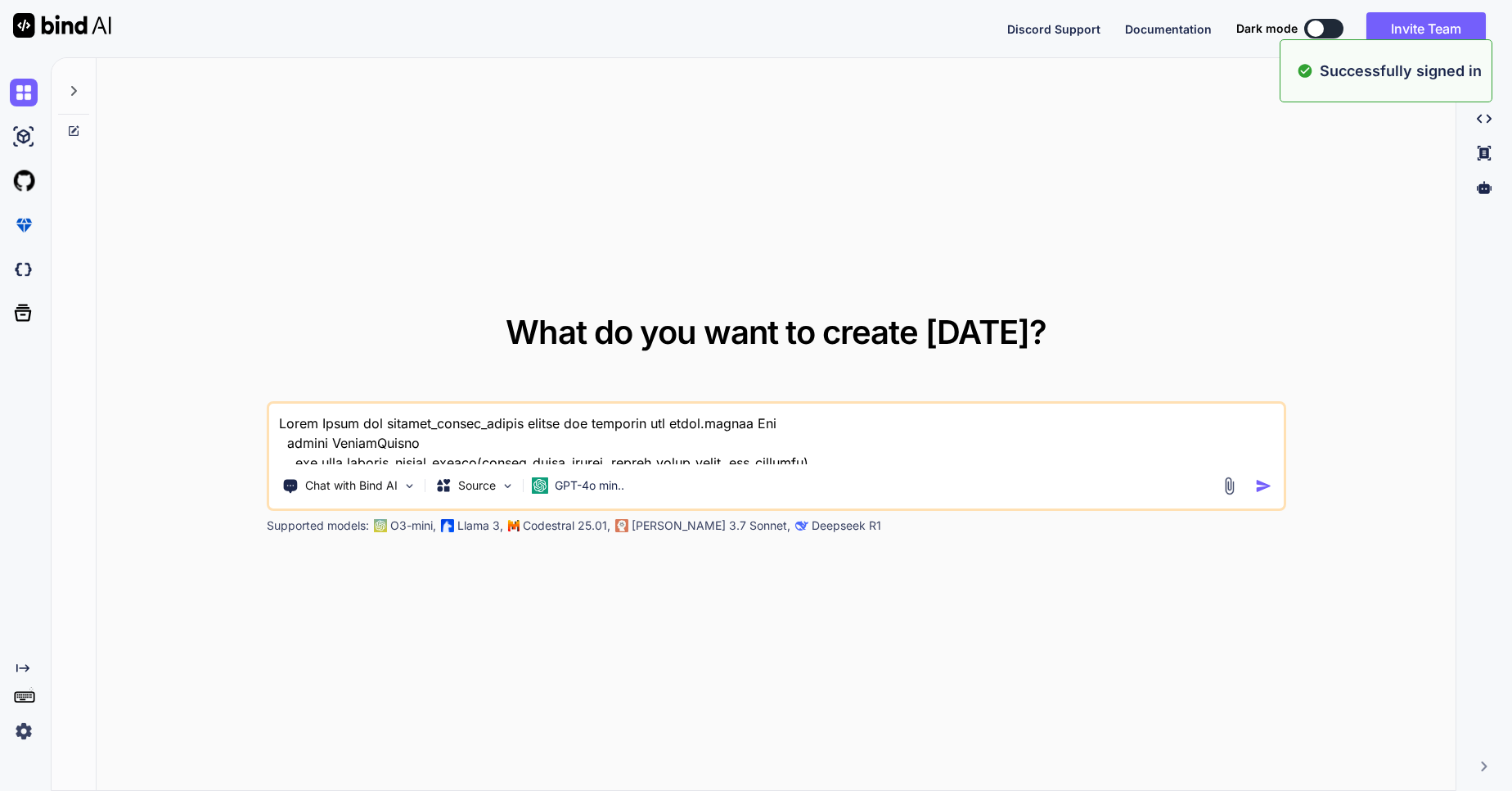
scroll to position [2085, 0]
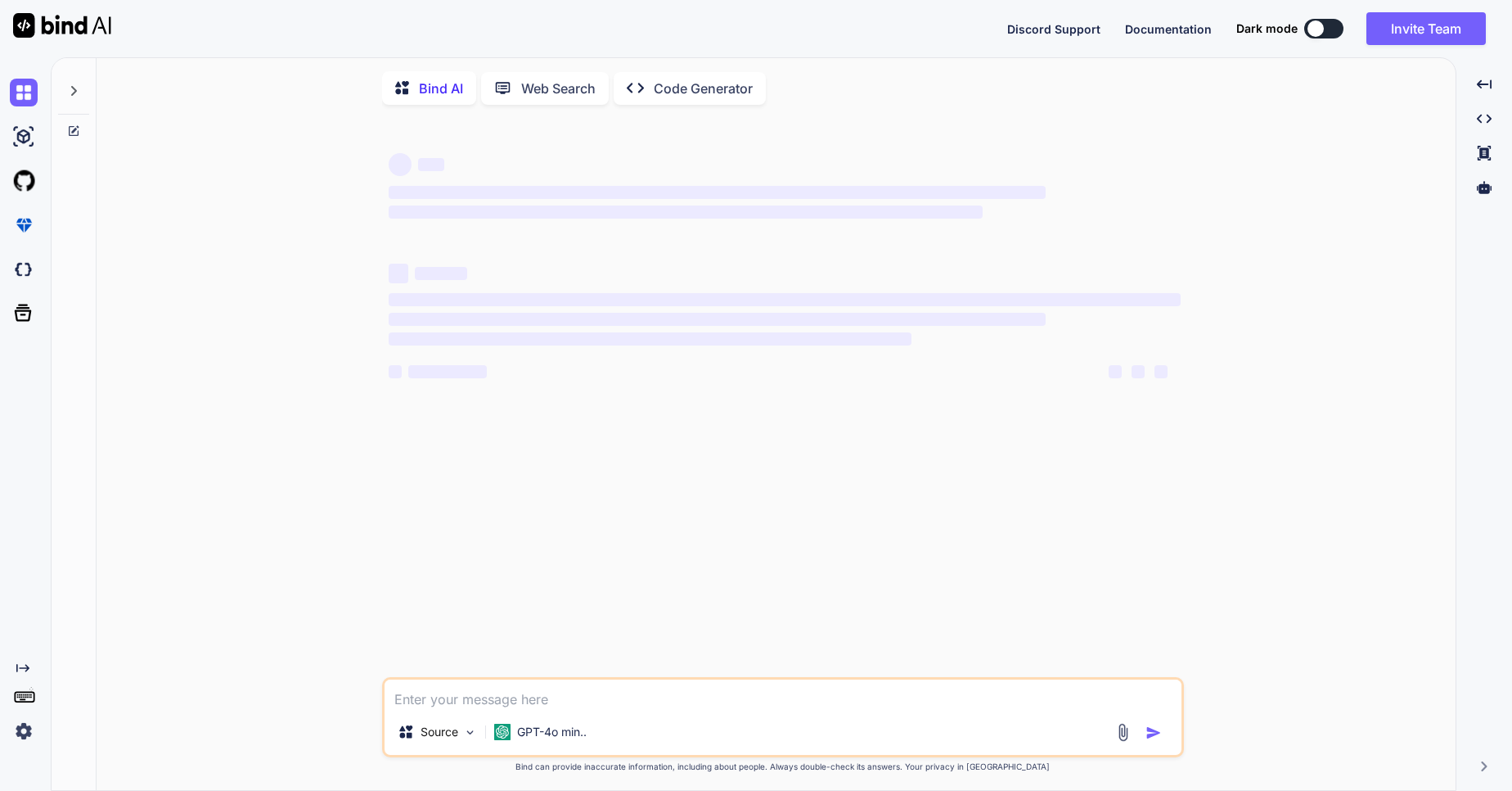
type textarea "x"
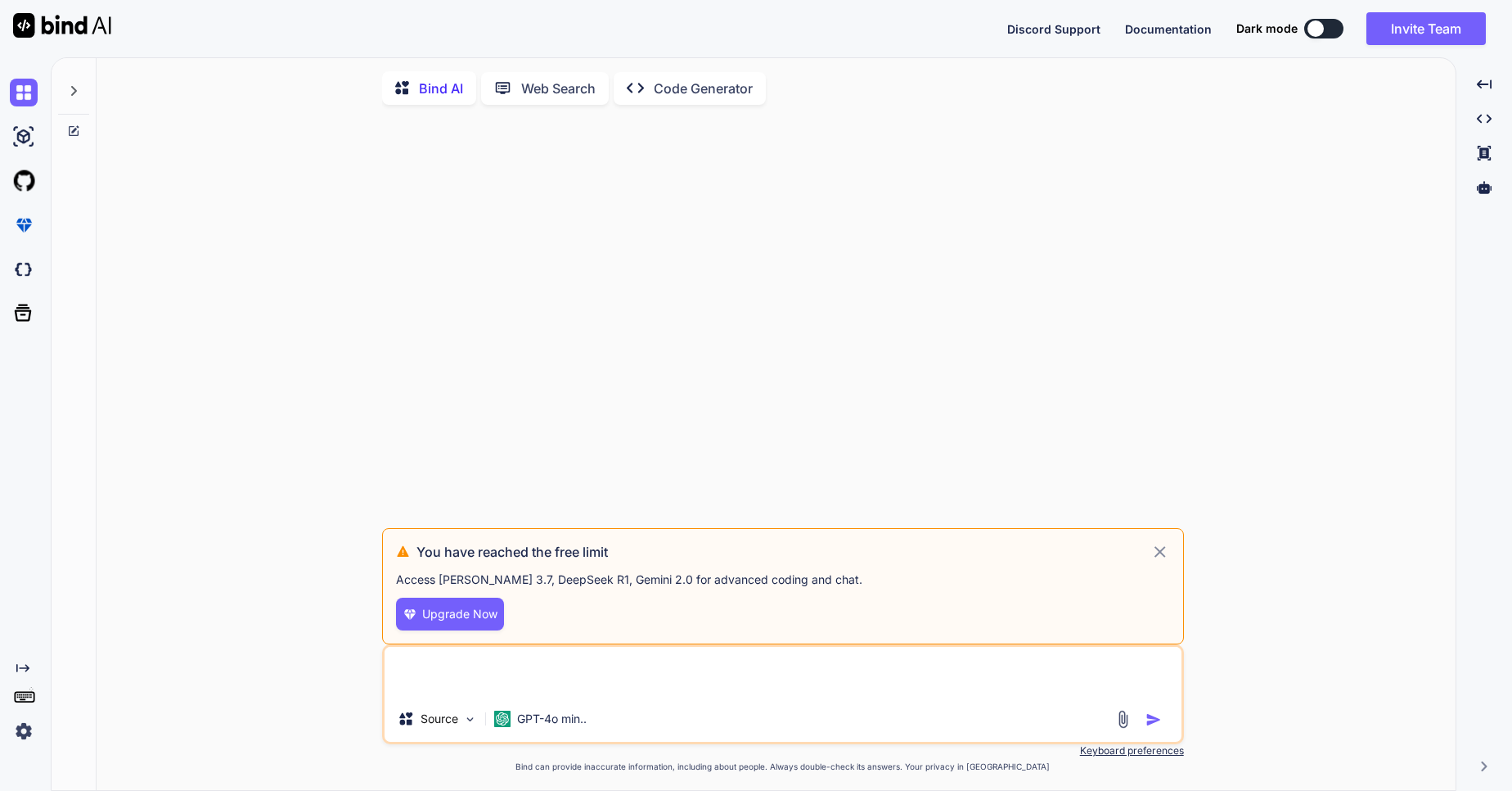
type textarea "x"
click at [681, 88] on p "Code Generator" at bounding box center [704, 88] width 99 height 19
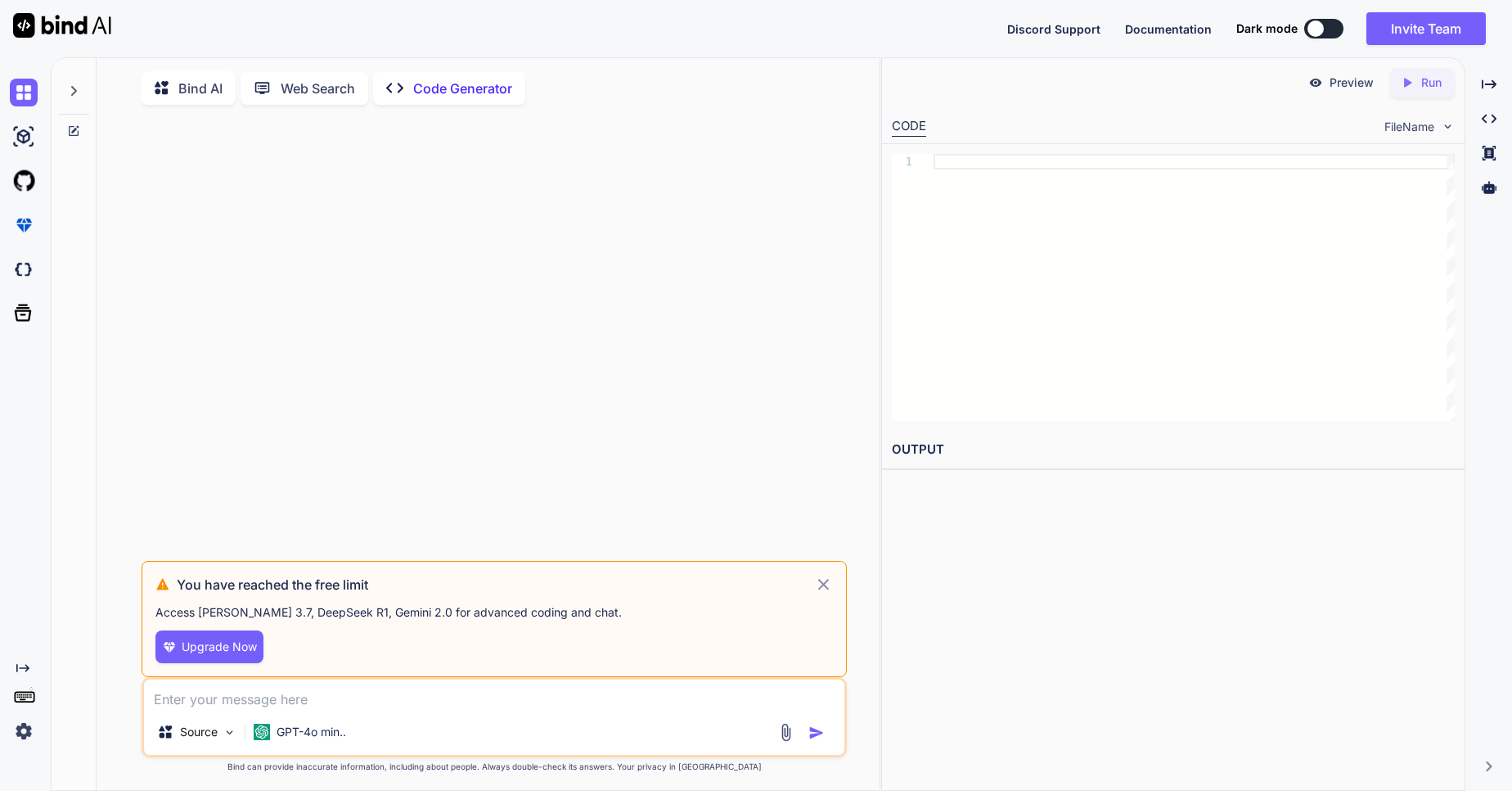
type textarea "x"
type textarea "r"
type textarea "x"
type textarea "ru"
type textarea "x"
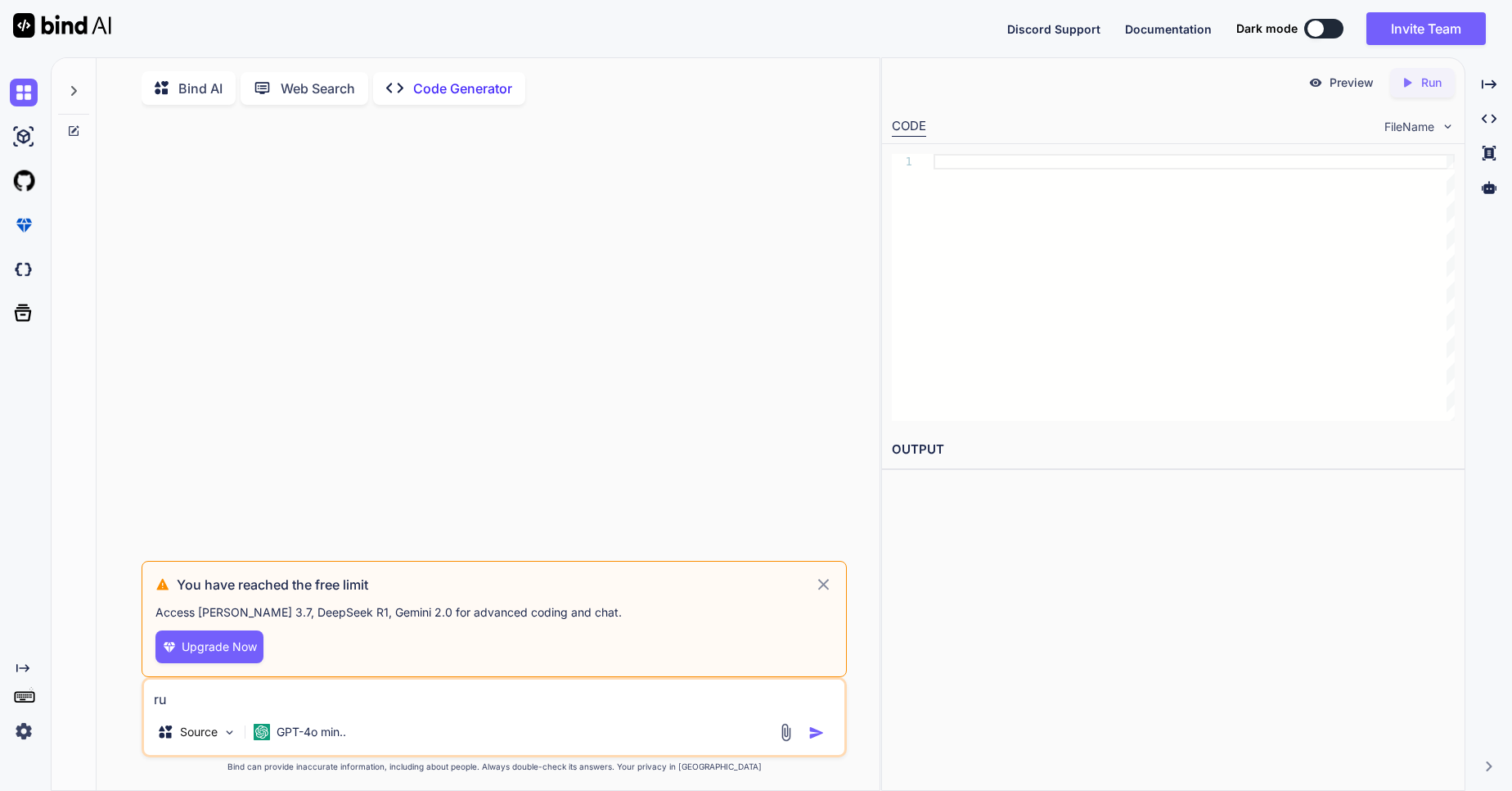
type textarea "rub"
type textarea "x"
type textarea "ruby"
type textarea "x"
type textarea "ruby"
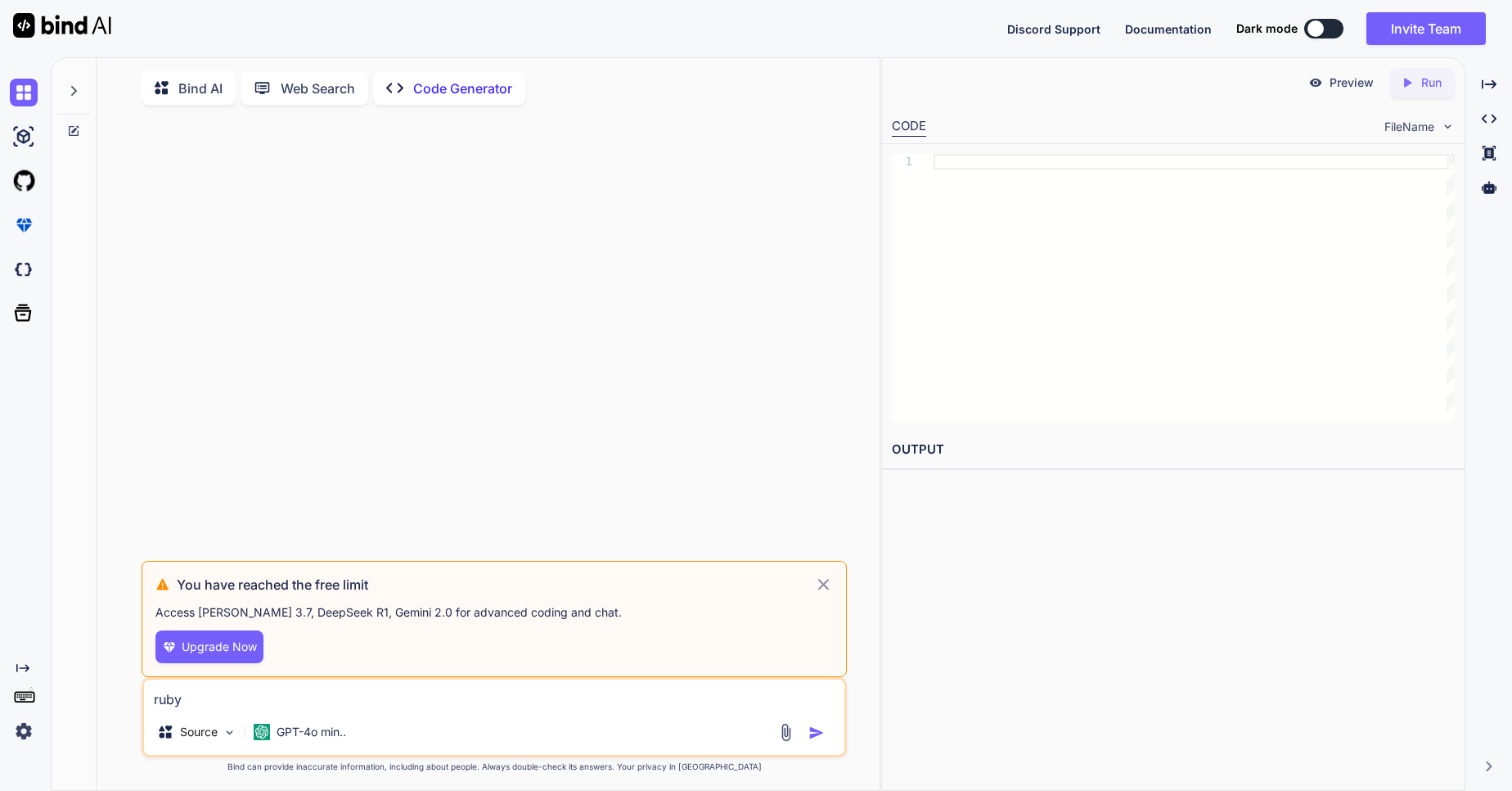
click at [810, 735] on img "button" at bounding box center [816, 732] width 16 height 16
click at [823, 588] on icon at bounding box center [824, 585] width 12 height 12
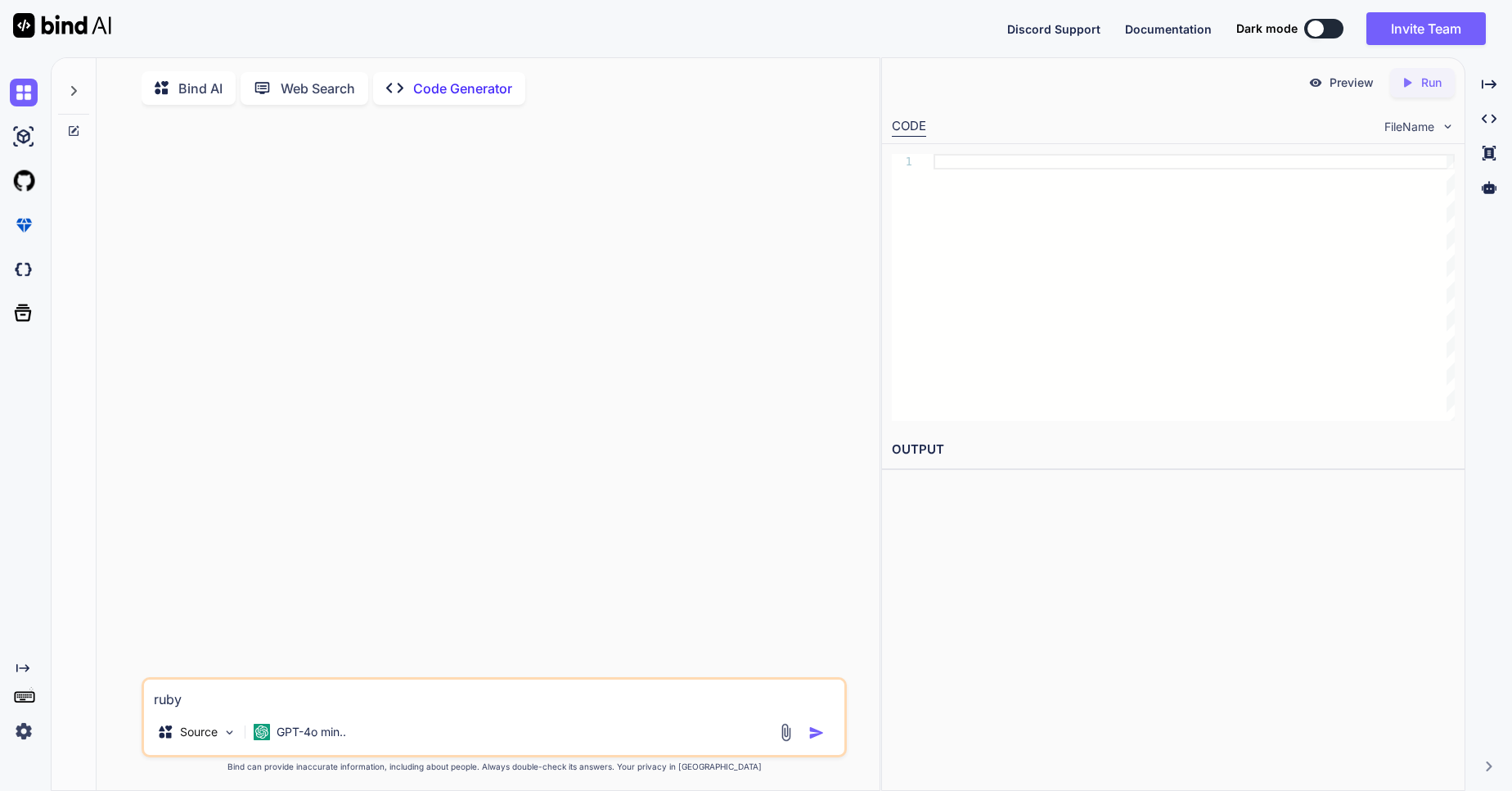
click at [823, 740] on img "button" at bounding box center [816, 732] width 16 height 16
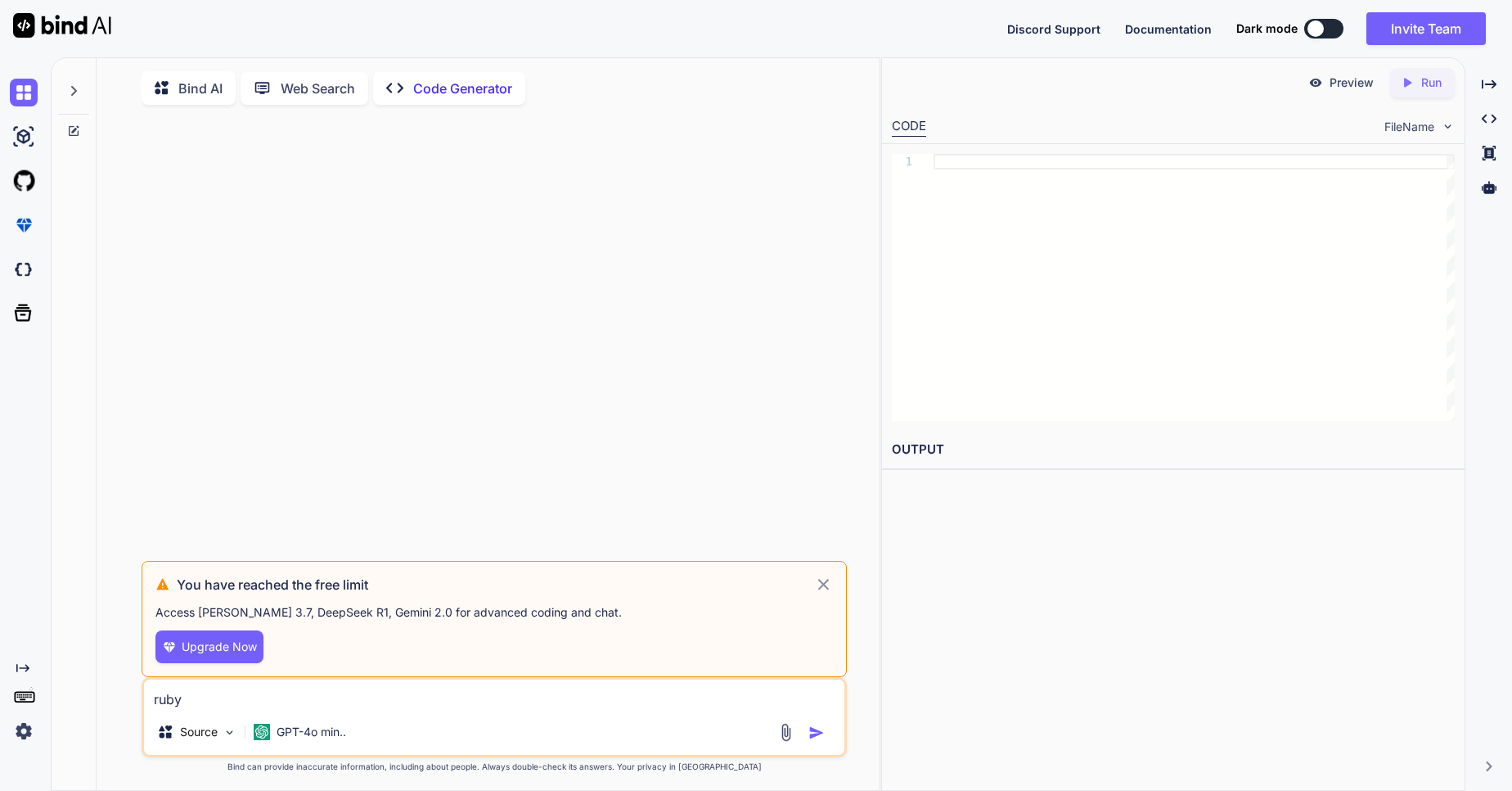
click at [813, 738] on img "button" at bounding box center [816, 732] width 16 height 16
click at [82, 94] on div at bounding box center [73, 86] width 31 height 56
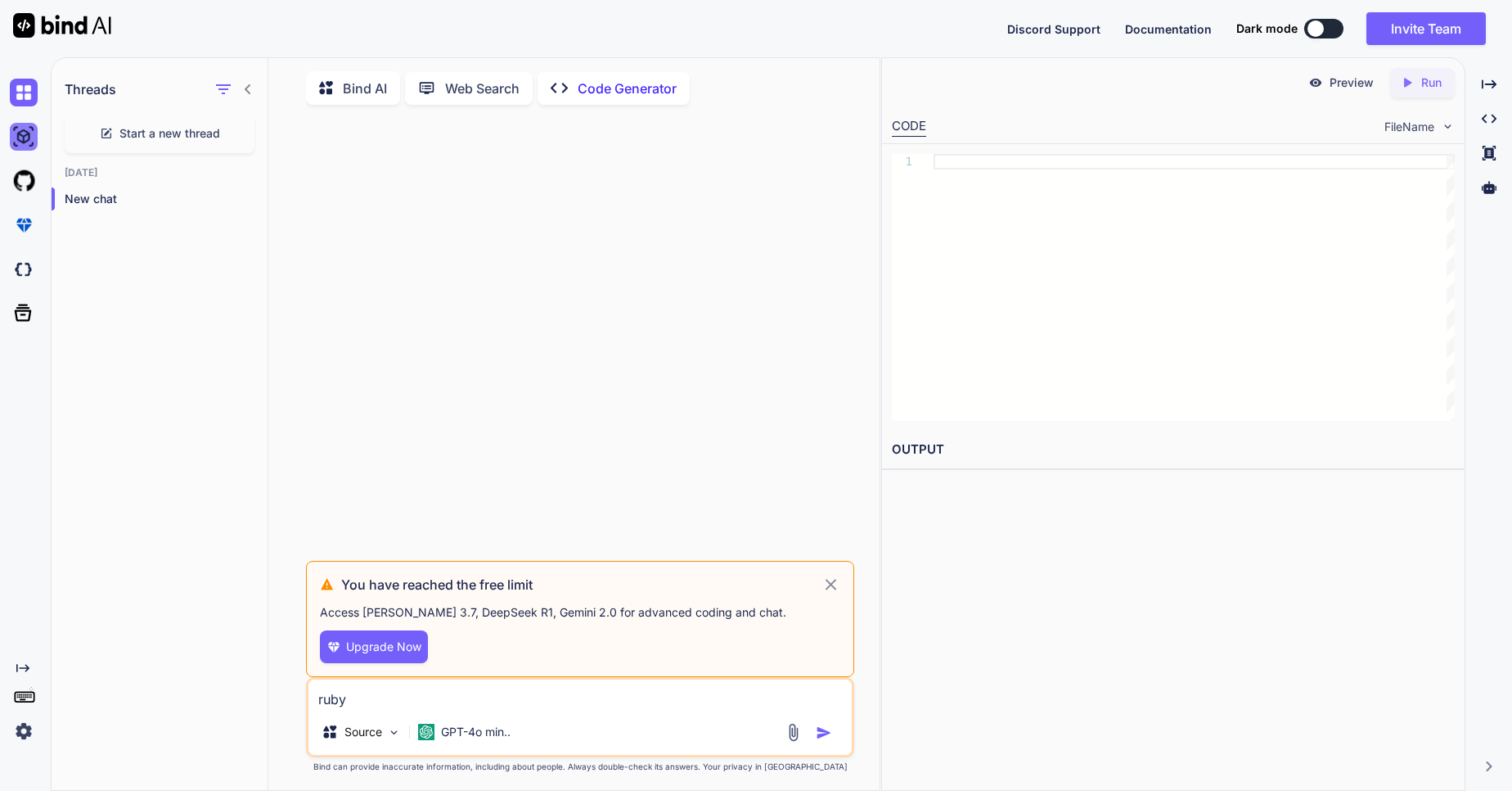
click at [14, 146] on img at bounding box center [24, 136] width 28 height 28
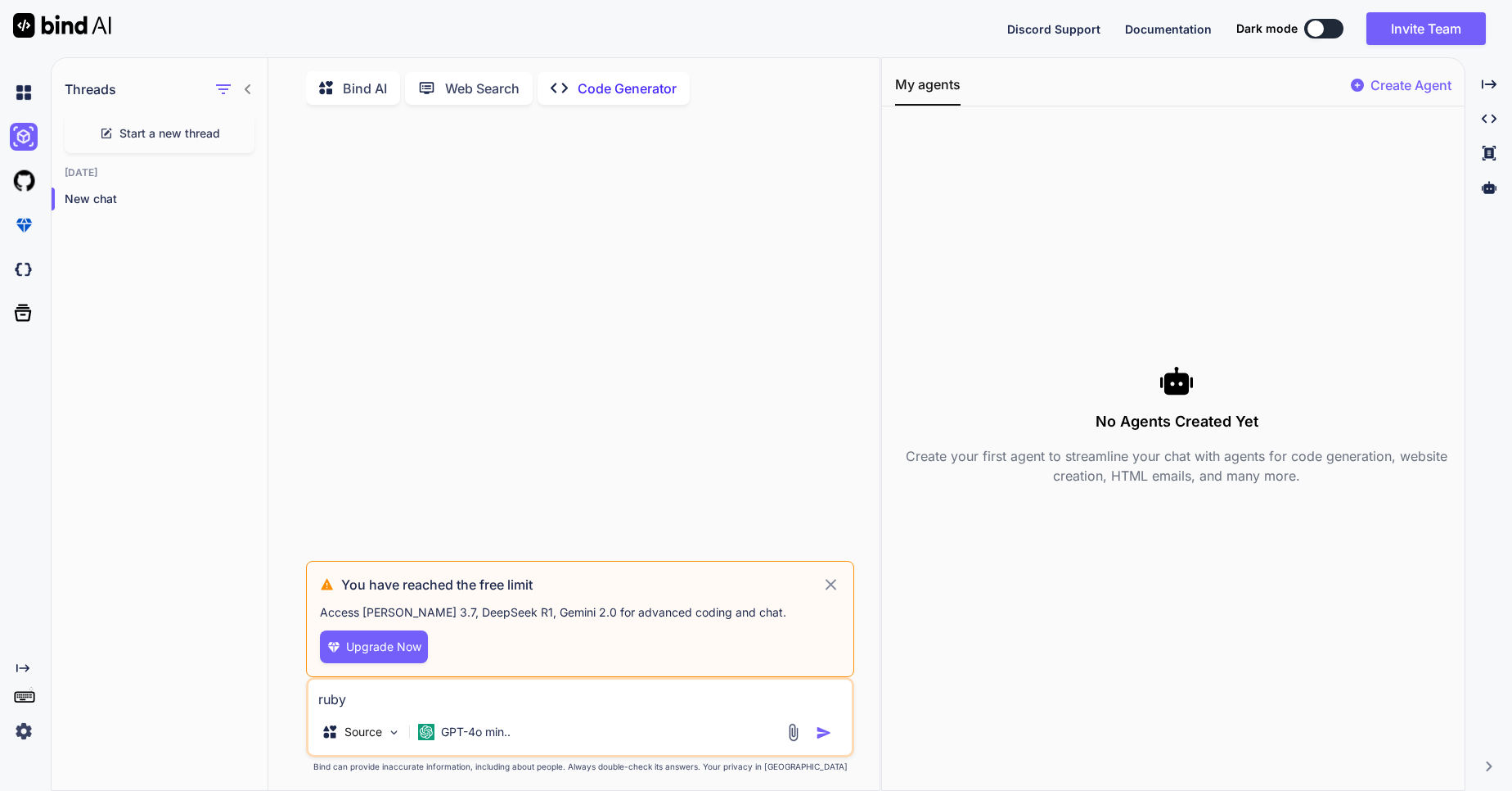
click at [163, 135] on span "Start a new thread" at bounding box center [170, 133] width 101 height 16
click at [834, 591] on icon at bounding box center [831, 584] width 19 height 19
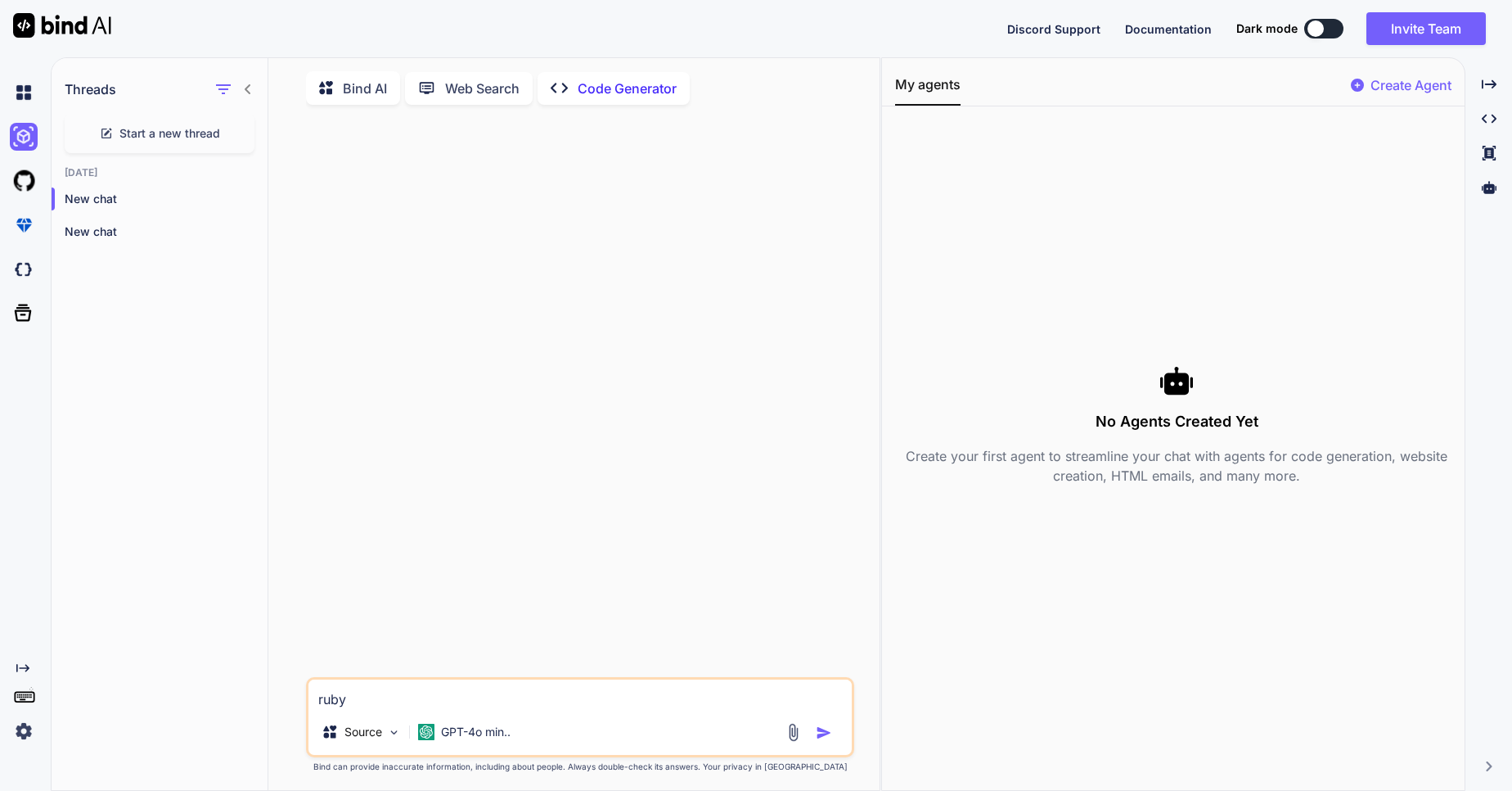
click at [549, 709] on textarea "ruby" at bounding box center [579, 694] width 543 height 29
click at [823, 738] on img "button" at bounding box center [823, 732] width 16 height 16
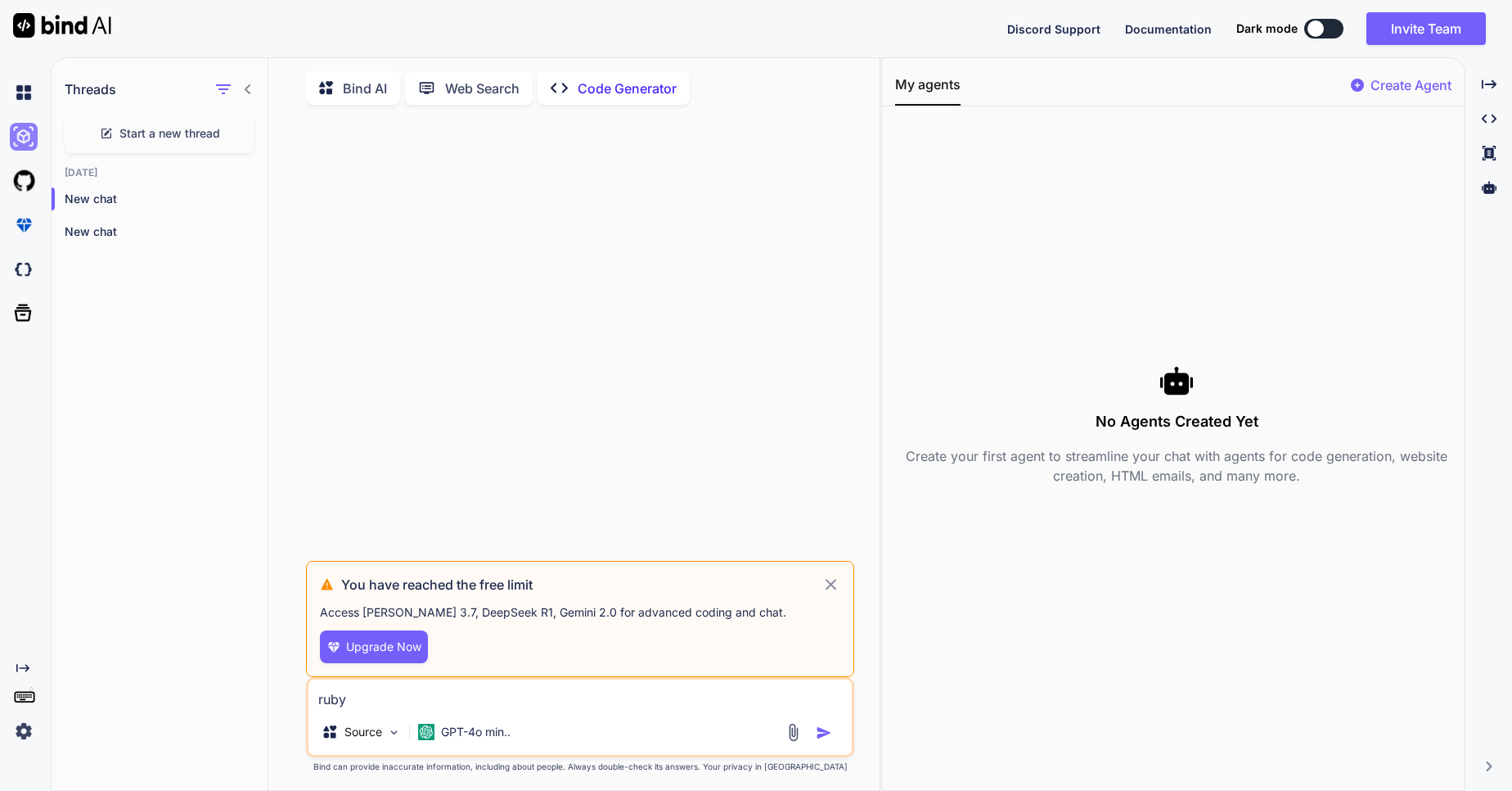
click at [22, 132] on img at bounding box center [24, 136] width 28 height 28
click at [487, 90] on p "Web Search" at bounding box center [482, 88] width 74 height 19
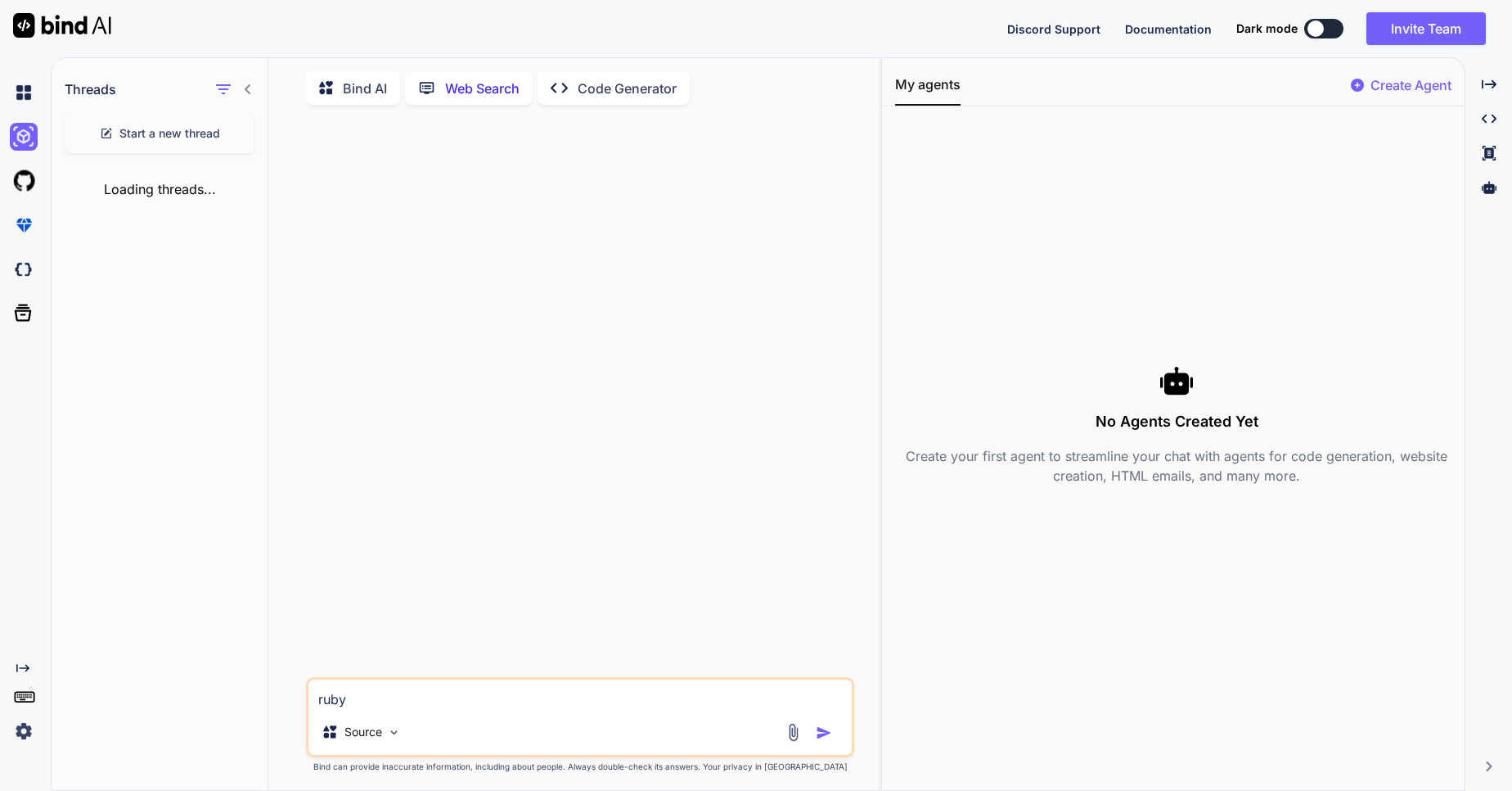
scroll to position [7, 0]
click at [820, 730] on img "button" at bounding box center [823, 730] width 16 height 16
type textarea "x"
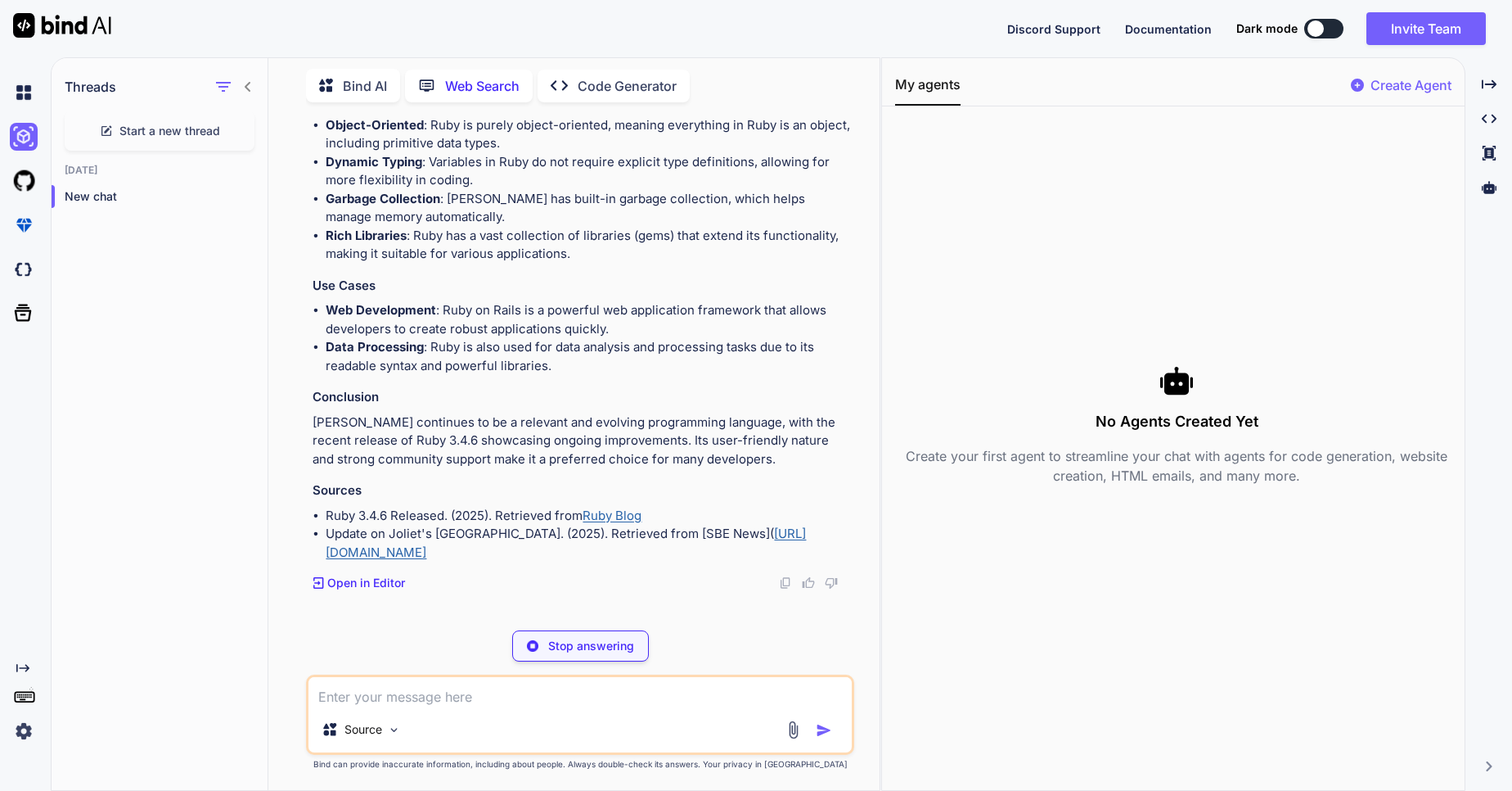
scroll to position [284, 0]
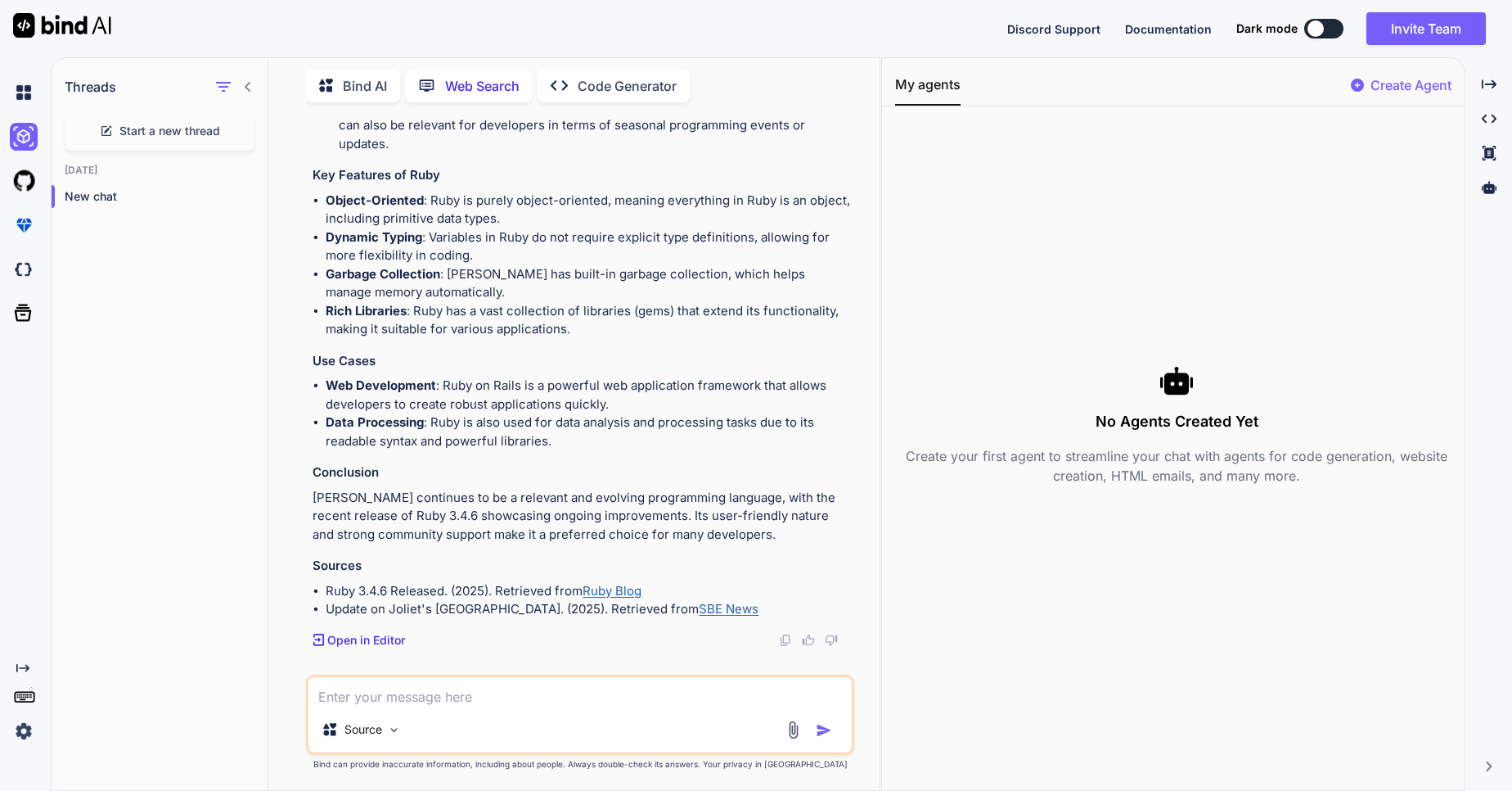
click at [471, 714] on div "Source" at bounding box center [579, 733] width 543 height 40
click at [455, 707] on div "Source" at bounding box center [580, 714] width 548 height 80
click at [455, 704] on textarea at bounding box center [579, 692] width 543 height 29
paste textarea "Write Rspec for process_custom_fields method and complete all steps.module Reg …"
type textarea "x"
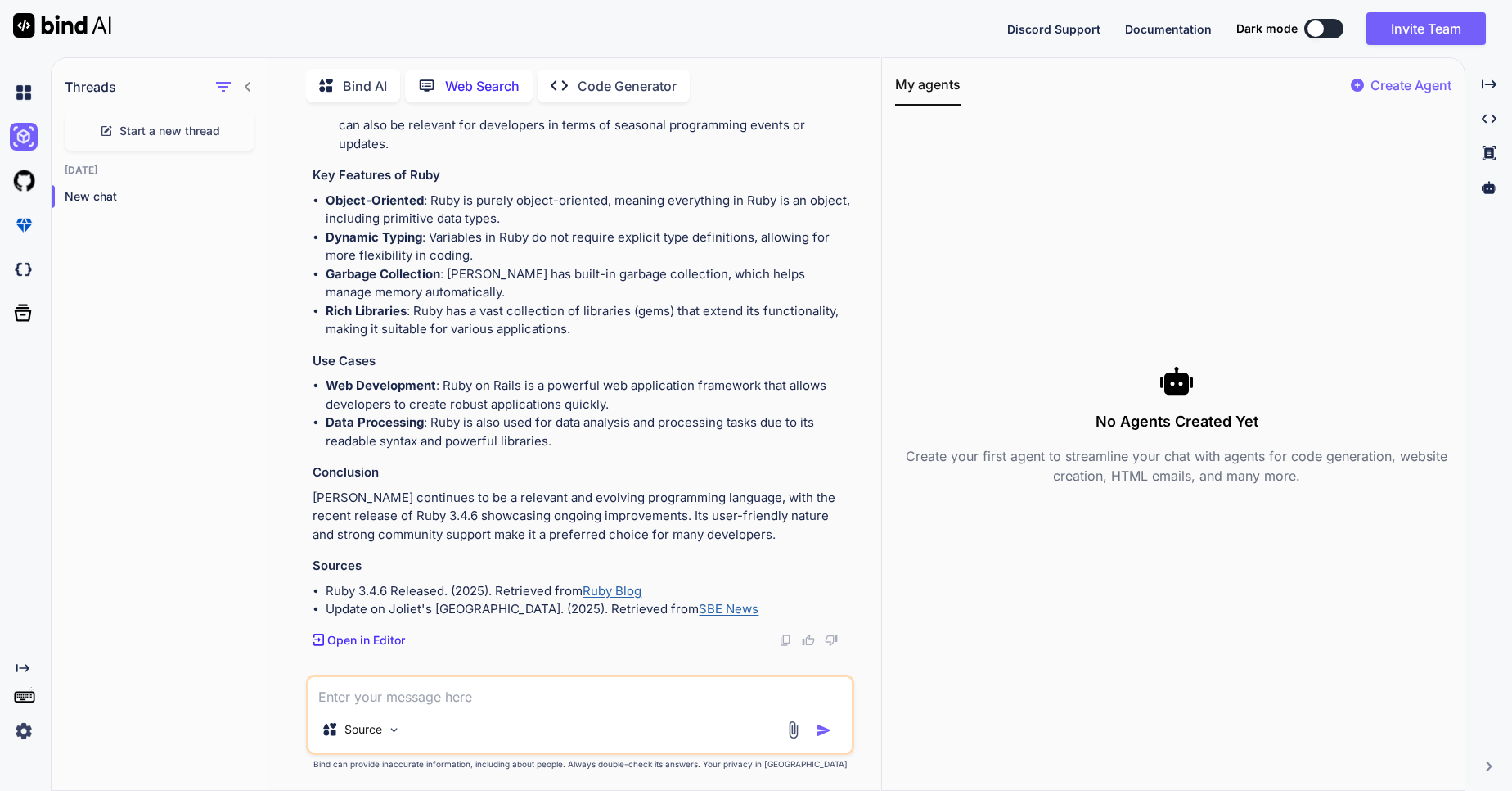
type textarea "Write Rspec for process_custom_fields method and complete all steps.module Reg …"
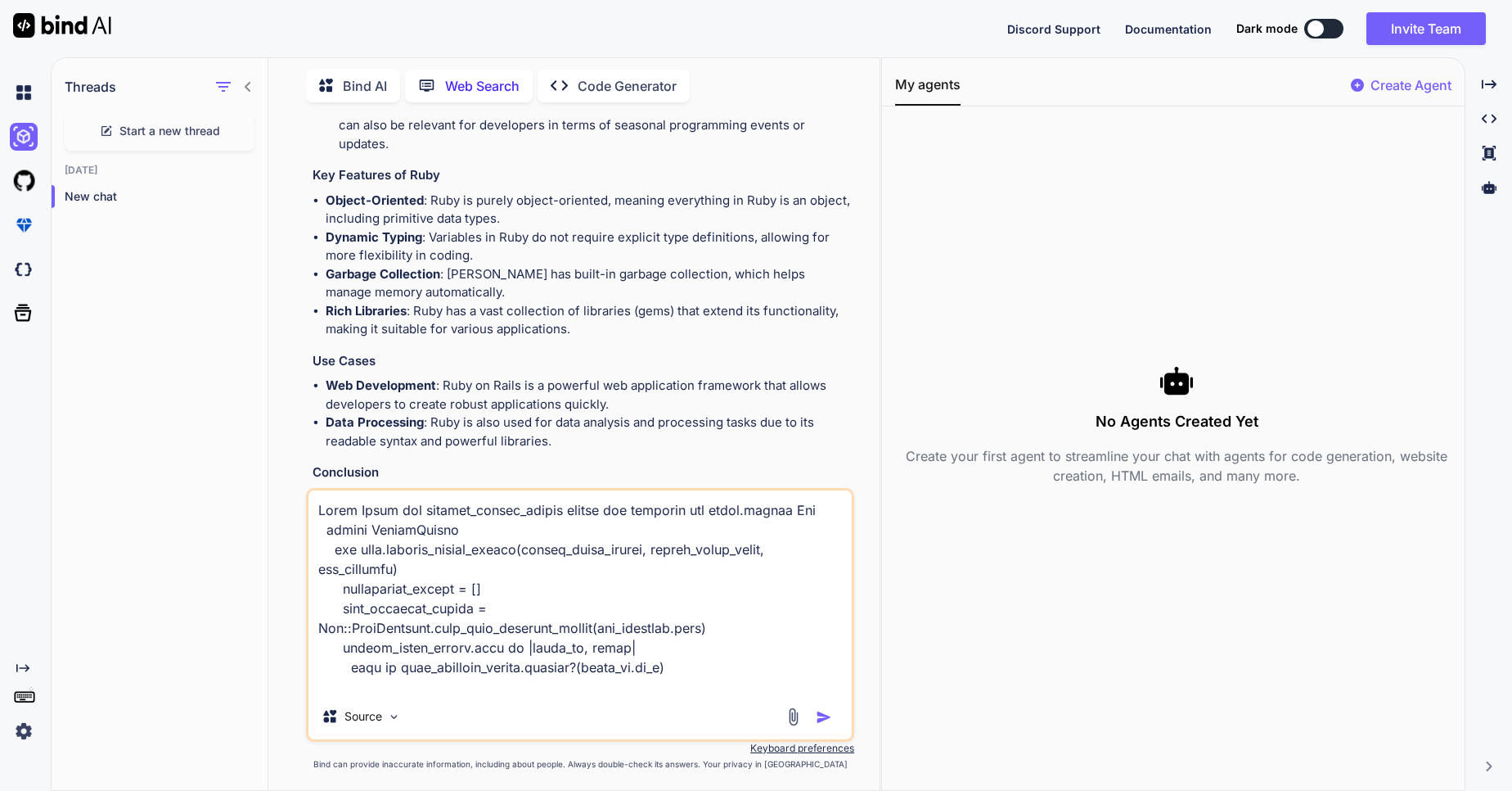
scroll to position [360, 0]
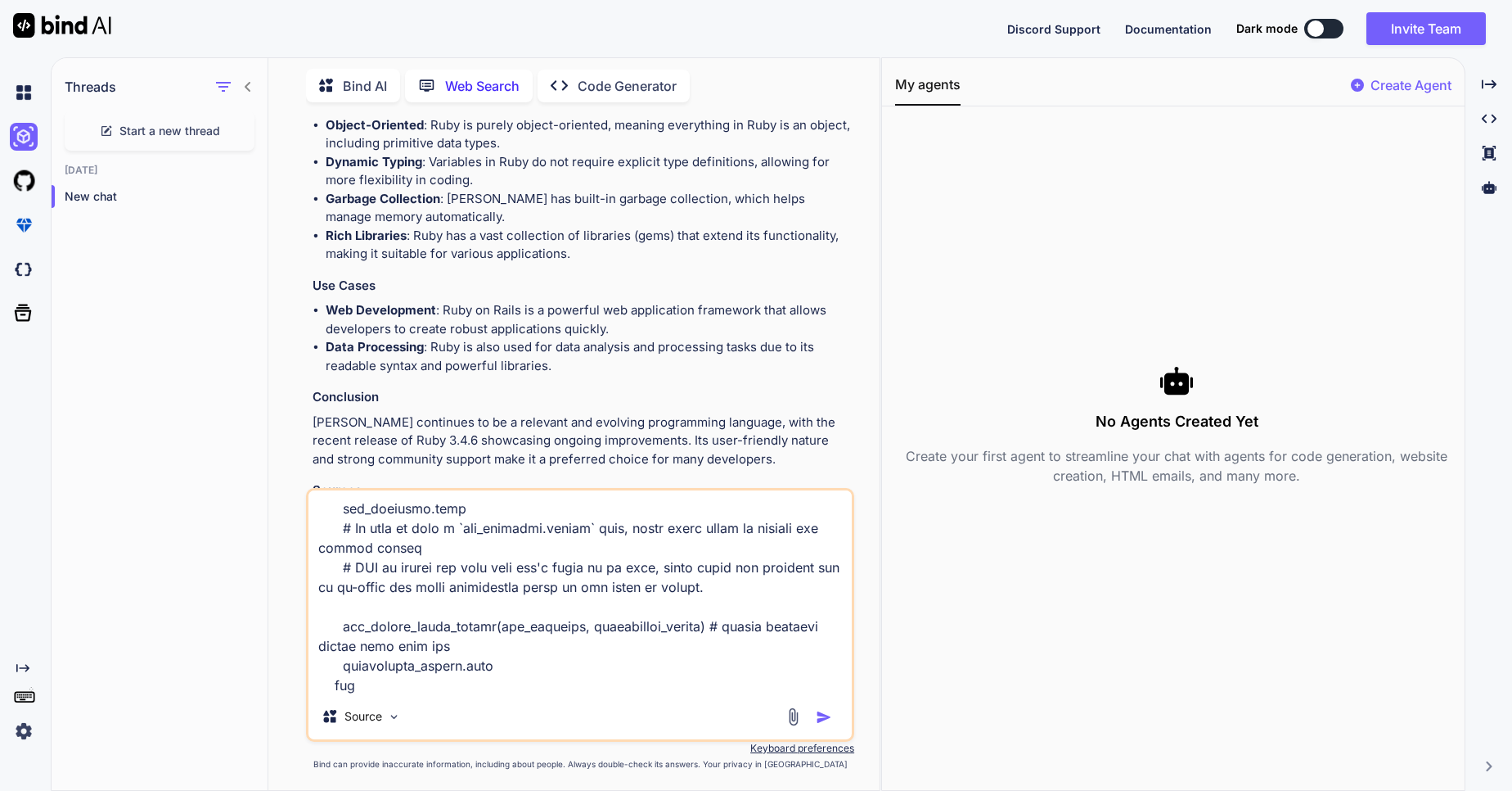
type textarea "x"
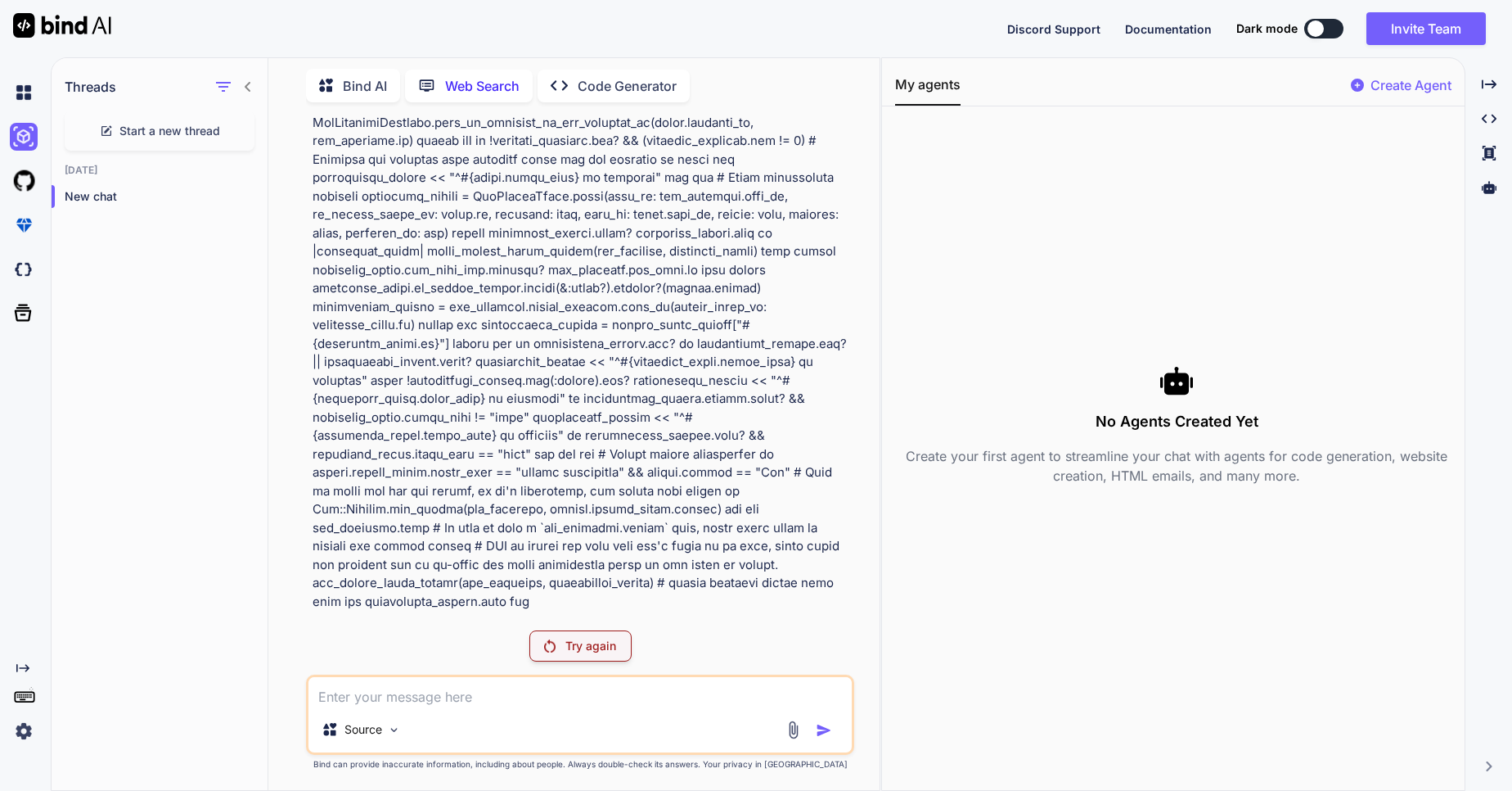
scroll to position [1747, 0]
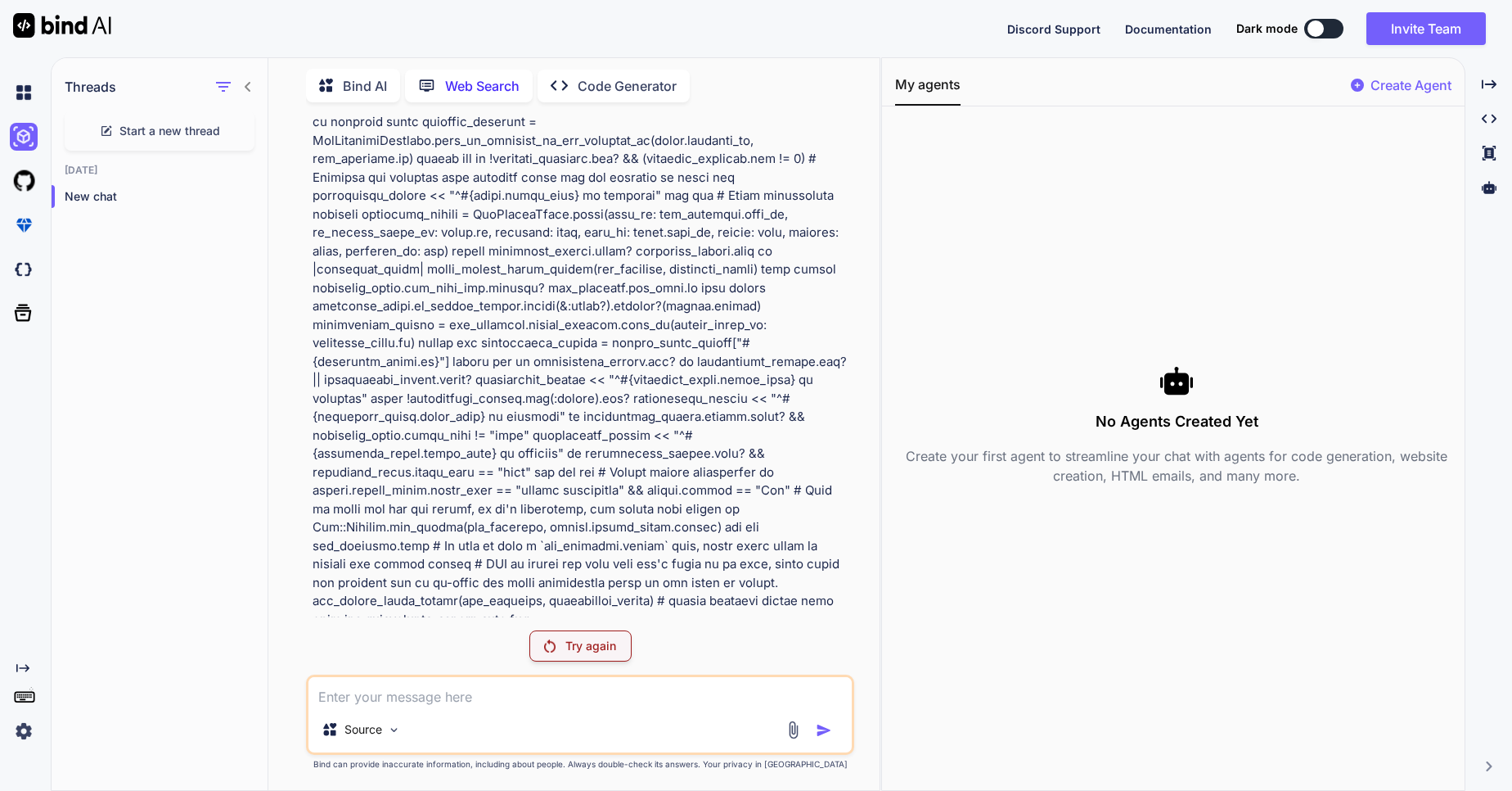
click at [598, 639] on p "Try again" at bounding box center [591, 645] width 51 height 16
click at [577, 649] on p "Try again" at bounding box center [591, 645] width 51 height 16
click at [619, 652] on div "Try again" at bounding box center [581, 645] width 103 height 31
click at [543, 640] on div "Try again" at bounding box center [581, 645] width 103 height 31
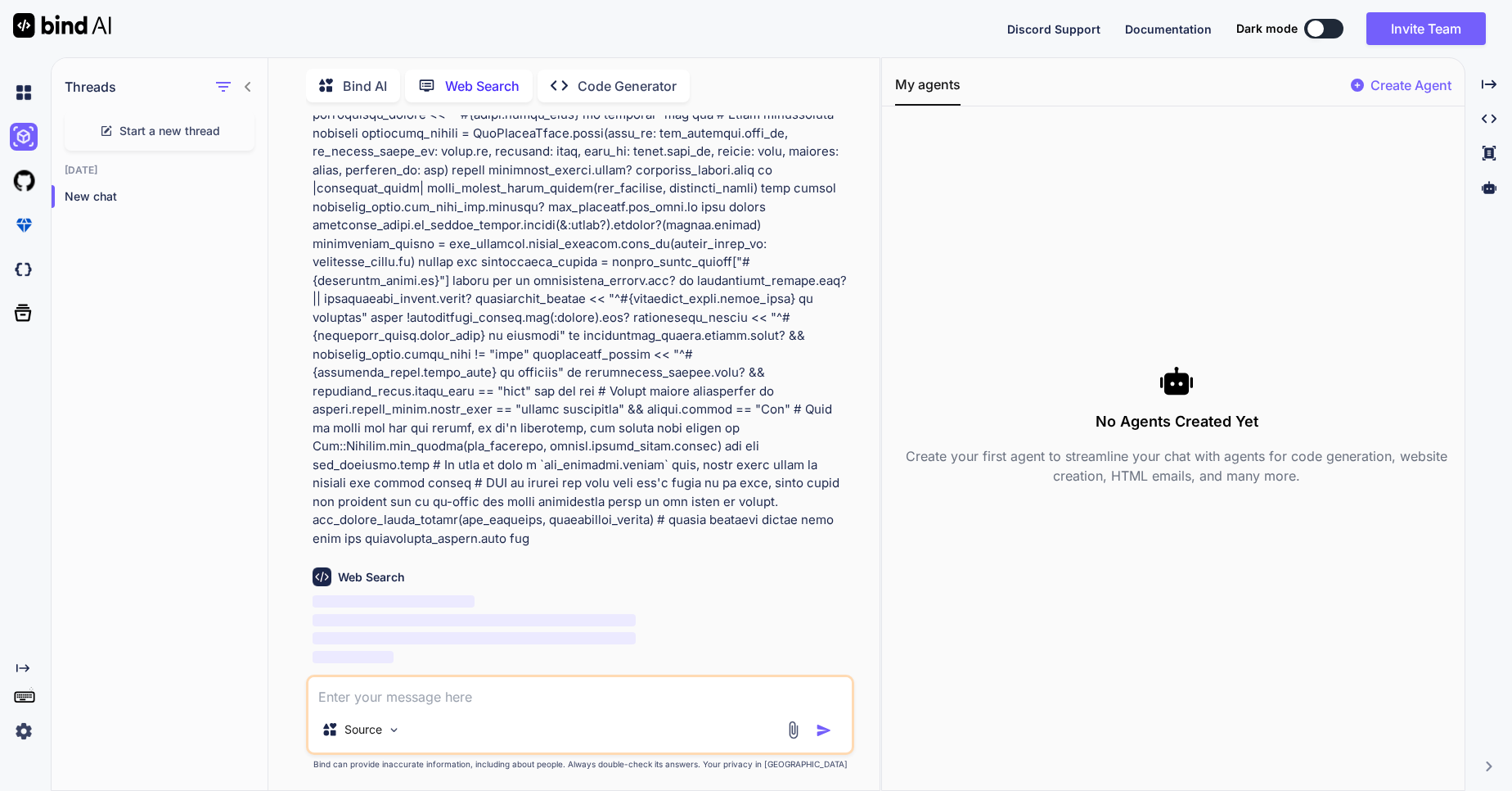
scroll to position [1747, 0]
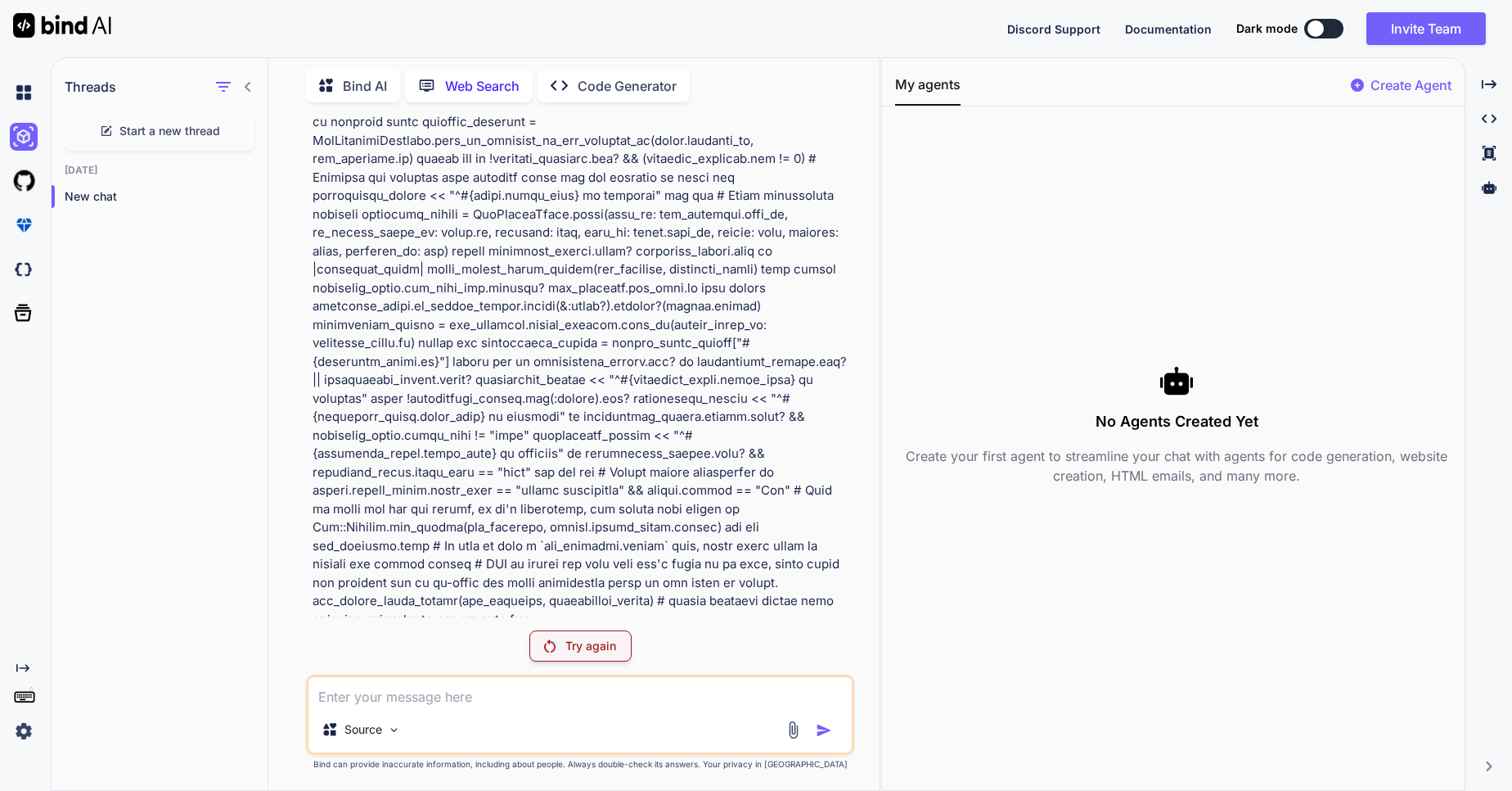
click at [629, 77] on p "Code Generator" at bounding box center [627, 85] width 99 height 19
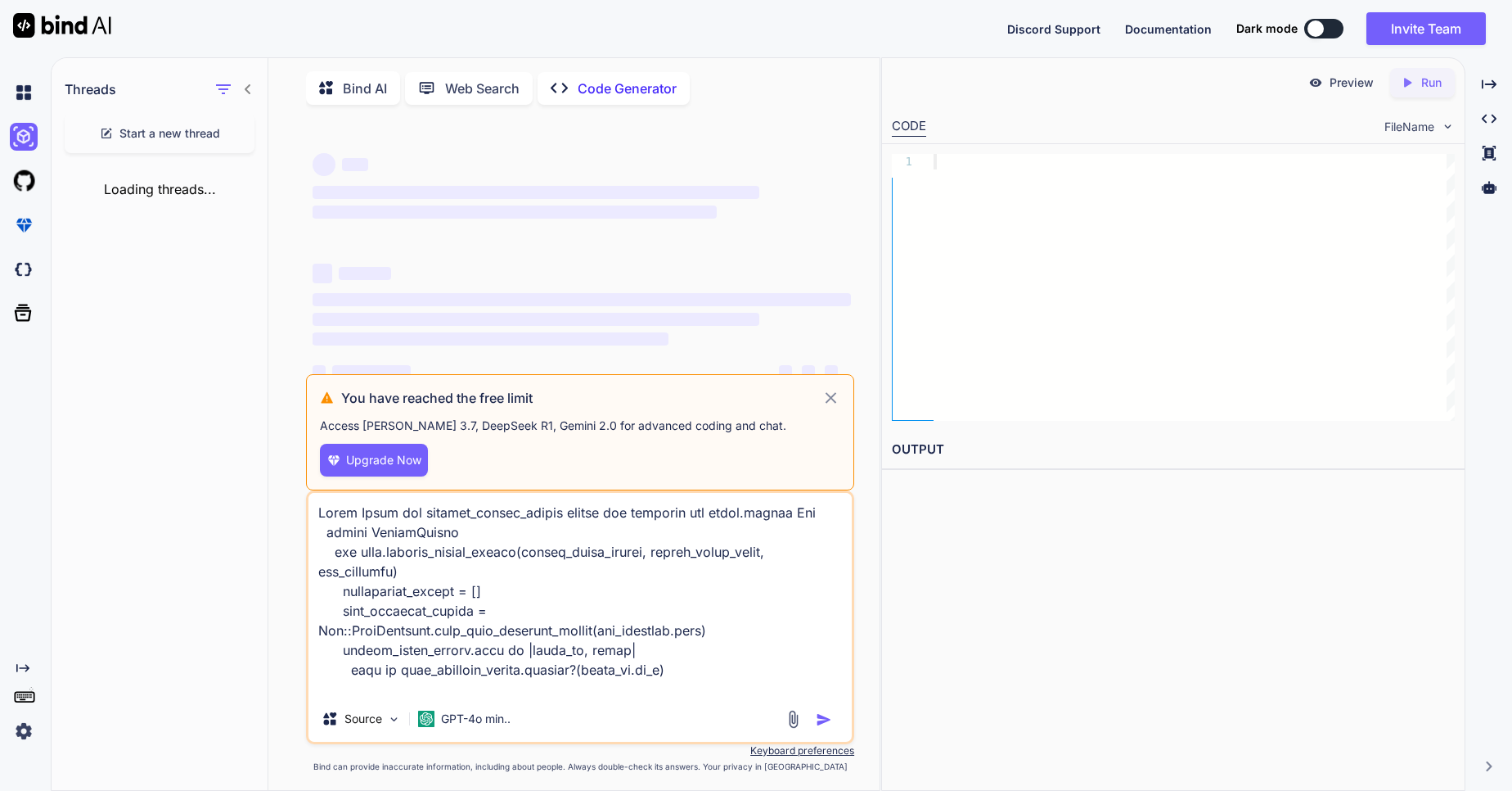
click at [617, 91] on p "Code Generator" at bounding box center [627, 88] width 99 height 19
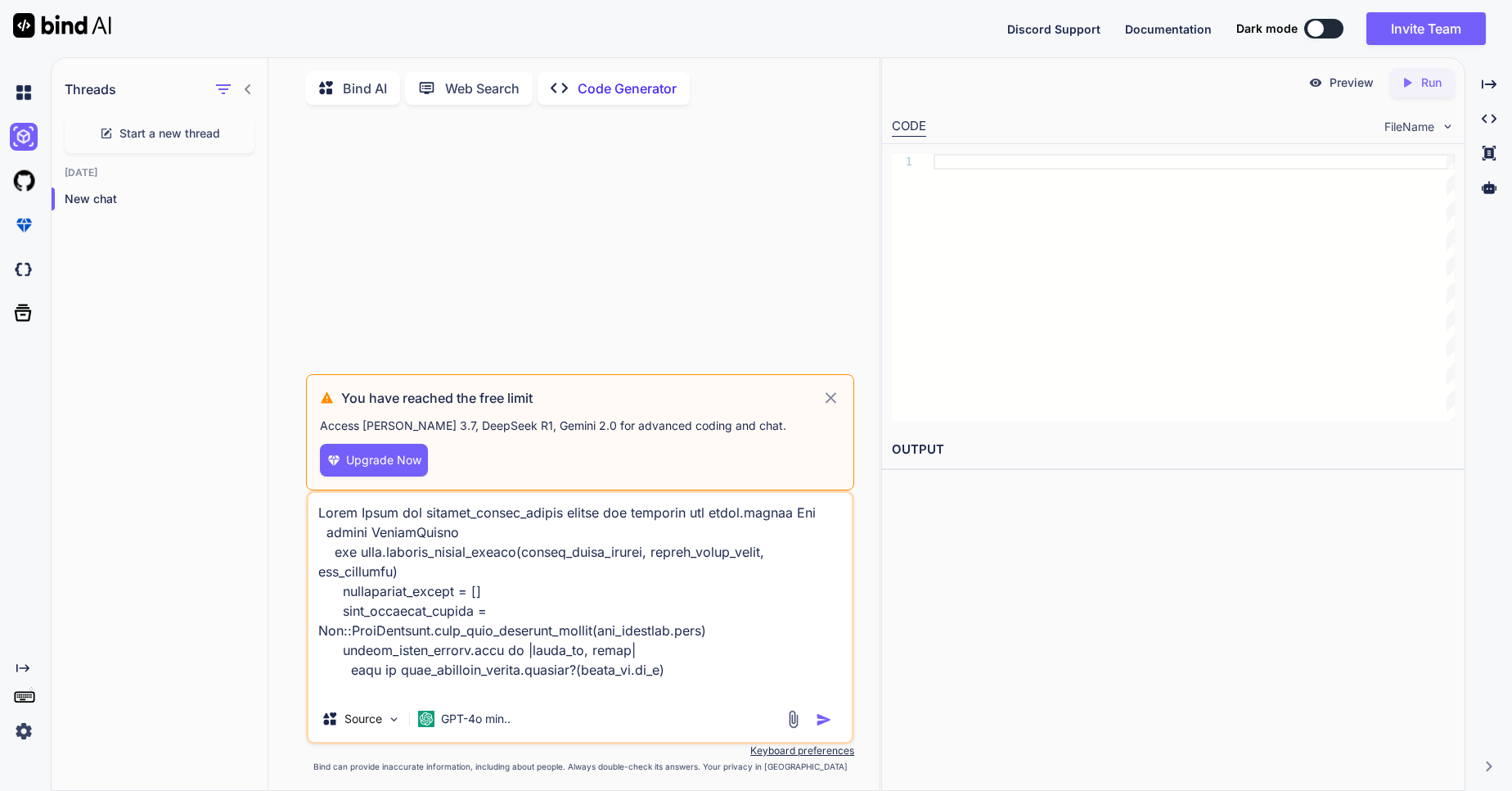
click at [829, 397] on icon at bounding box center [831, 398] width 19 height 19
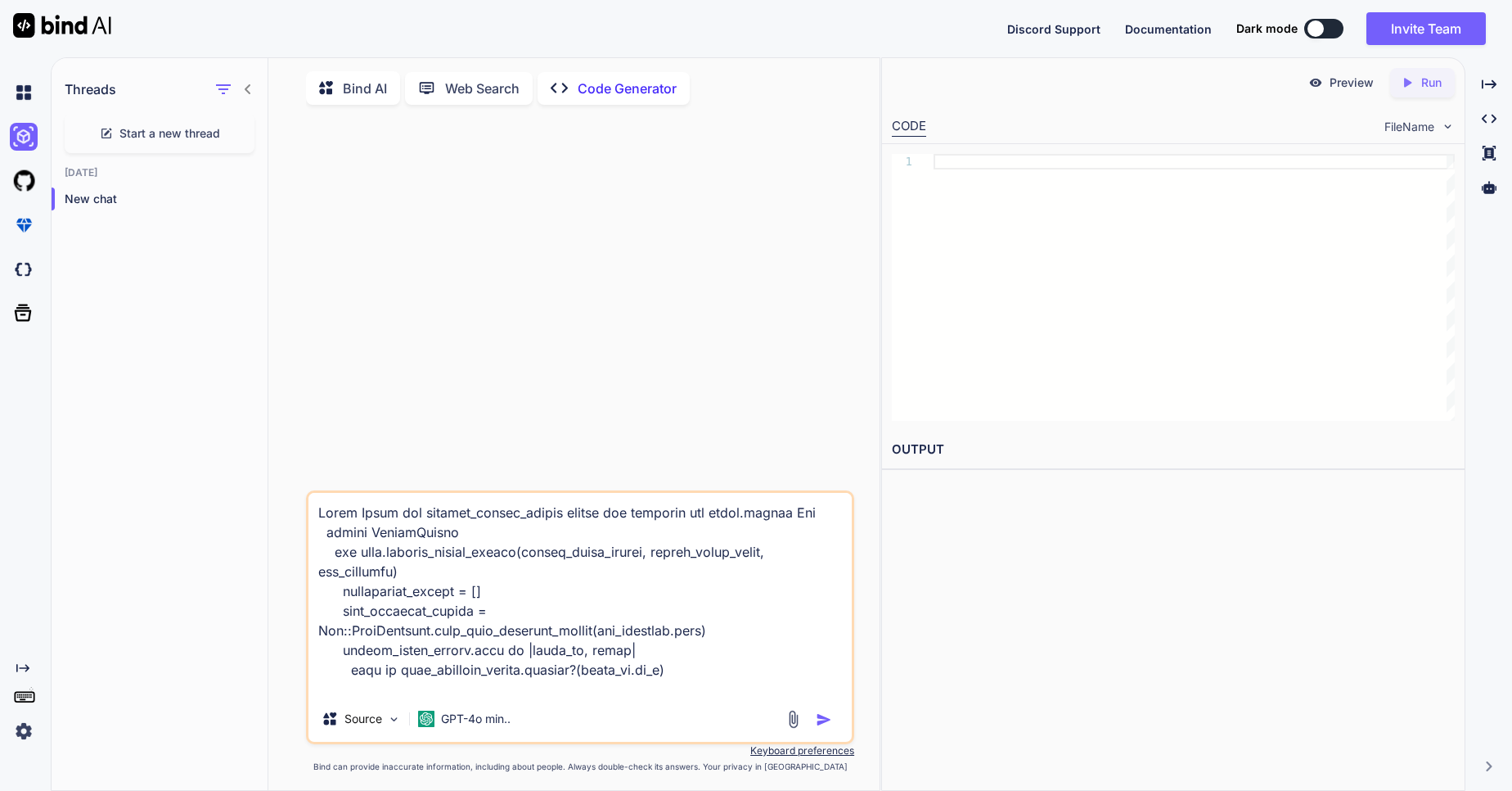
click at [825, 728] on img "button" at bounding box center [823, 719] width 16 height 16
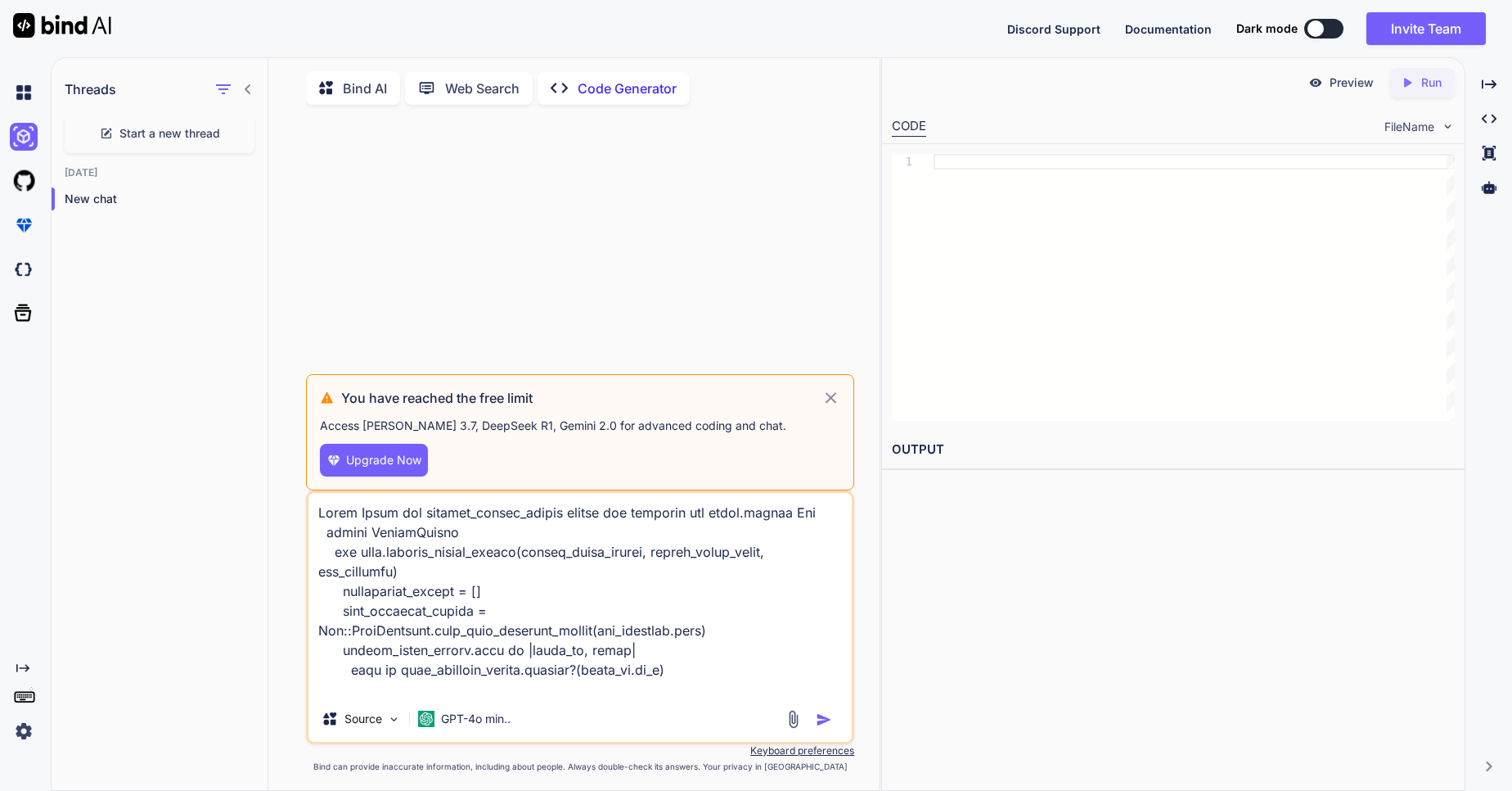
click at [828, 398] on icon at bounding box center [831, 398] width 11 height 11
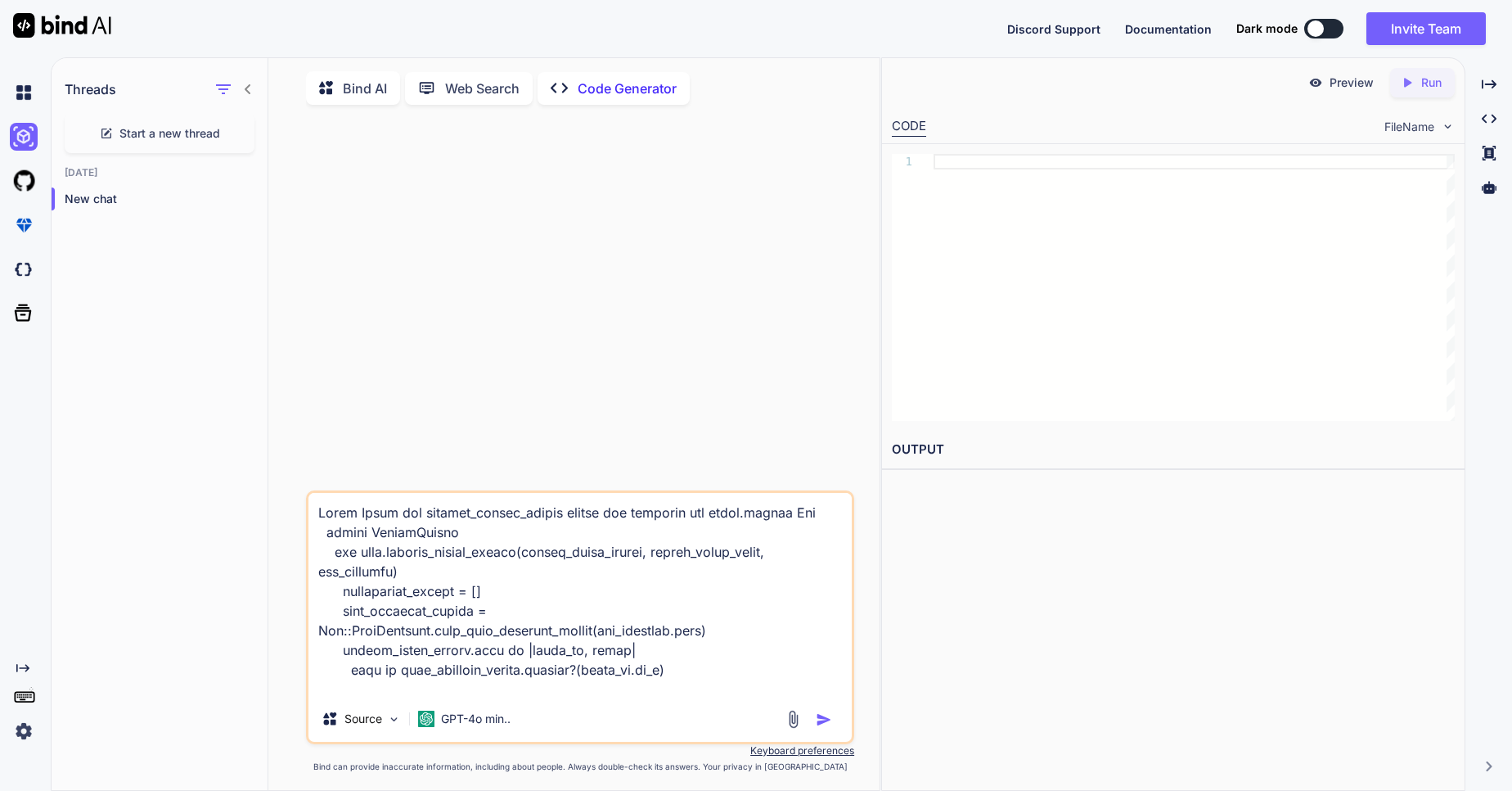
click at [818, 717] on img "button" at bounding box center [823, 719] width 16 height 16
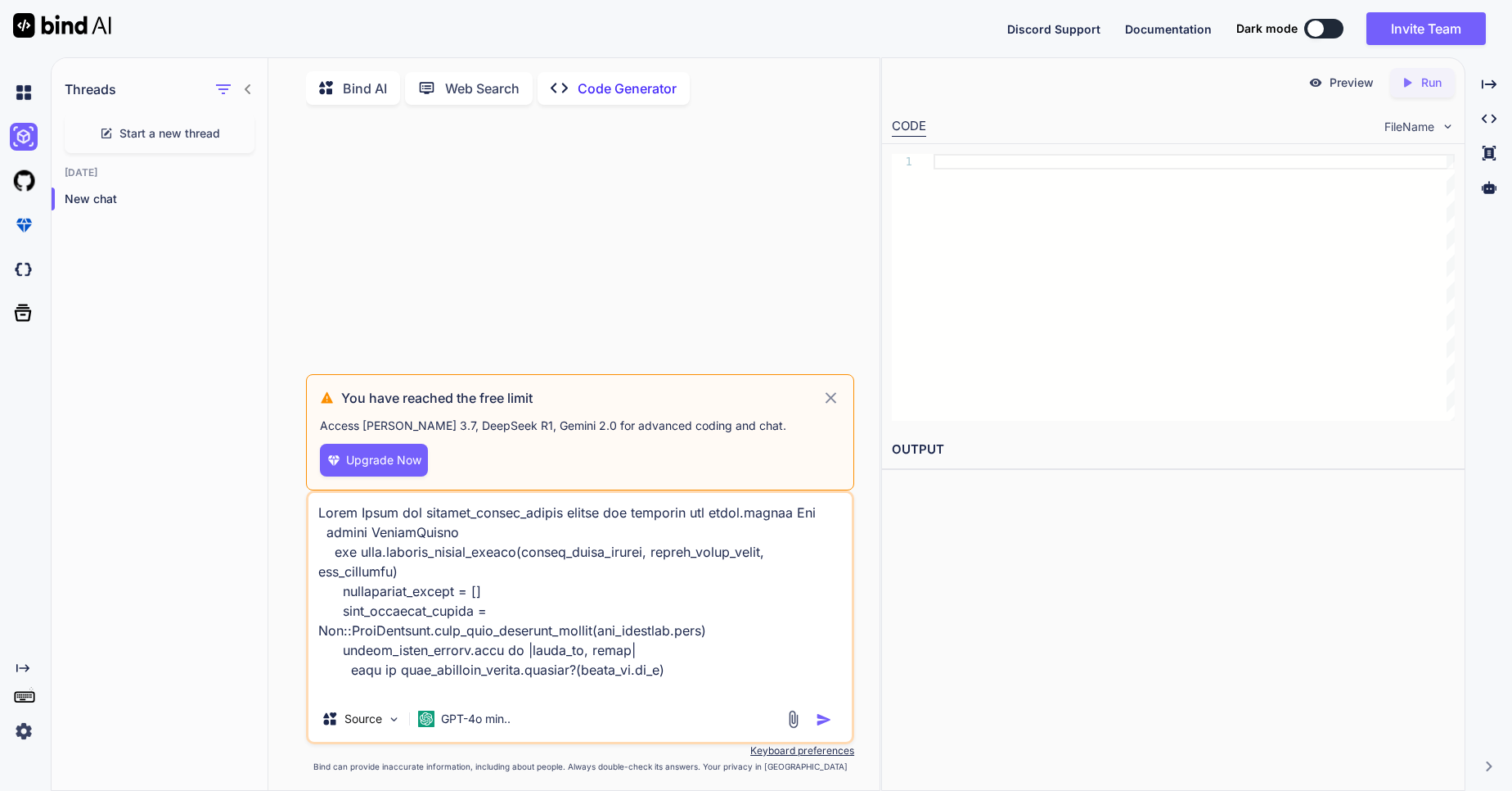
click at [834, 397] on icon at bounding box center [831, 398] width 19 height 19
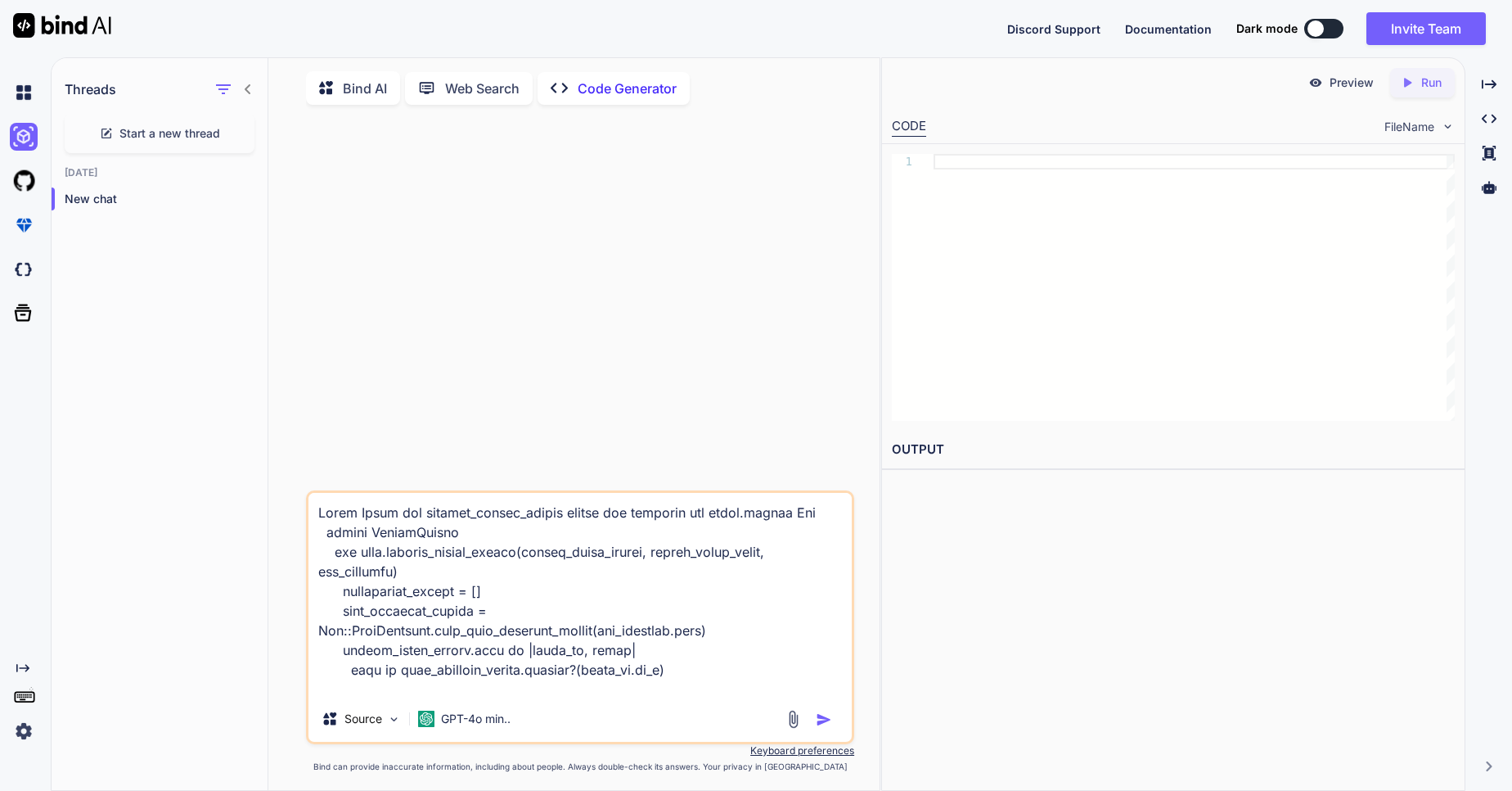
click at [466, 90] on p "Web Search" at bounding box center [482, 88] width 74 height 19
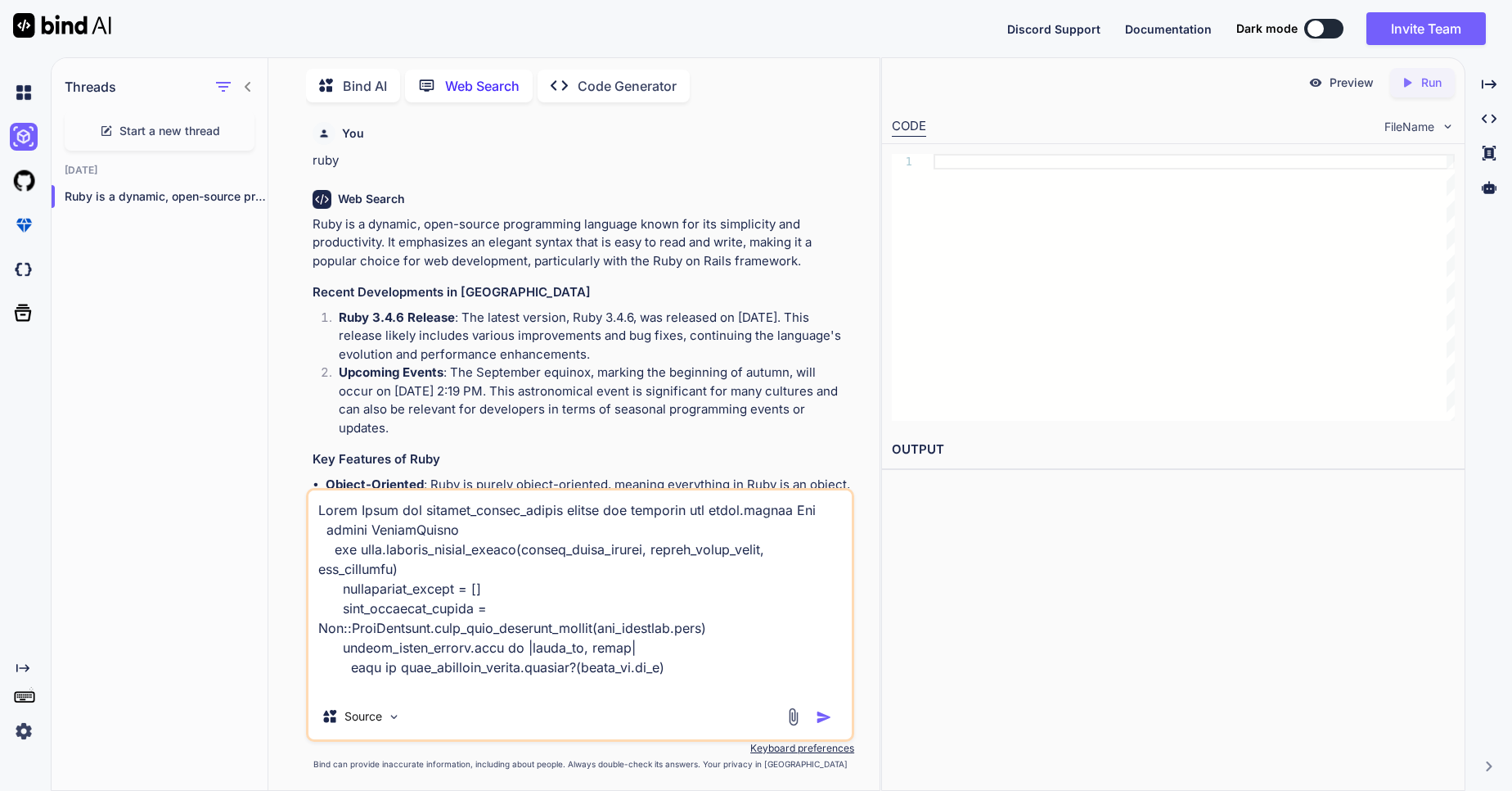
scroll to position [471, 0]
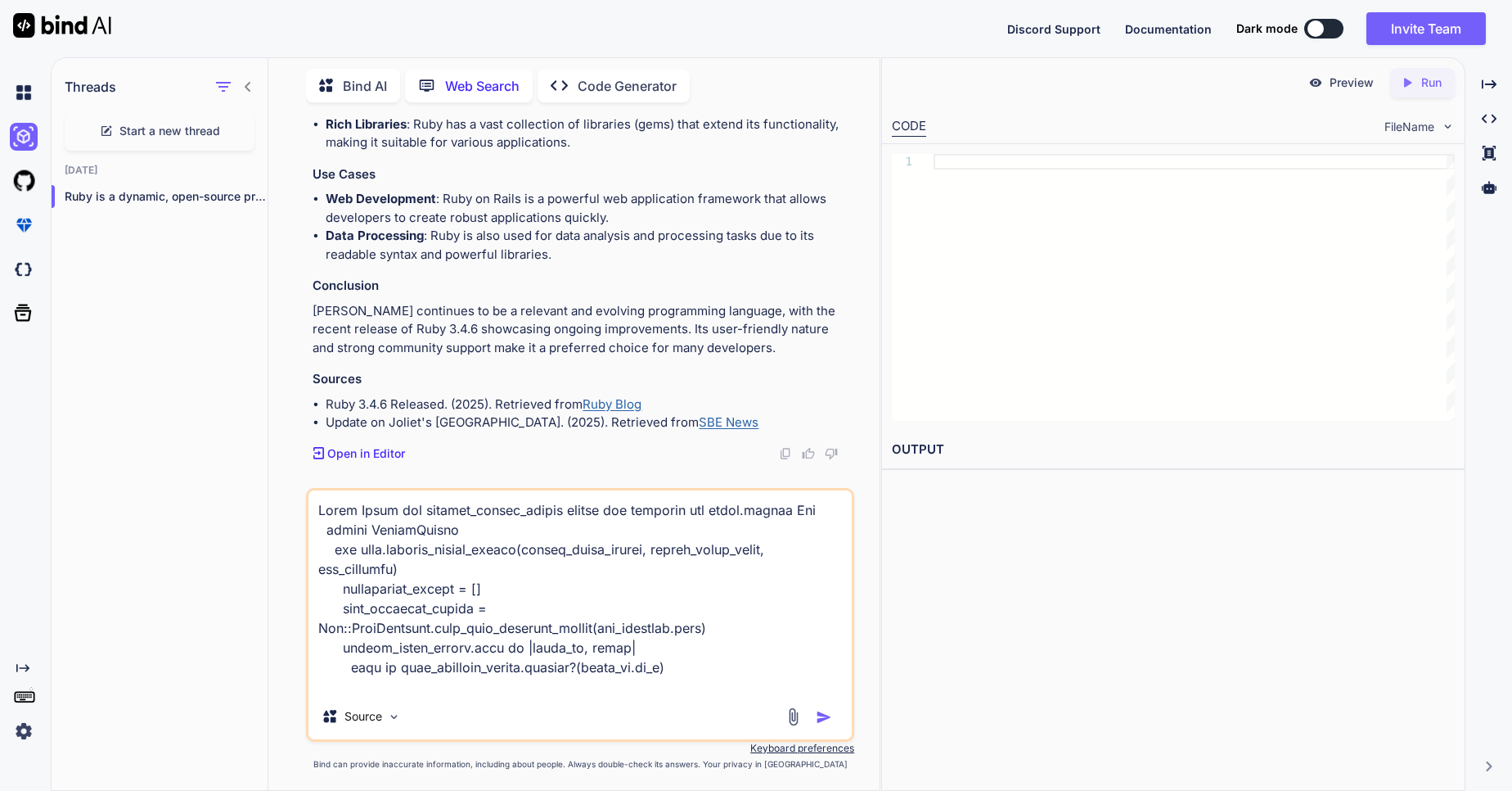
click at [819, 718] on img "button" at bounding box center [823, 717] width 16 height 16
type textarea "x"
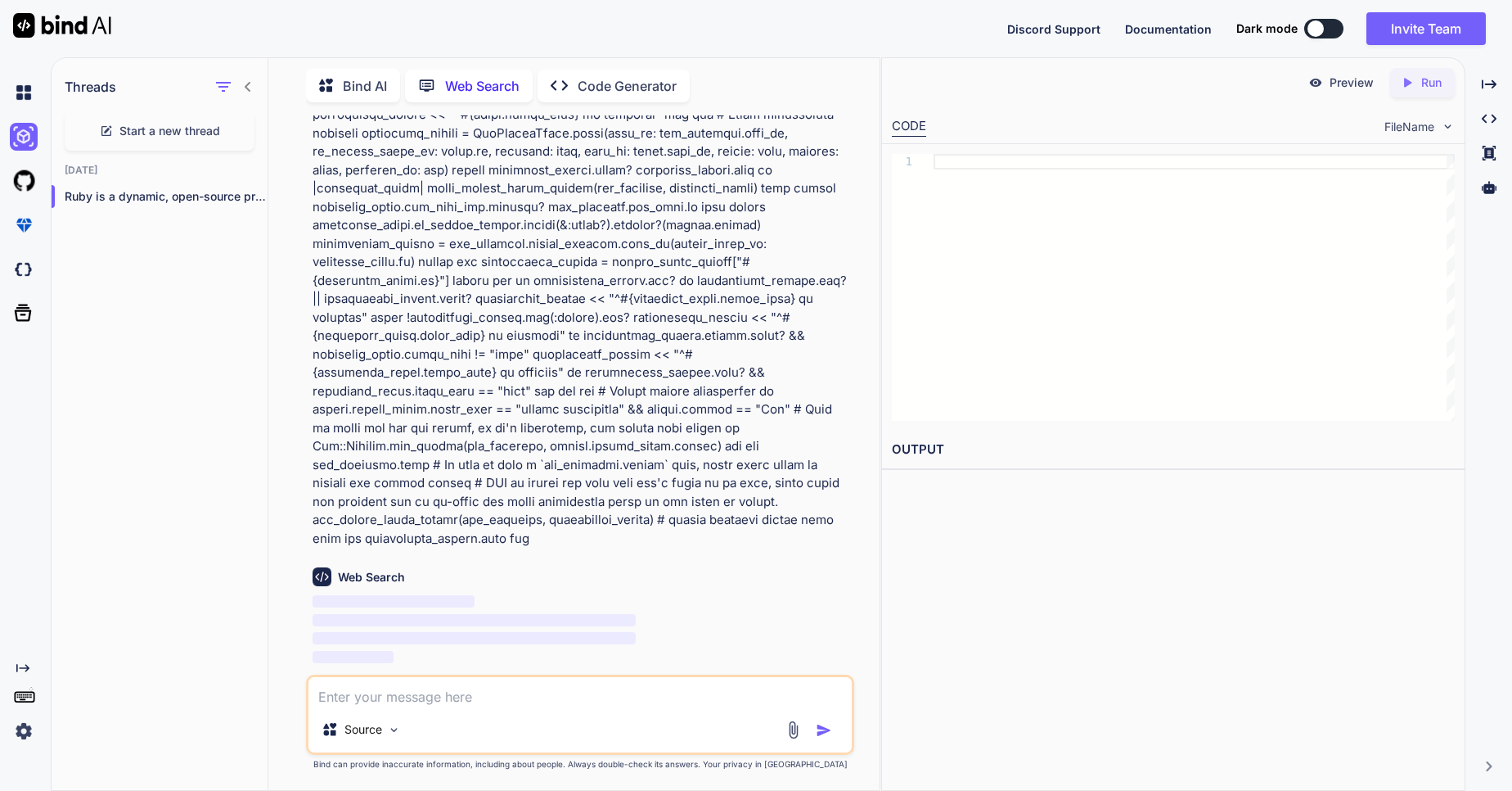
scroll to position [1747, 0]
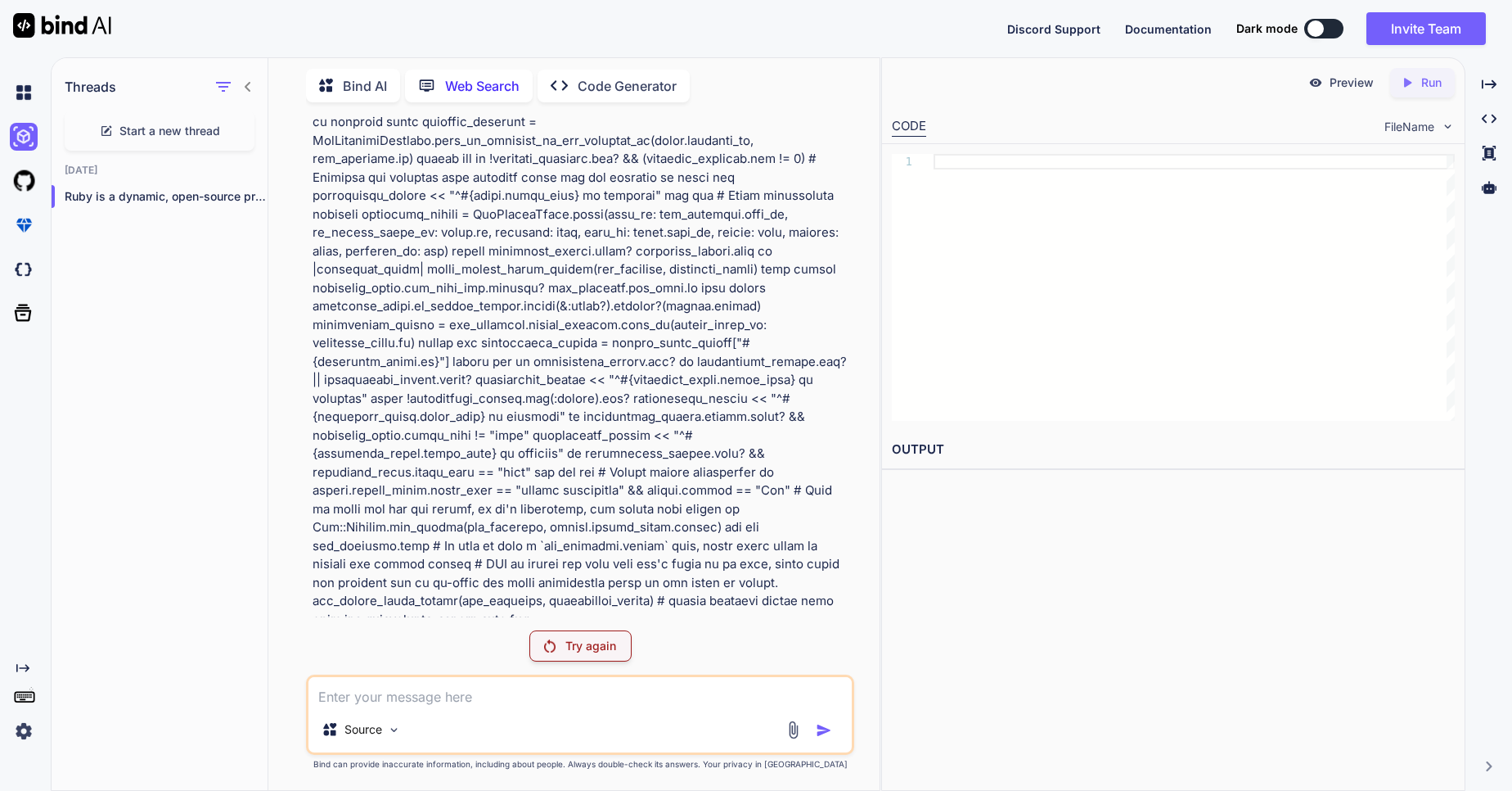
click at [251, 82] on icon at bounding box center [248, 87] width 13 height 13
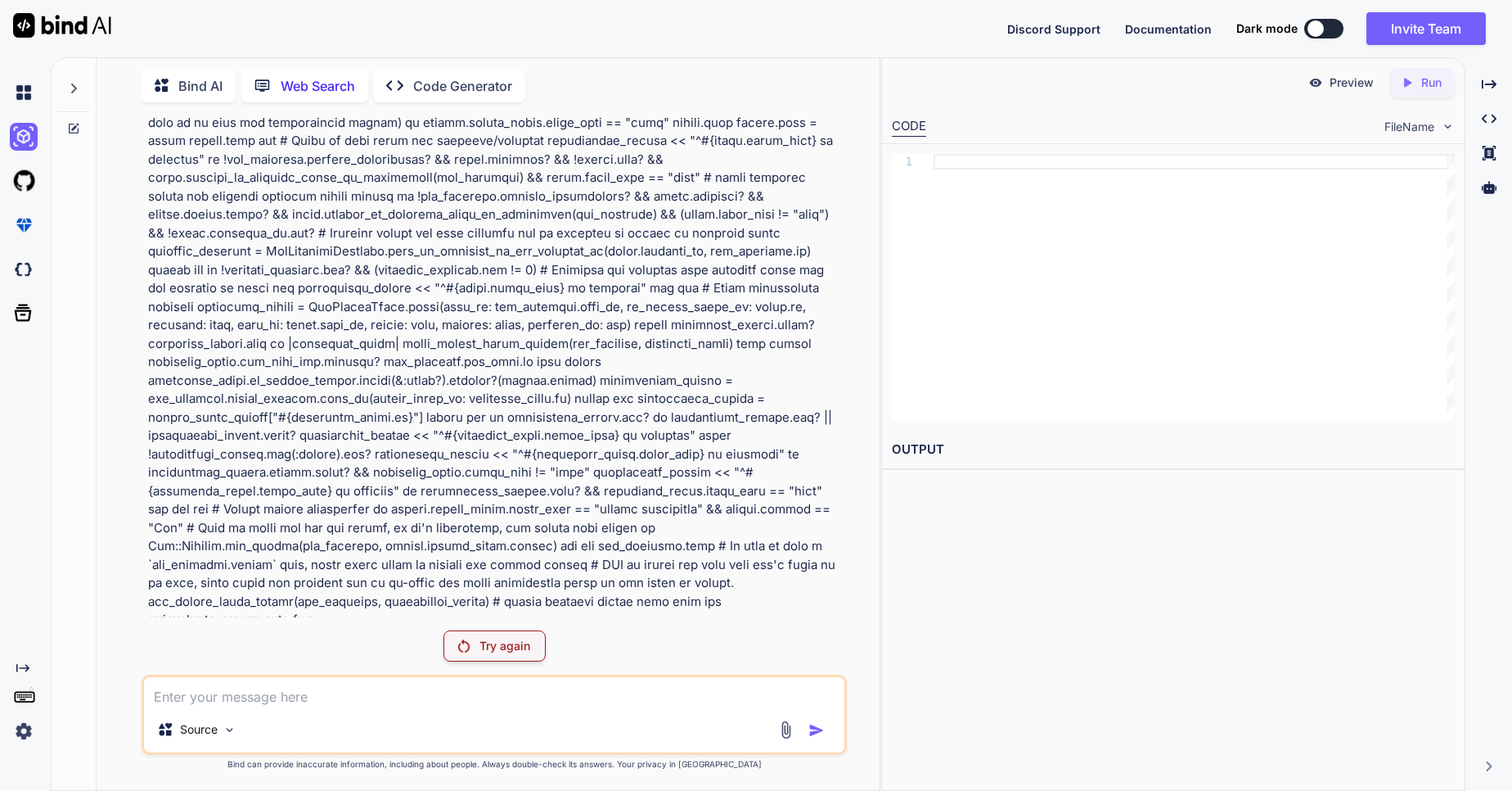
type textarea "x"
